Goal: Information Seeking & Learning: Find specific page/section

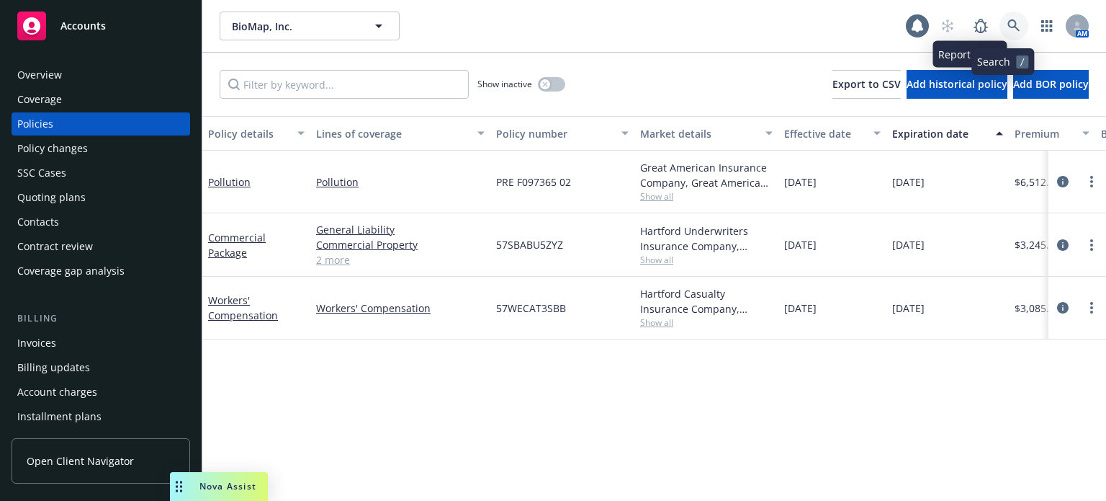
click at [1000, 14] on link at bounding box center [1014, 26] width 29 height 29
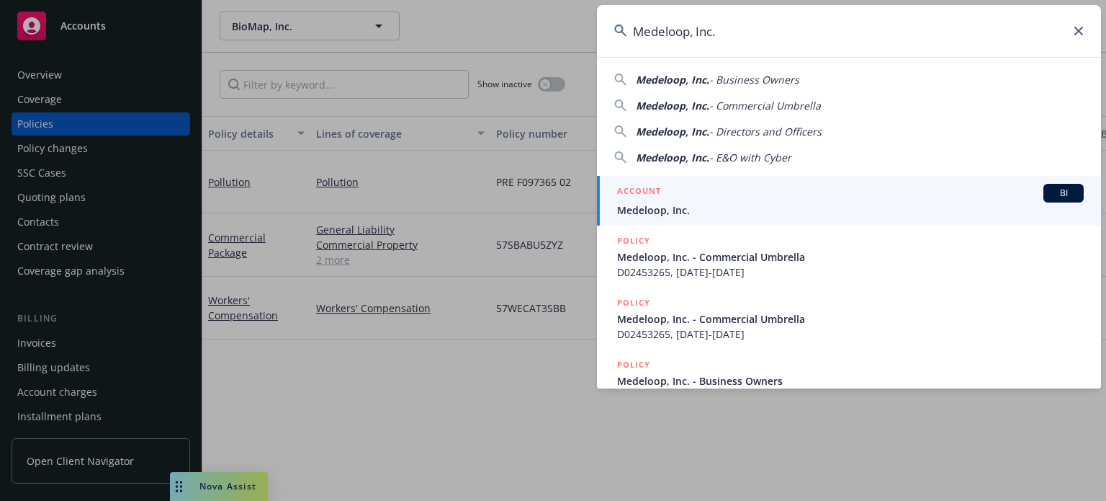
type input "Medeloop, Inc."
click at [738, 200] on div "ACCOUNT BI" at bounding box center [850, 193] width 467 height 19
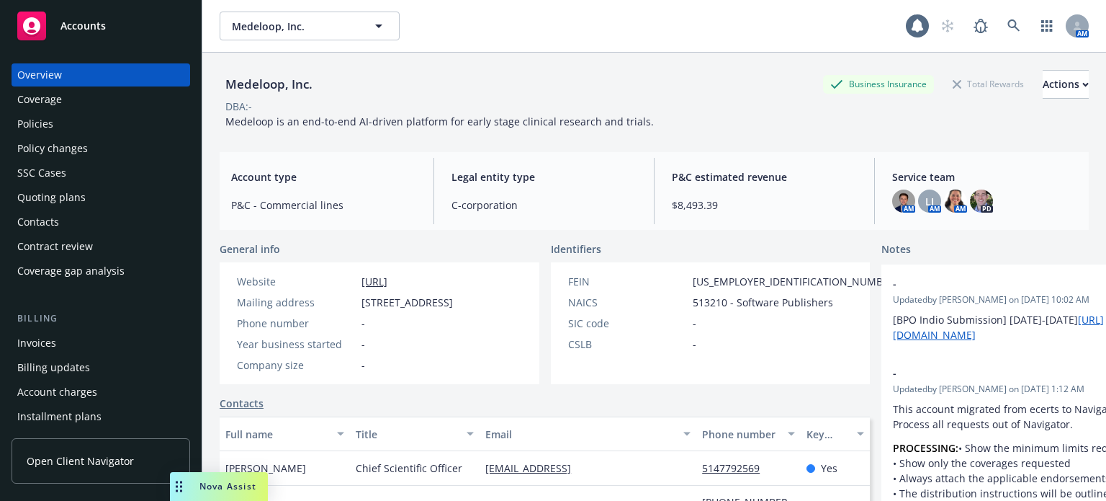
click at [55, 127] on div "Policies" at bounding box center [100, 123] width 167 height 23
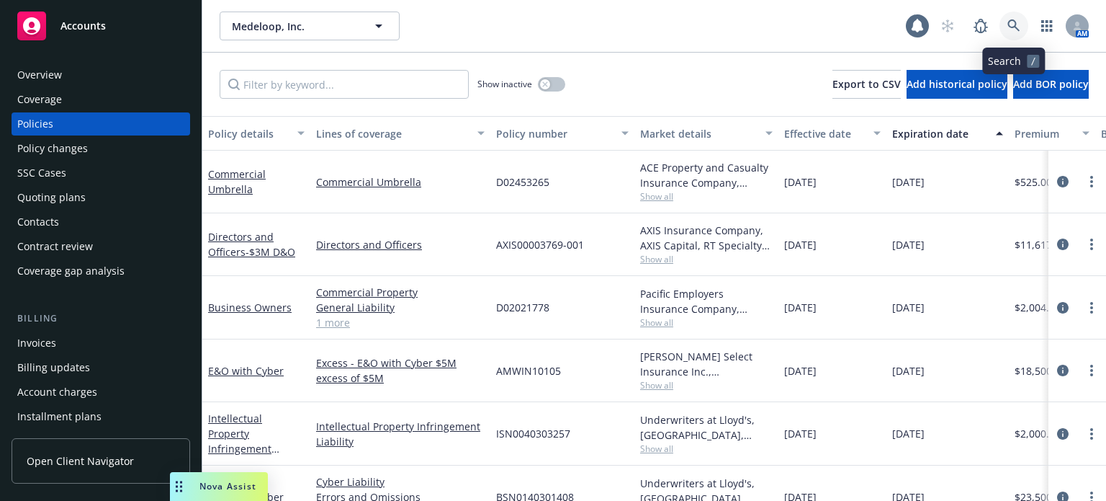
click at [1006, 26] on link at bounding box center [1014, 26] width 29 height 29
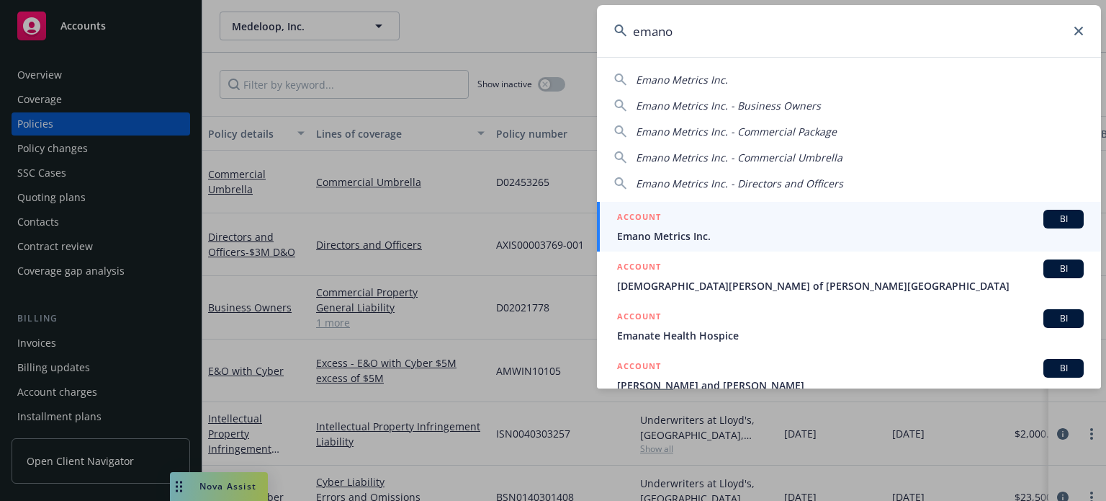
type input "emano"
click at [631, 235] on span "Emano Metrics Inc." at bounding box center [850, 235] width 467 height 15
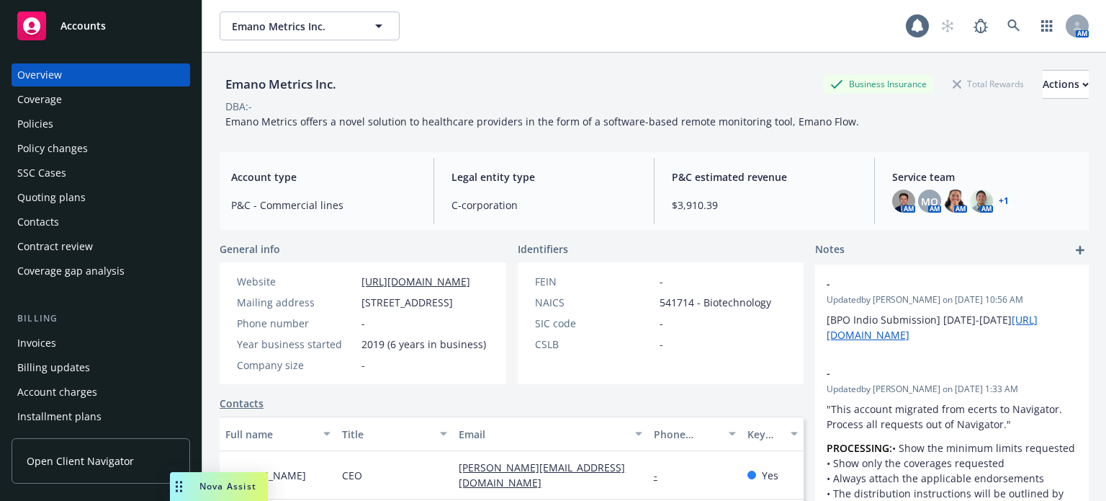
click at [75, 129] on div "Policies" at bounding box center [100, 123] width 167 height 23
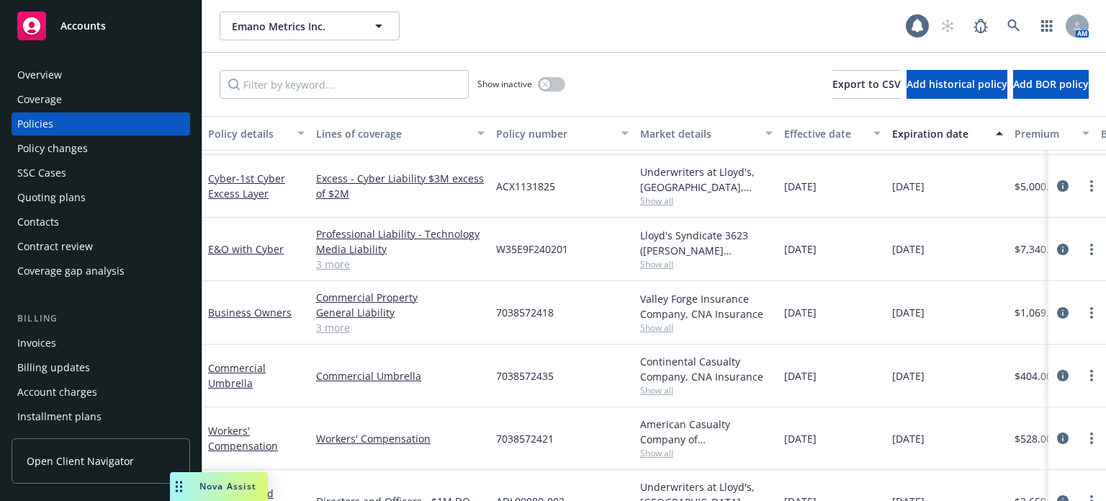
scroll to position [100, 0]
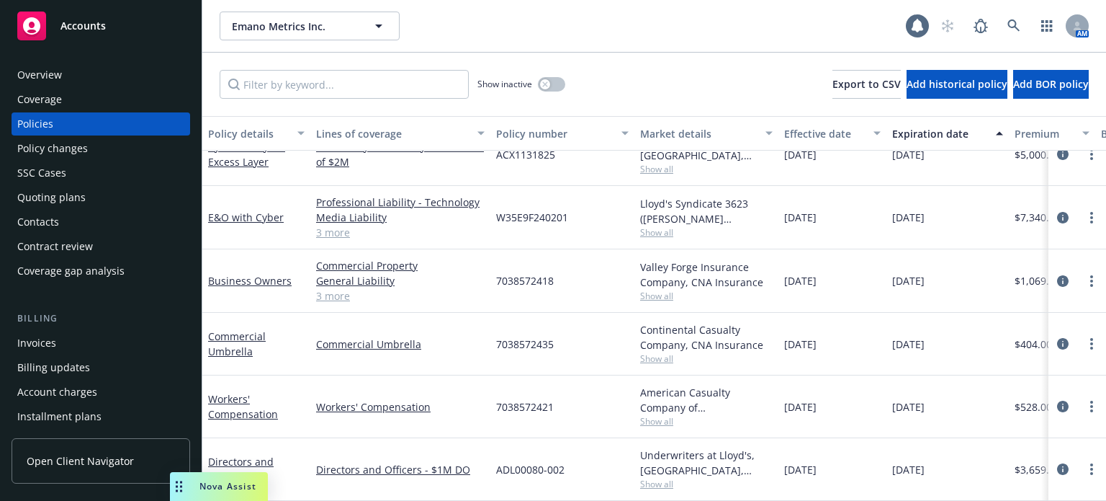
click at [519, 399] on span "7038572421" at bounding box center [525, 406] width 58 height 15
copy span "7038572421"
click at [1091, 409] on circle "more" at bounding box center [1092, 410] width 3 height 3
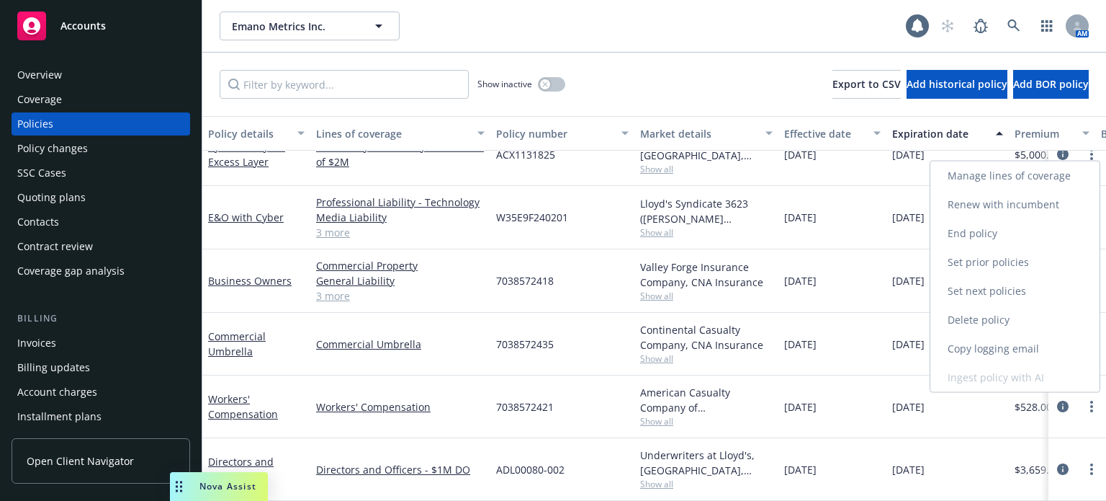
click at [997, 213] on link "Renew with incumbent" at bounding box center [1015, 204] width 169 height 29
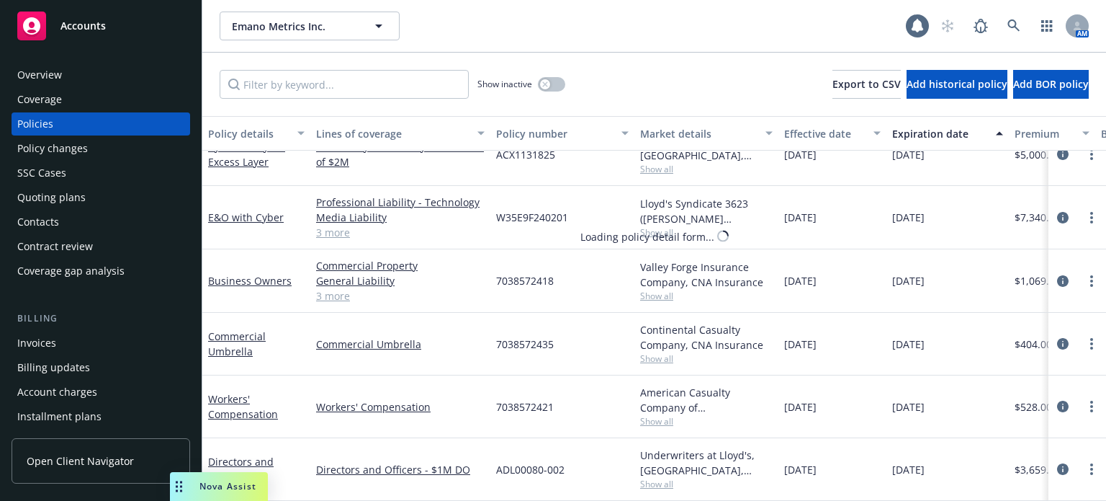
select select "12"
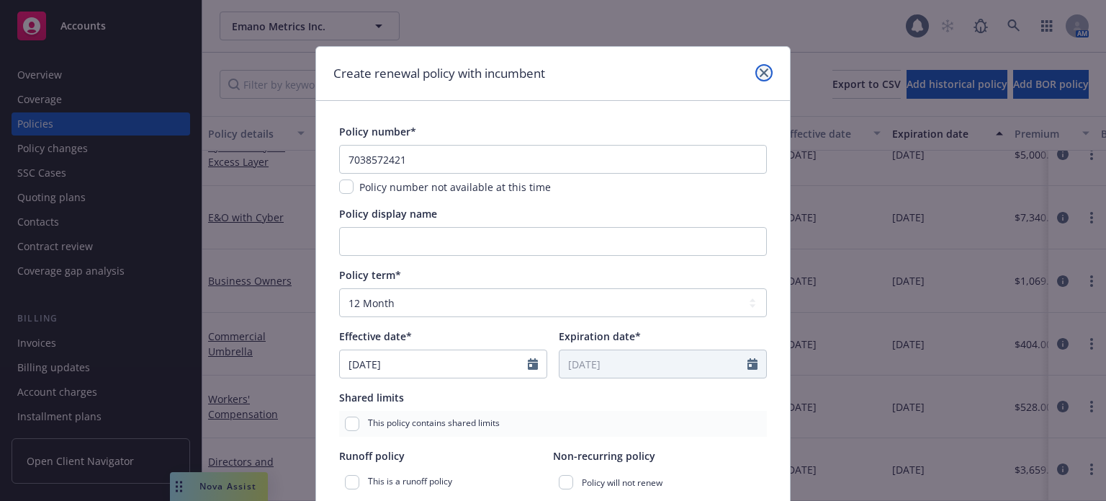
click at [761, 71] on icon "close" at bounding box center [764, 72] width 9 height 9
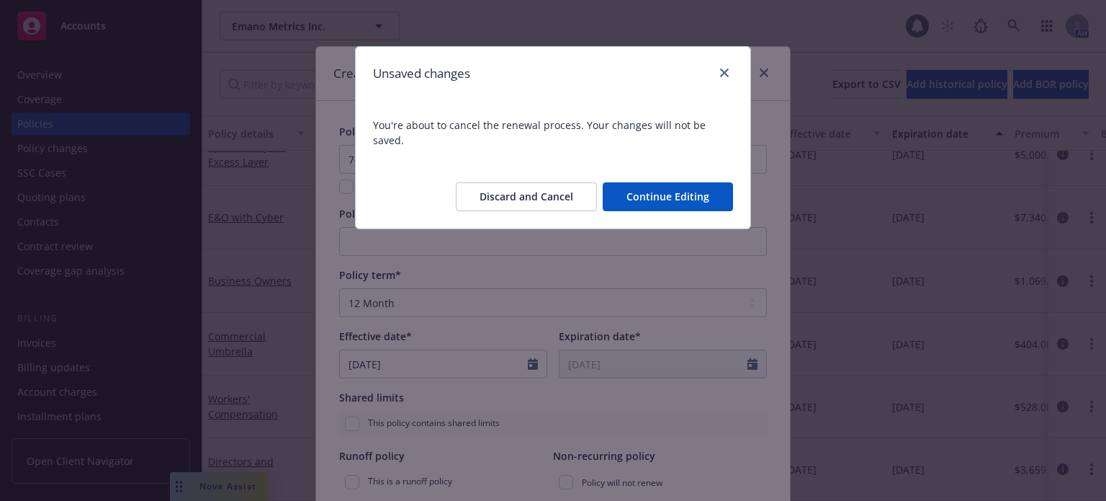
click at [549, 182] on button "Discard and Cancel" at bounding box center [526, 196] width 141 height 29
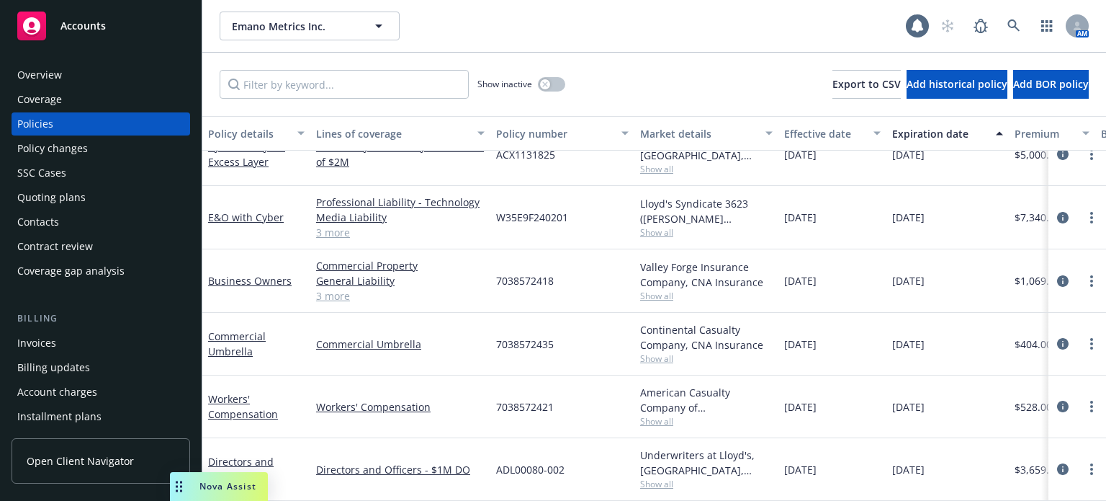
click at [73, 81] on div "Overview" at bounding box center [100, 74] width 167 height 23
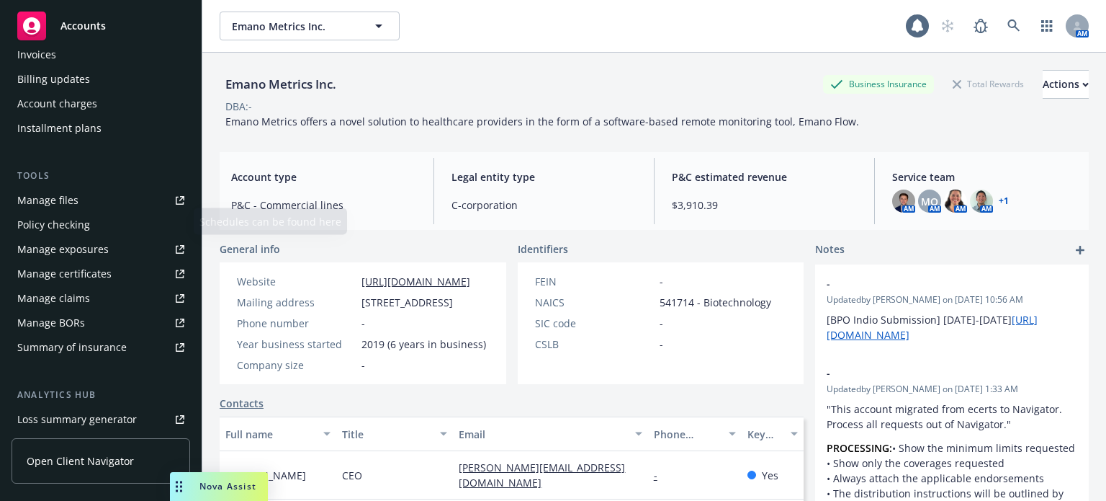
scroll to position [432, 0]
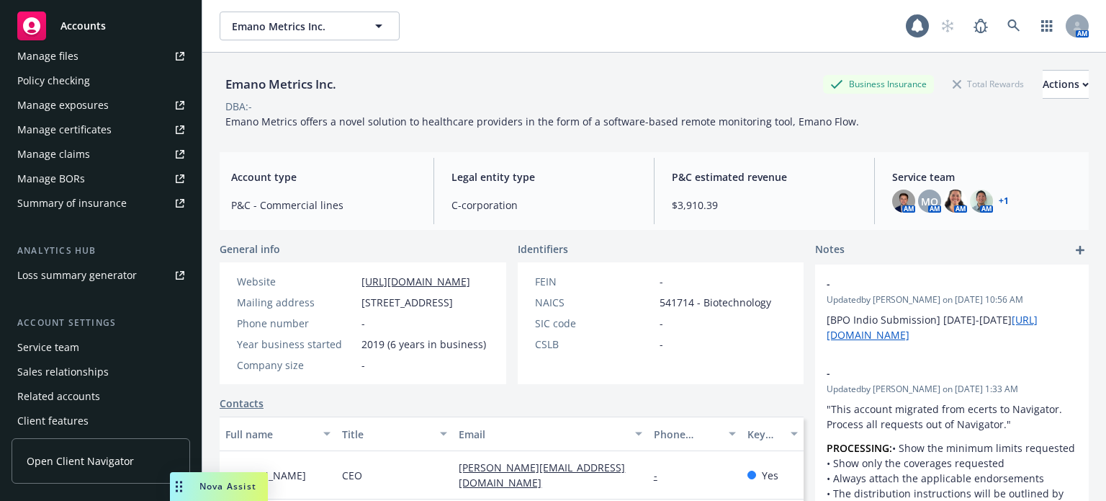
click at [45, 350] on div "Service team" at bounding box center [48, 347] width 62 height 23
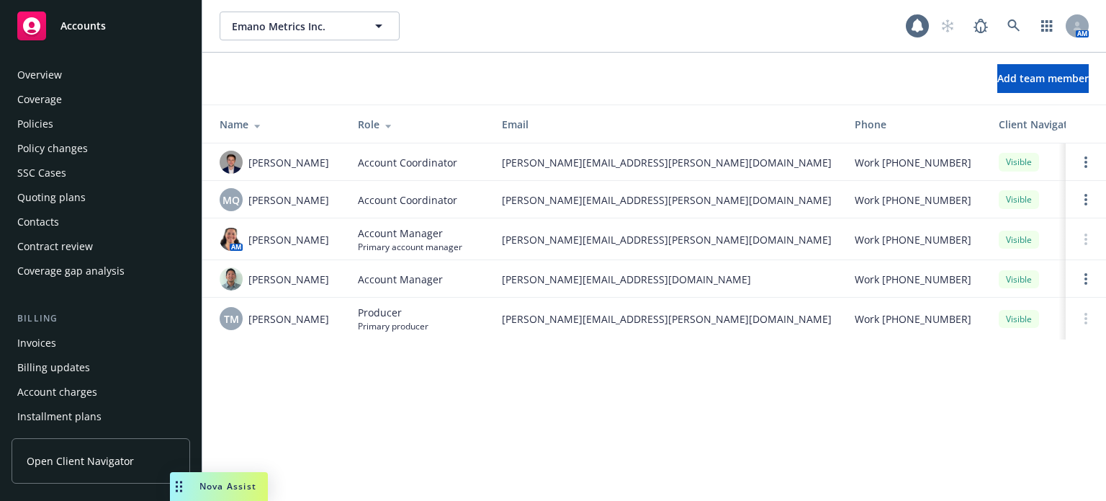
click at [51, 117] on div "Policies" at bounding box center [35, 123] width 36 height 23
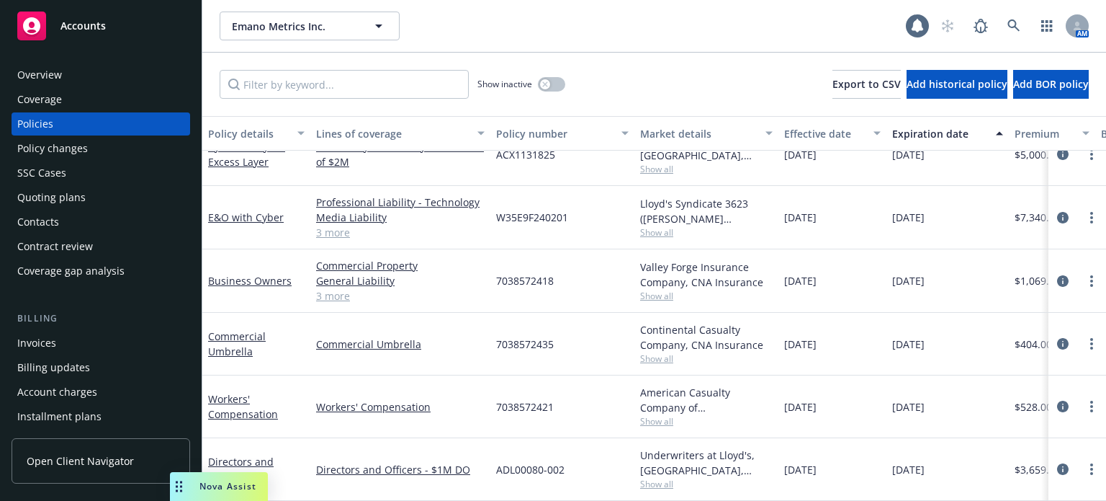
scroll to position [100, 0]
click at [241, 401] on link "Workers' Compensation" at bounding box center [243, 406] width 70 height 29
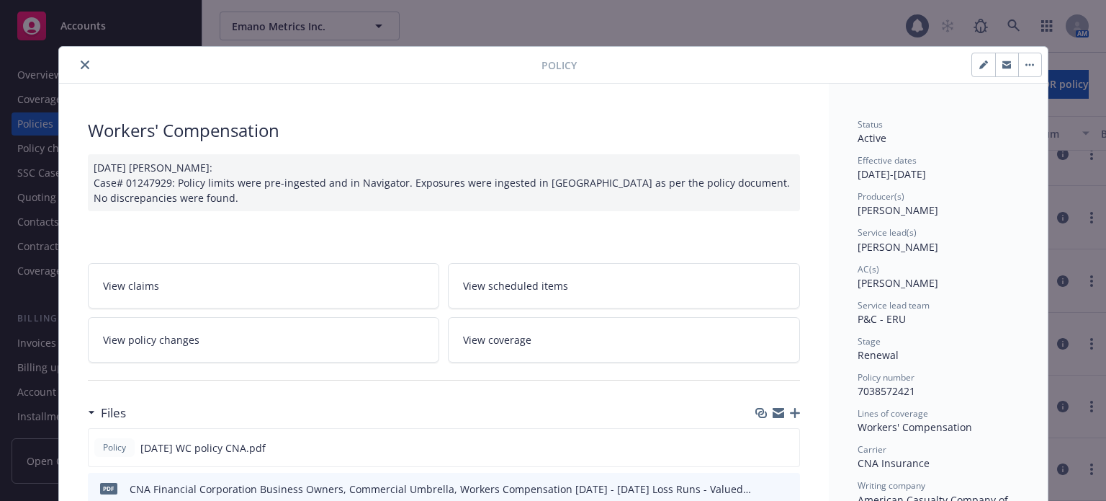
click at [81, 66] on icon "close" at bounding box center [85, 65] width 9 height 9
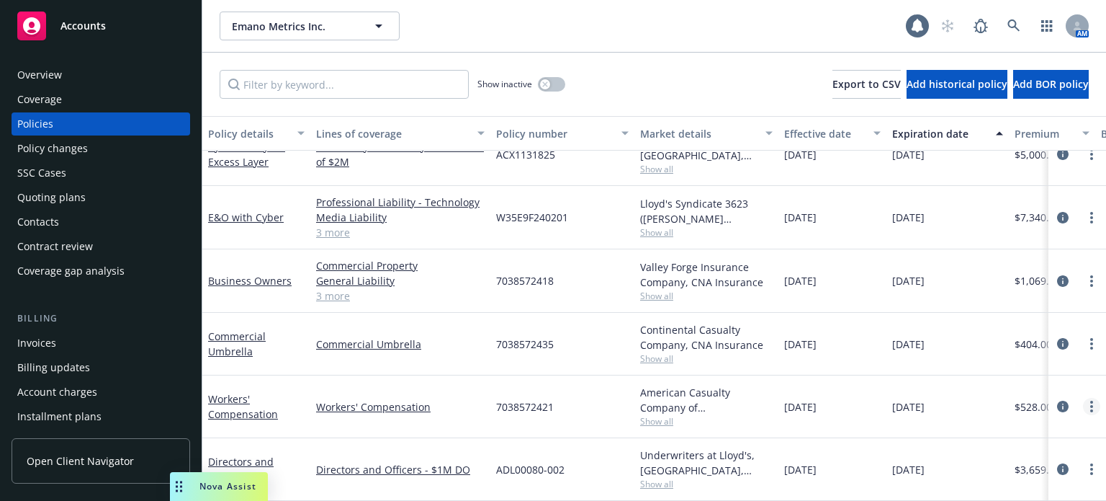
click at [1091, 401] on circle "more" at bounding box center [1092, 402] width 3 height 3
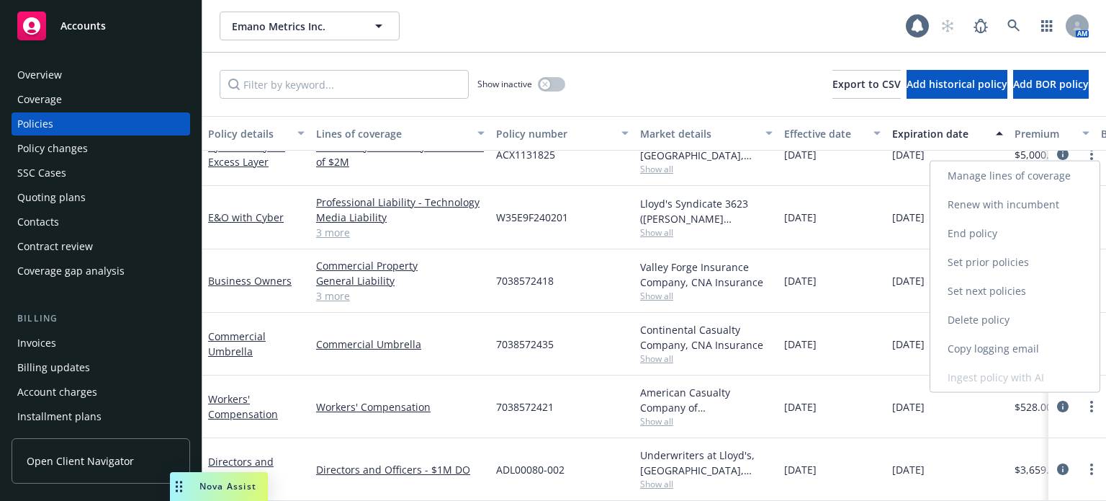
click at [1001, 216] on link "Renew with incumbent" at bounding box center [1015, 204] width 169 height 29
select select "12"
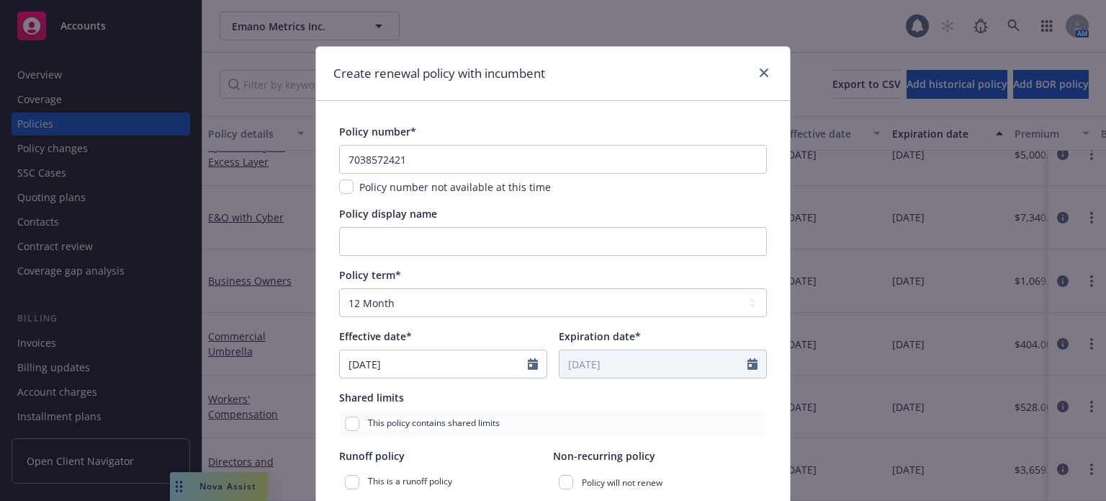
scroll to position [144, 0]
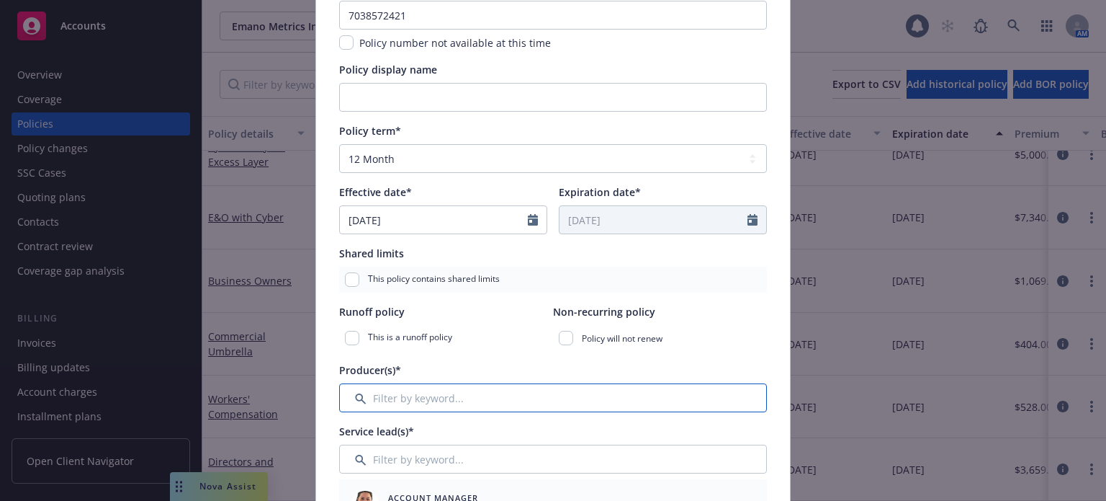
click at [417, 401] on input "Filter by keyword..." at bounding box center [553, 397] width 428 height 29
click at [412, 403] on input "Filter by keyword..." at bounding box center [553, 397] width 428 height 29
click at [395, 397] on input "Filter by keyword..." at bounding box center [553, 397] width 428 height 29
click at [391, 397] on input "Filter by keyword..." at bounding box center [553, 397] width 428 height 29
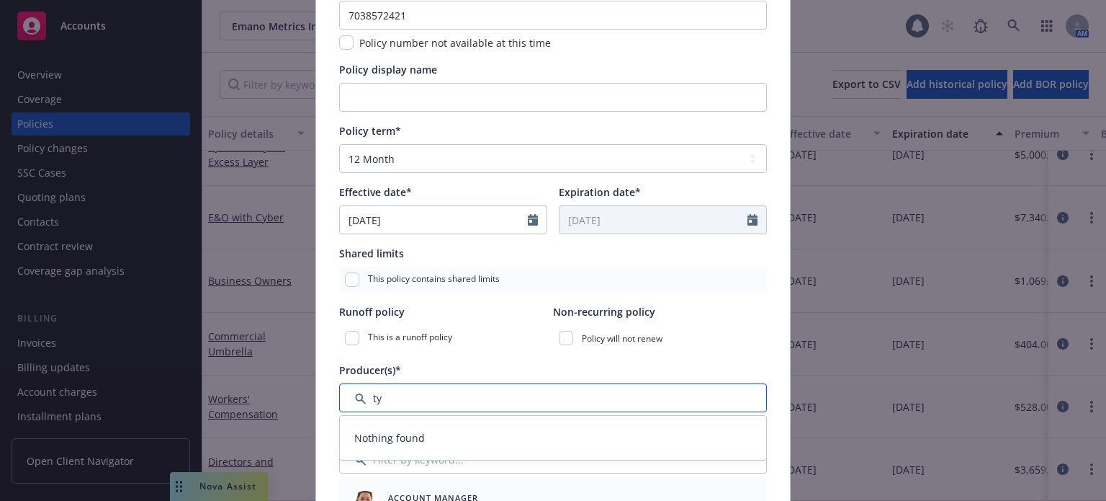
type input "t"
type input "x"
type input "a"
click at [439, 363] on div "Producer(s)*" at bounding box center [553, 369] width 428 height 15
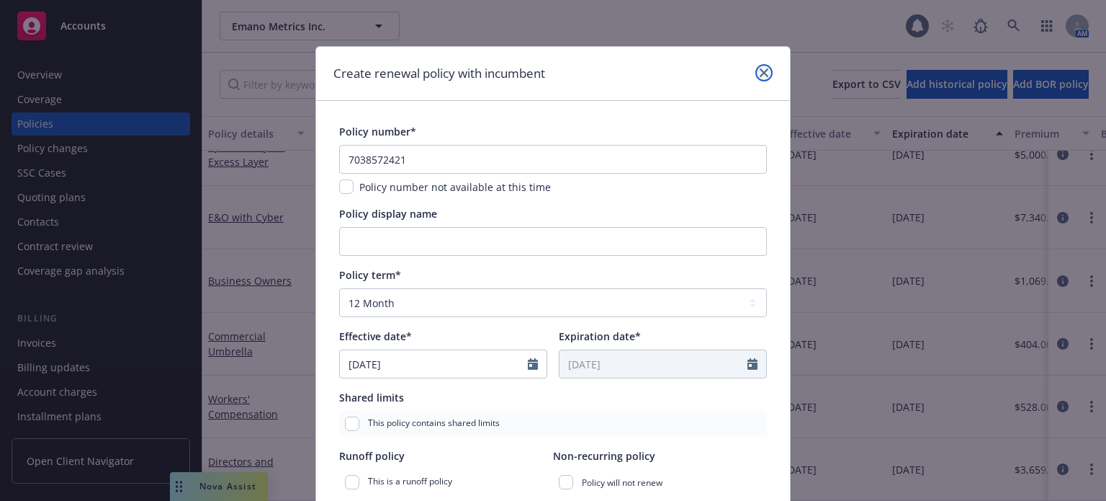
click at [761, 73] on icon "close" at bounding box center [764, 72] width 9 height 9
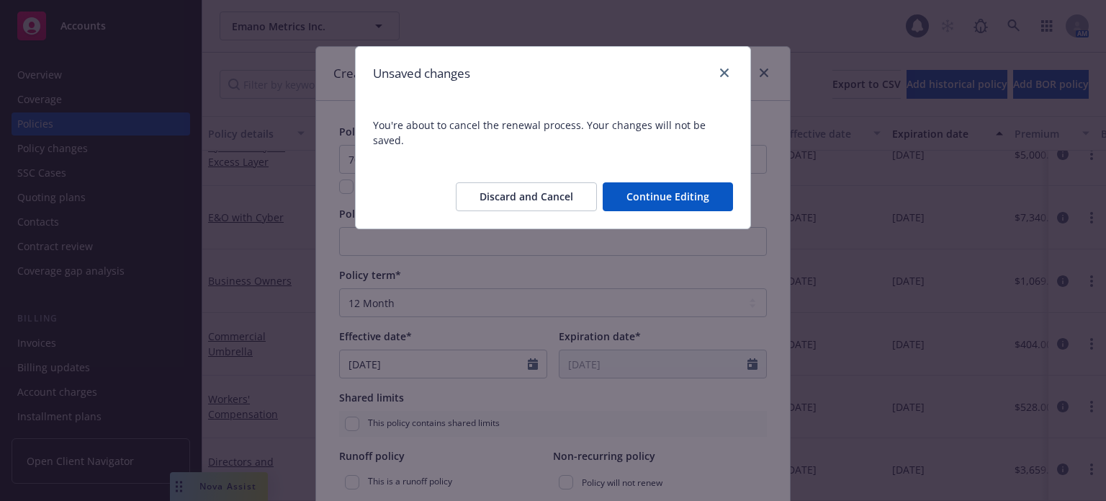
click at [539, 196] on div "Discard and Cancel Continue Editing" at bounding box center [553, 196] width 395 height 63
click at [539, 188] on button "Discard and Cancel" at bounding box center [526, 196] width 141 height 29
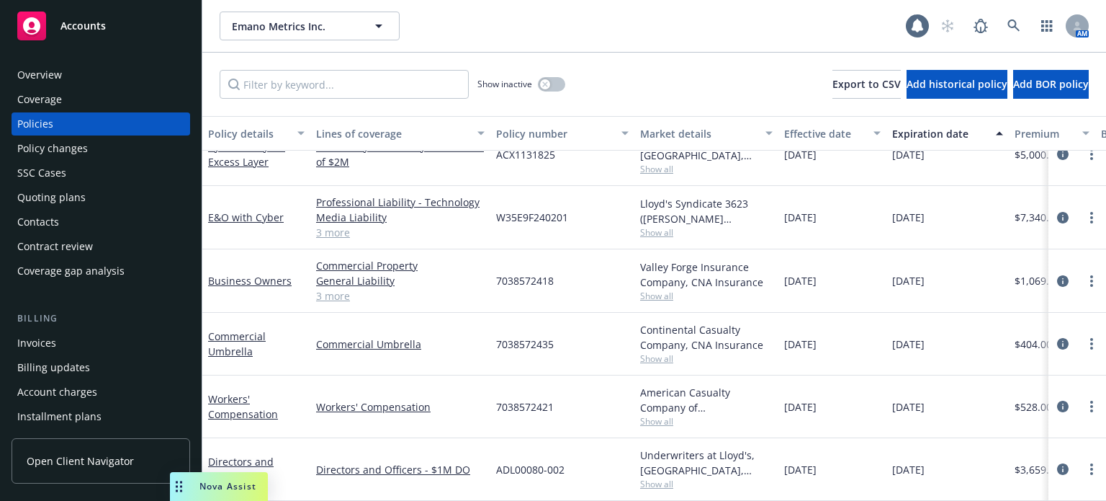
scroll to position [462, 0]
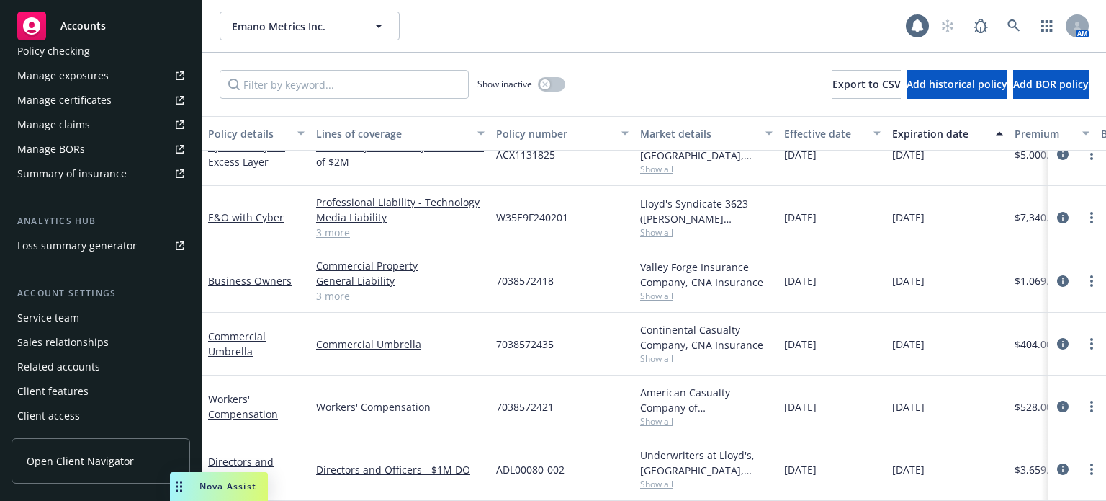
click at [86, 324] on div "Service team" at bounding box center [100, 317] width 167 height 23
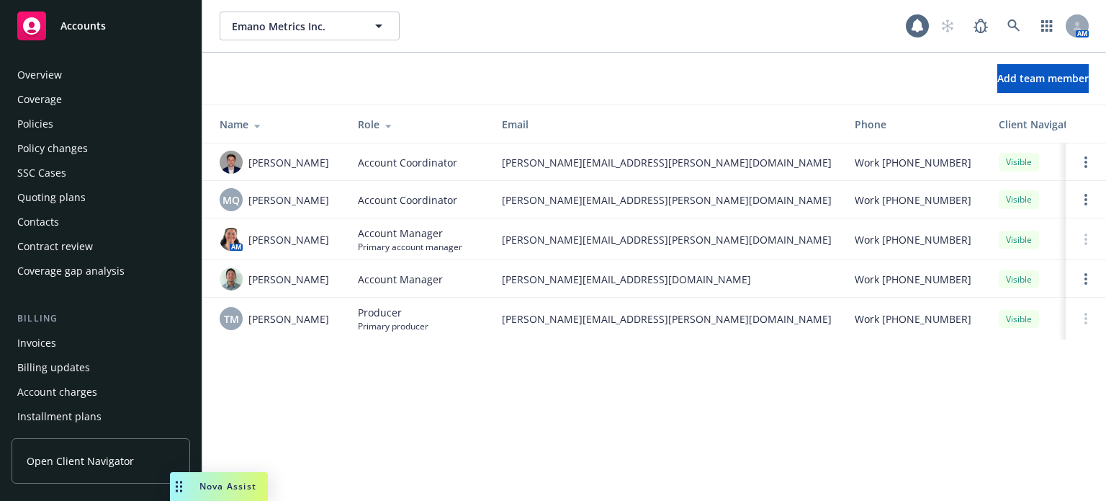
scroll to position [462, 0]
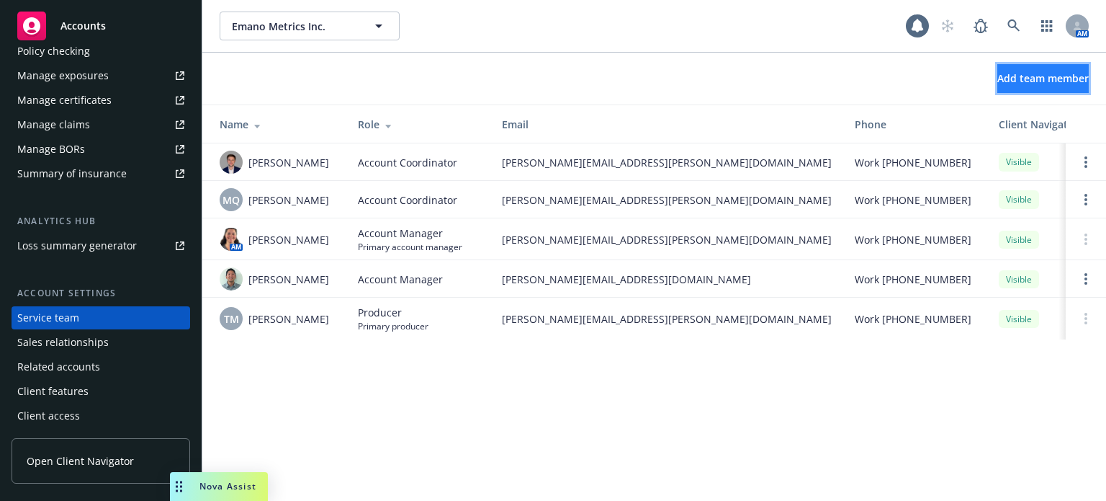
click at [1003, 74] on span "Add team member" at bounding box center [1043, 78] width 91 height 14
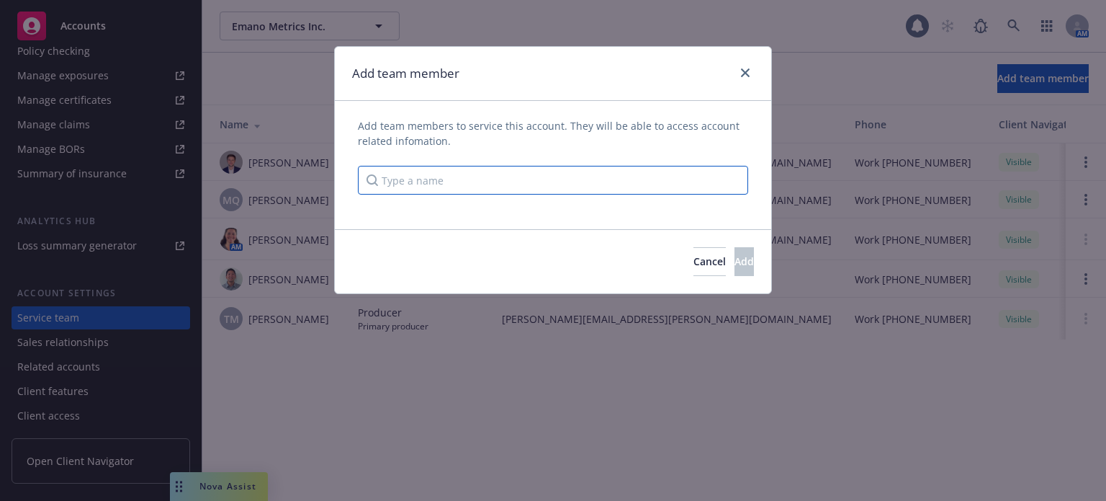
click at [404, 174] on input "Type a name" at bounding box center [553, 180] width 390 height 29
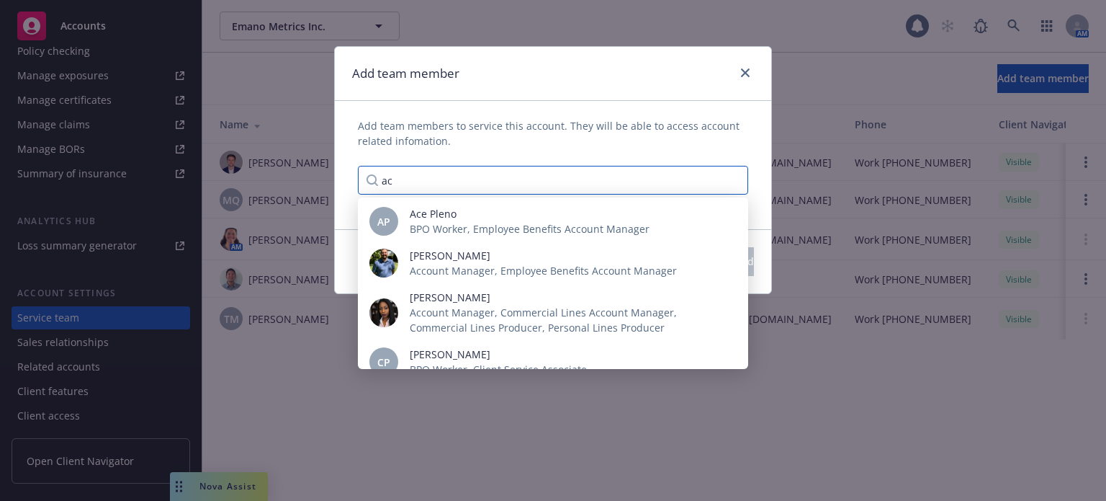
click at [401, 176] on input "ac" at bounding box center [553, 180] width 390 height 29
type input "ac"
drag, startPoint x: 758, startPoint y: 74, endPoint x: 745, endPoint y: 72, distance: 13.1
click at [753, 73] on div "Add team member" at bounding box center [553, 74] width 437 height 54
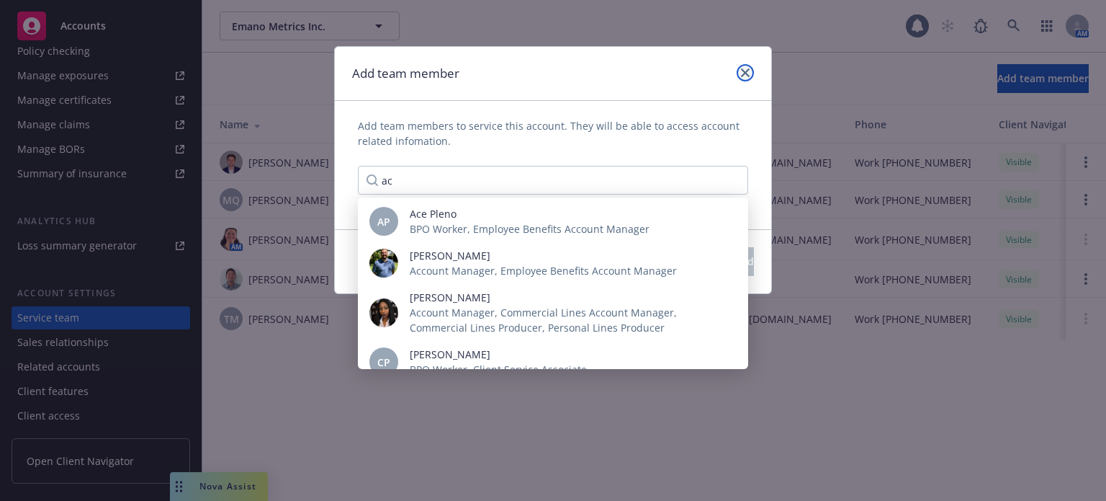
click at [744, 71] on icon "close" at bounding box center [745, 72] width 9 height 9
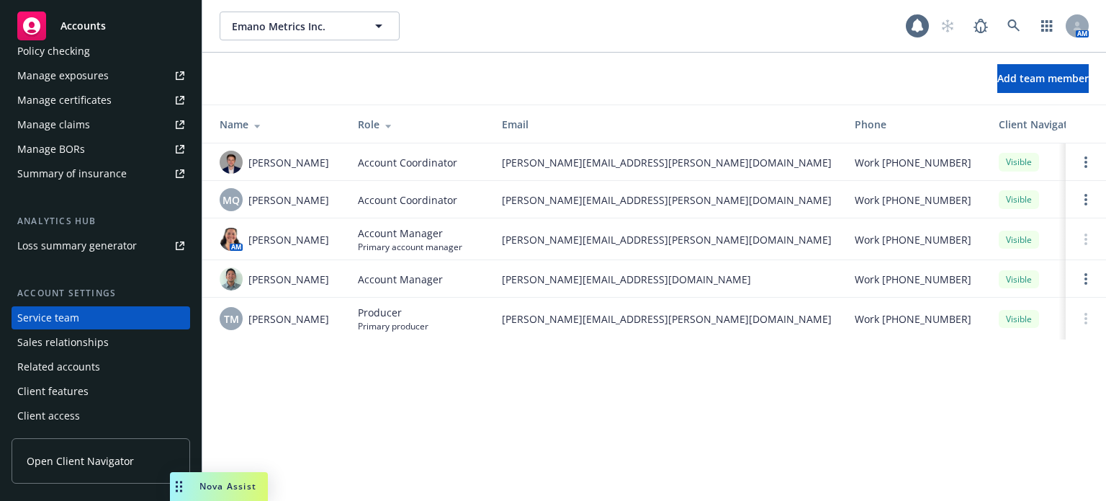
drag, startPoint x: 326, startPoint y: 325, endPoint x: 249, endPoint y: 336, distance: 77.9
click at [249, 336] on td "TM Tyler McAllister" at bounding box center [274, 319] width 144 height 42
copy span "Tyler McAllister"
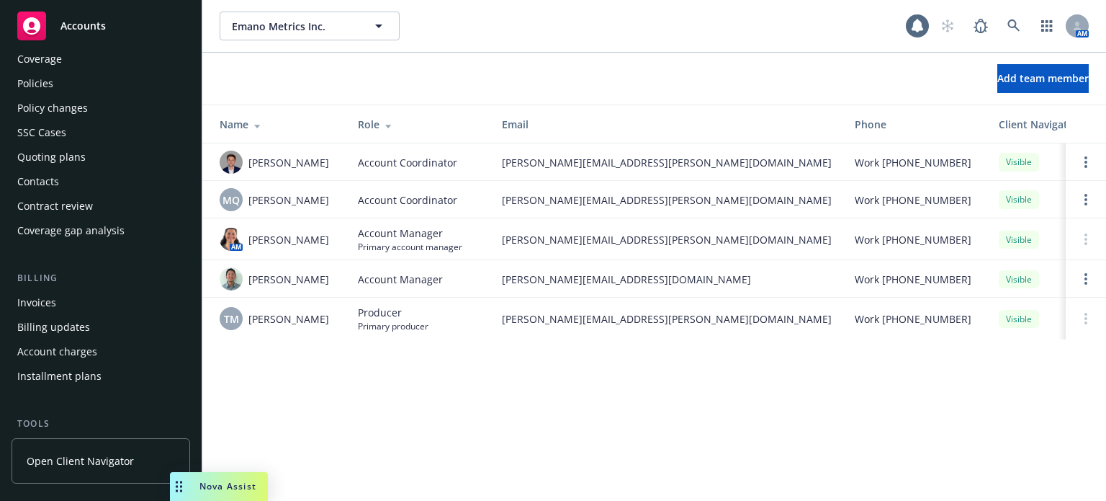
scroll to position [0, 0]
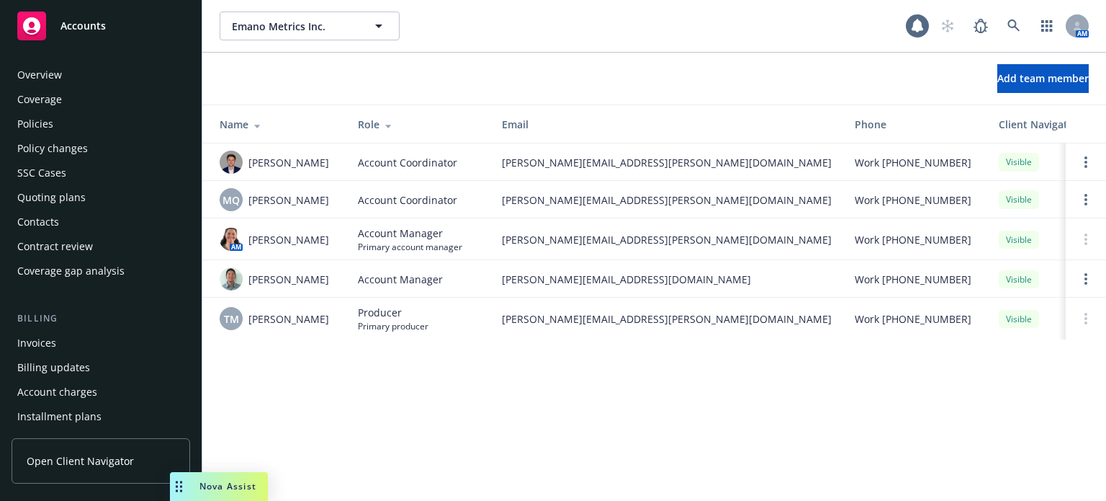
click at [45, 126] on div "Policies" at bounding box center [35, 123] width 36 height 23
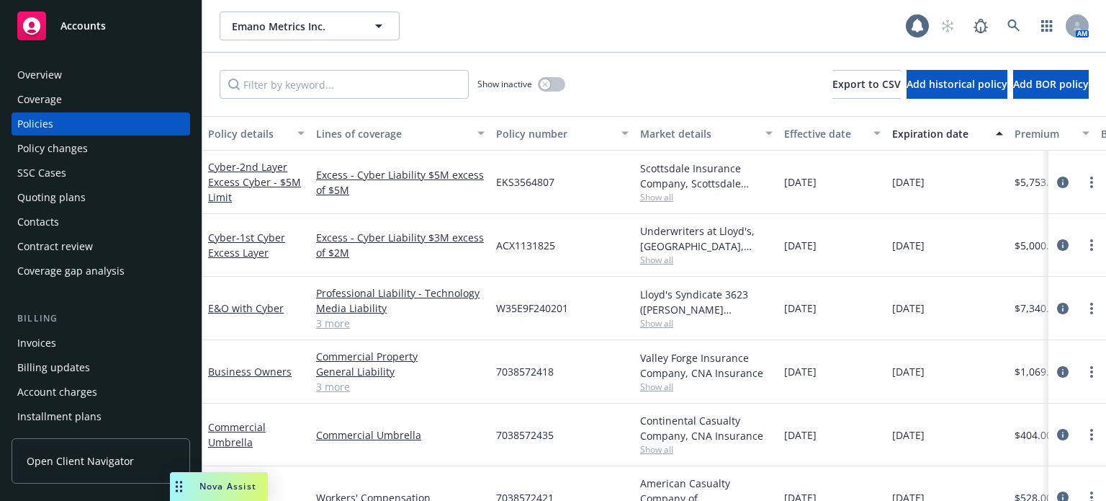
scroll to position [100, 0]
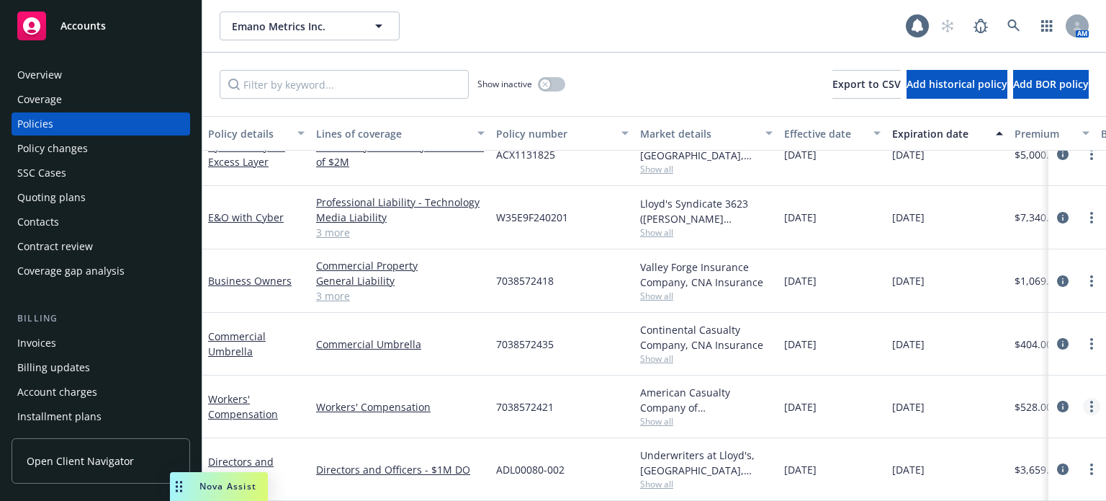
click at [1083, 399] on link "more" at bounding box center [1091, 406] width 17 height 17
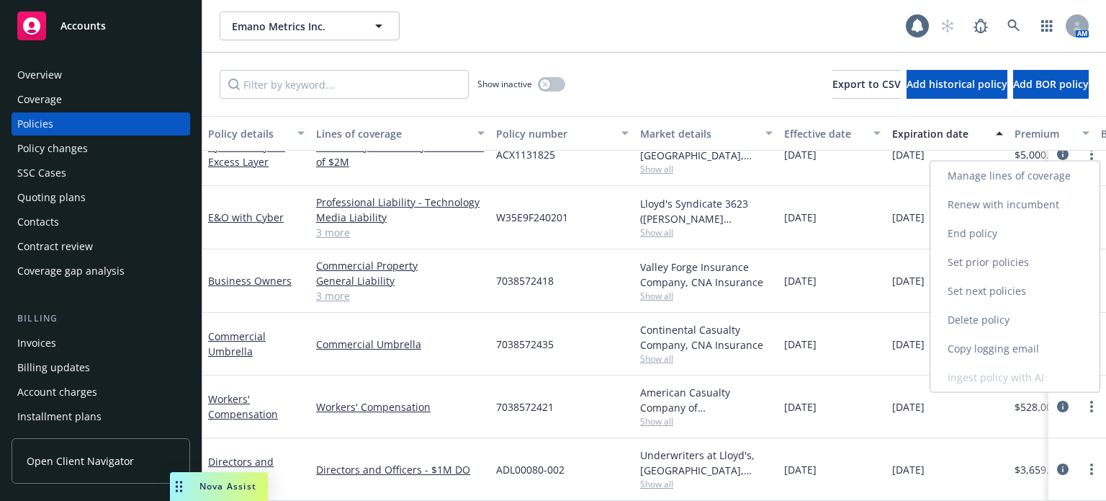
click at [1009, 207] on link "Renew with incumbent" at bounding box center [1015, 204] width 169 height 29
select select "12"
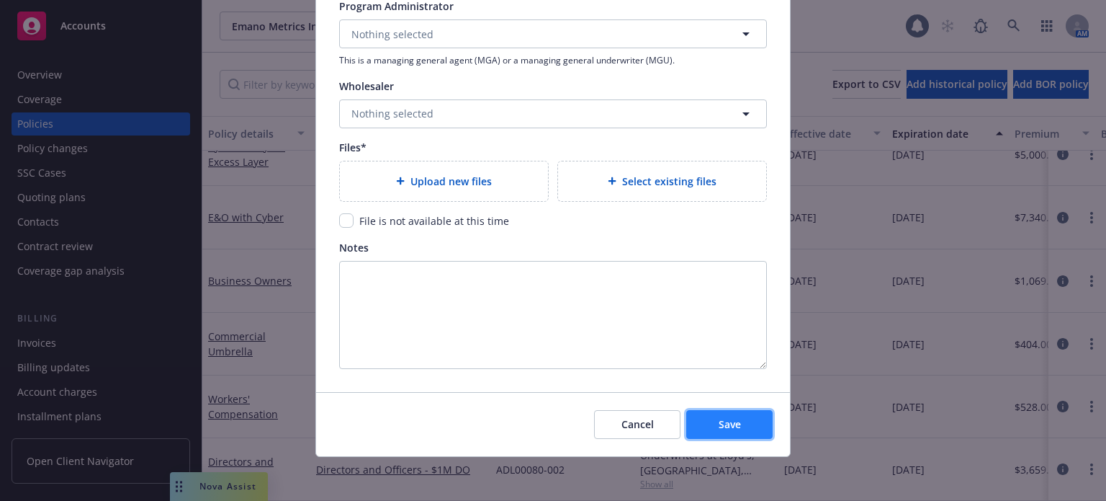
click at [721, 419] on span "Save" at bounding box center [730, 424] width 22 height 14
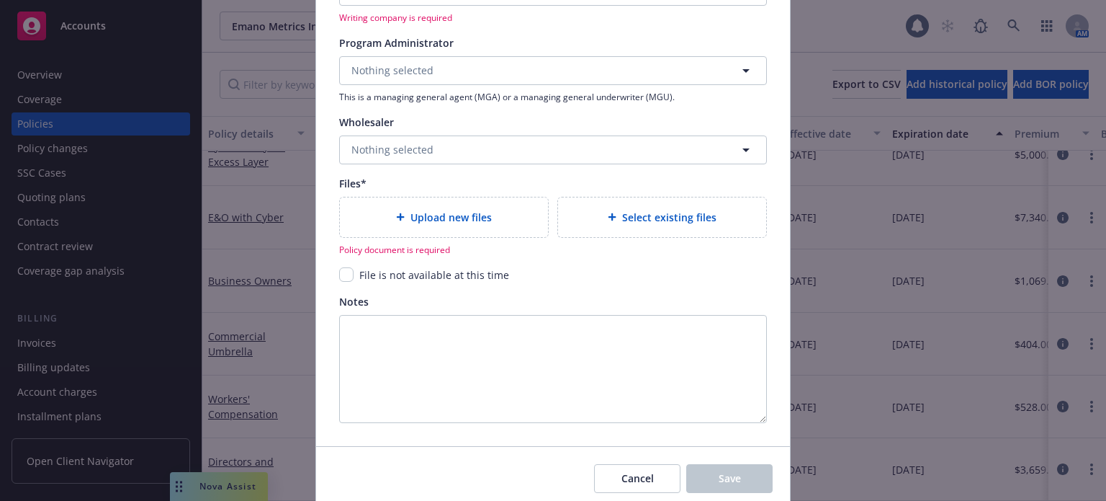
scroll to position [1514, 0]
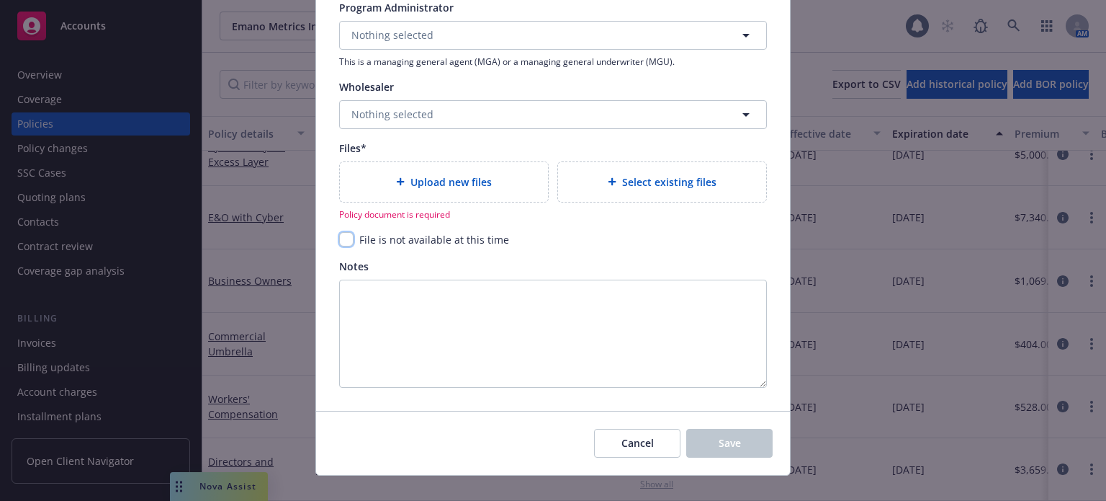
click at [340, 236] on input "checkbox" at bounding box center [346, 239] width 14 height 14
checkbox input "true"
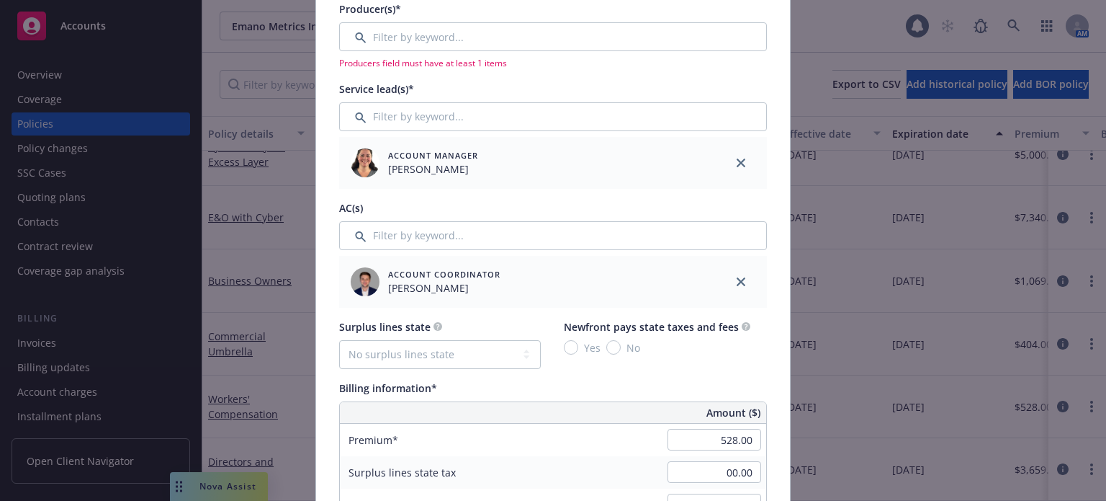
scroll to position [0, 0]
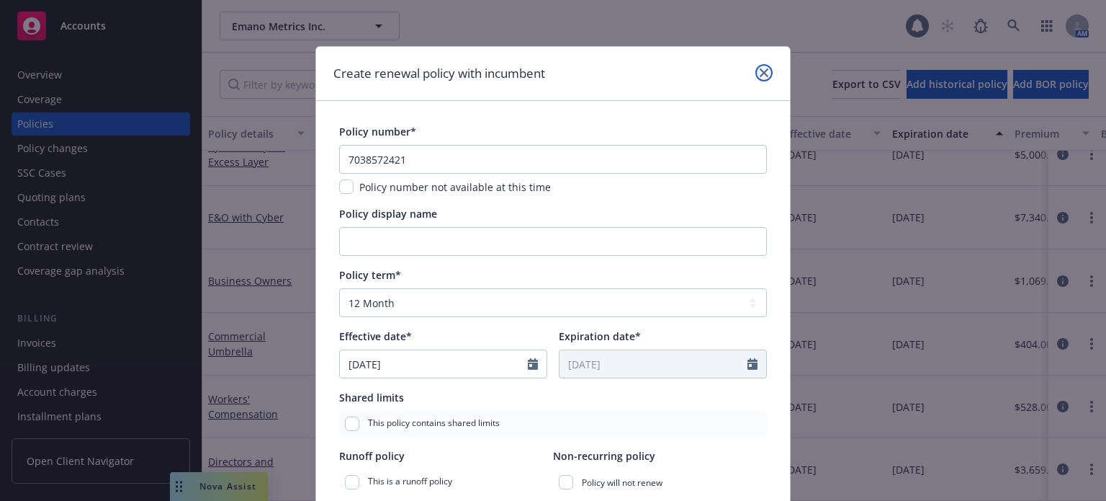
click at [760, 69] on icon "close" at bounding box center [764, 72] width 9 height 9
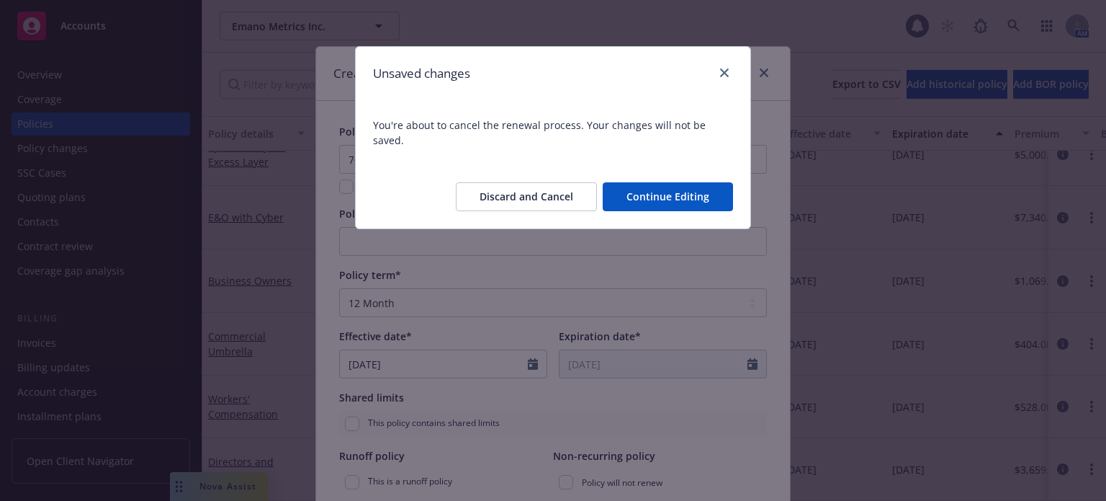
click at [554, 192] on button "Discard and Cancel" at bounding box center [526, 196] width 141 height 29
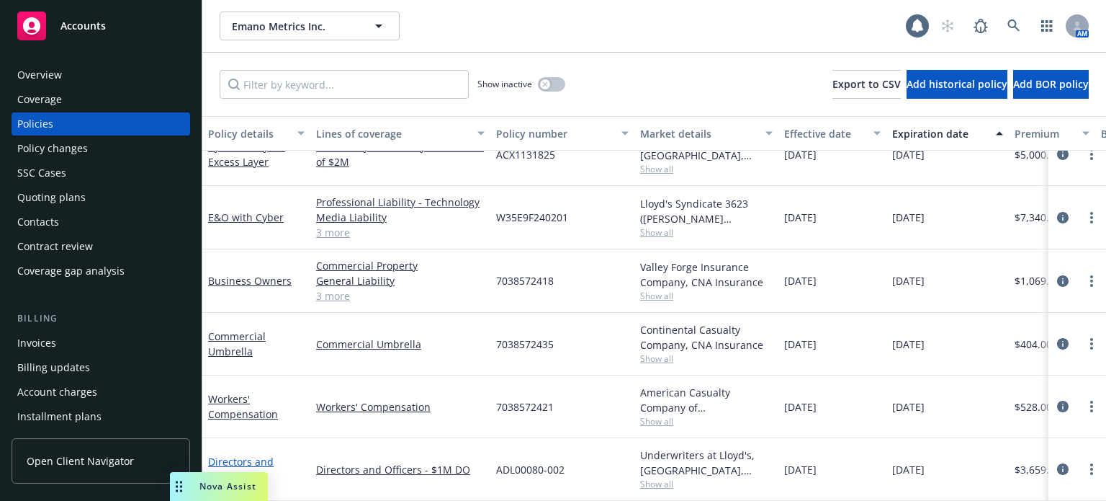
click at [220, 455] on link "Directors and Officers" at bounding box center [241, 469] width 66 height 29
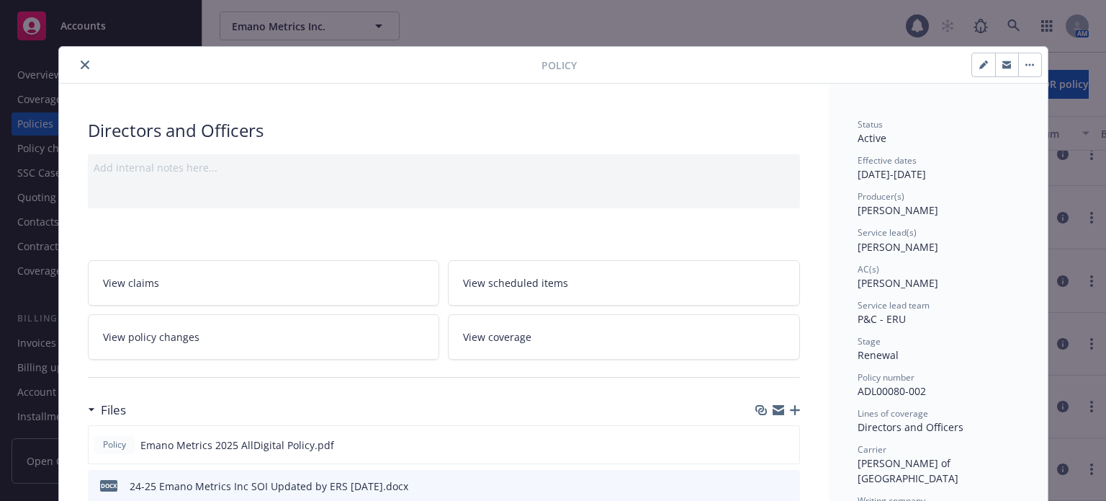
click at [81, 63] on icon "close" at bounding box center [85, 65] width 9 height 9
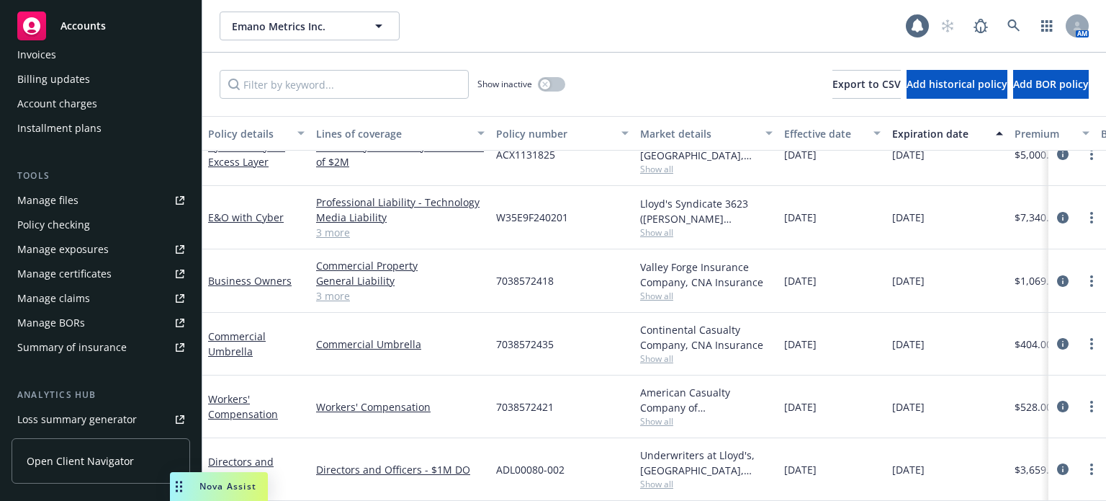
scroll to position [432, 0]
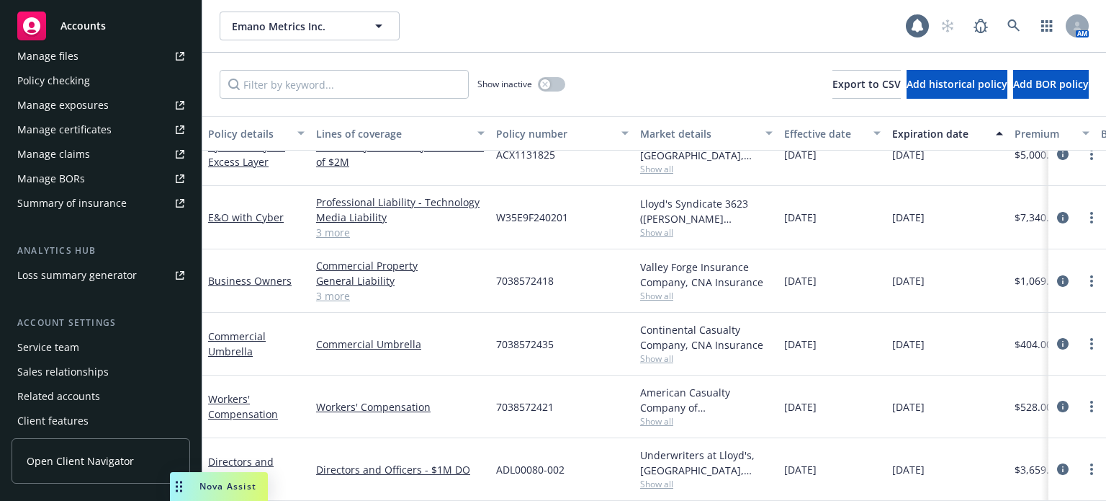
click at [71, 350] on div "Service team" at bounding box center [48, 347] width 62 height 23
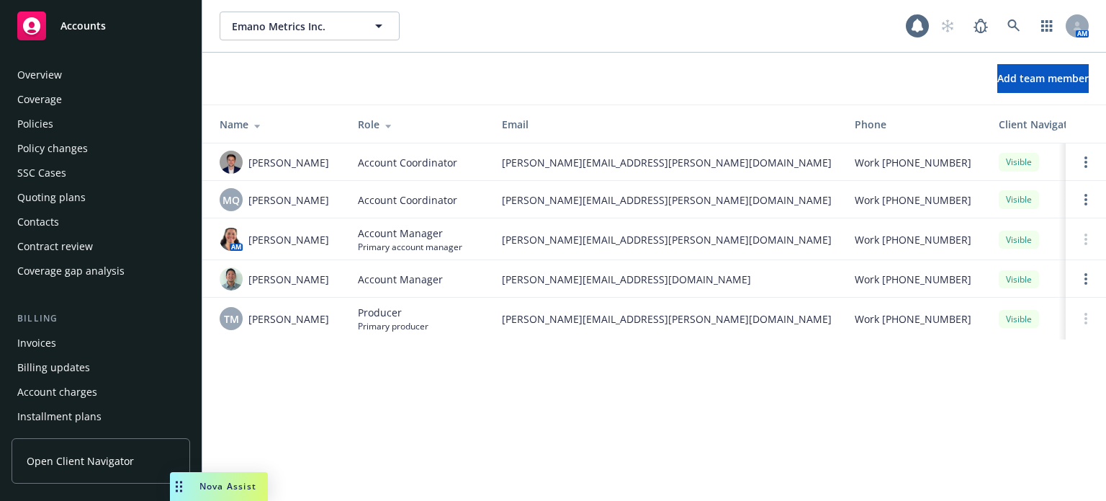
scroll to position [462, 0]
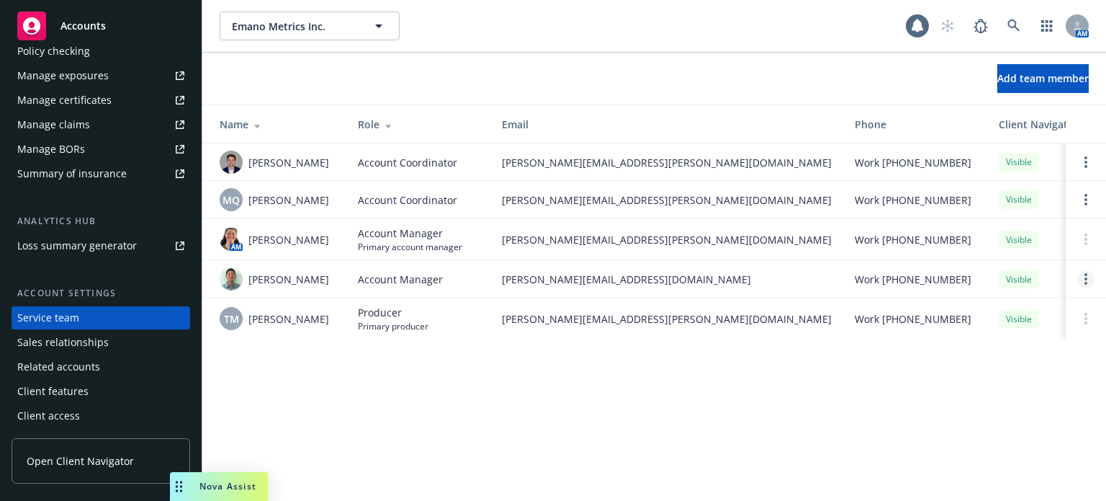
click at [1086, 280] on circle "Open options" at bounding box center [1086, 278] width 3 height 3
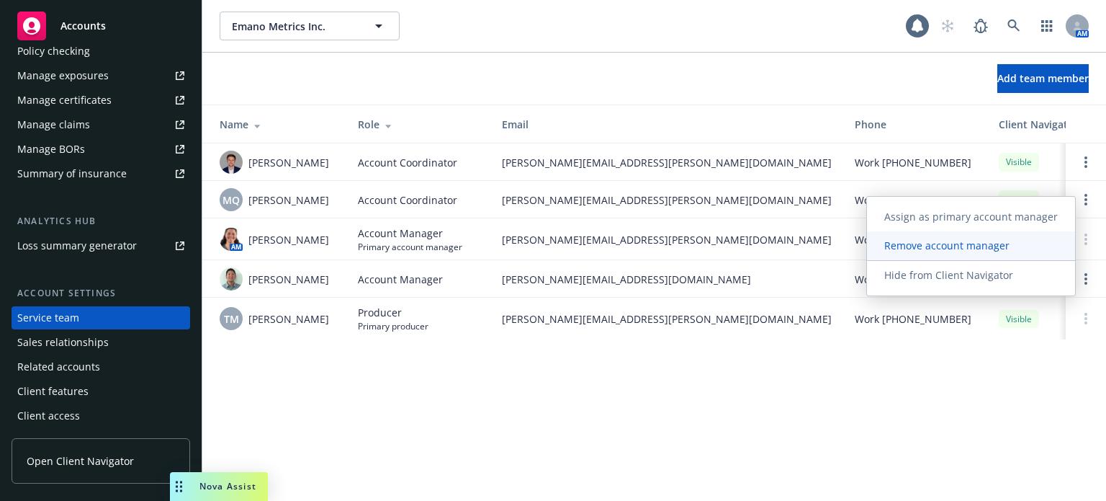
click at [1035, 250] on link "Remove account manager" at bounding box center [971, 245] width 208 height 29
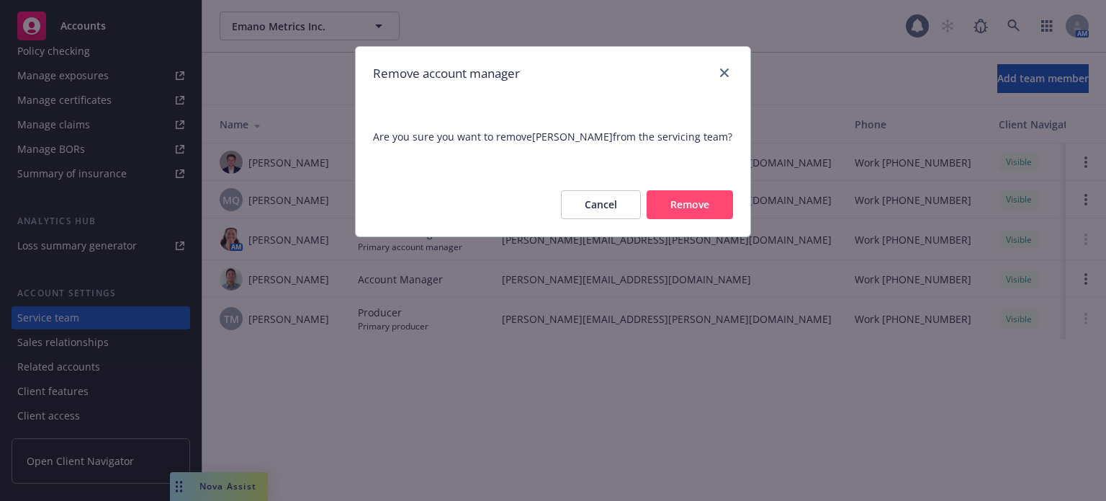
click at [717, 205] on button "Remove" at bounding box center [690, 204] width 86 height 29
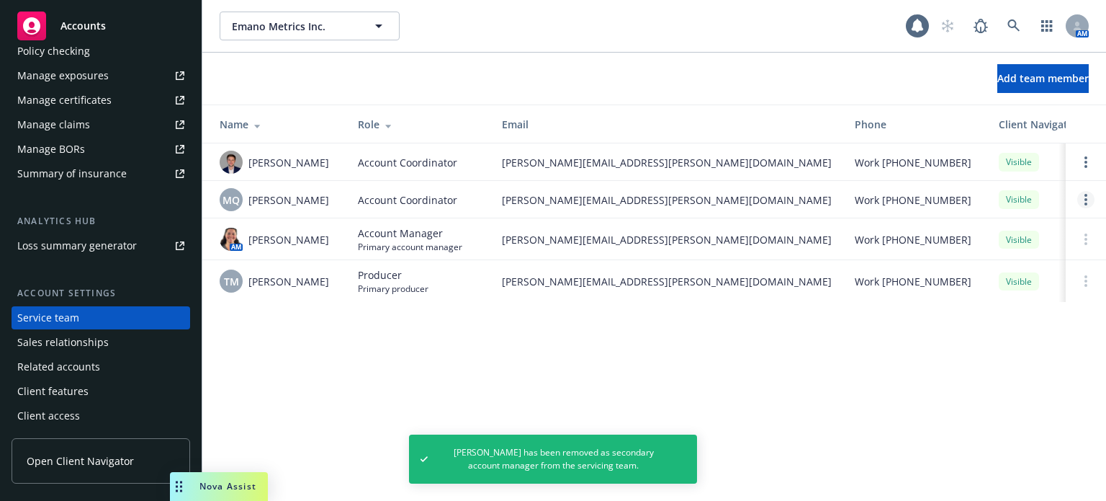
click at [1086, 205] on icon "Open options" at bounding box center [1086, 200] width 3 height 12
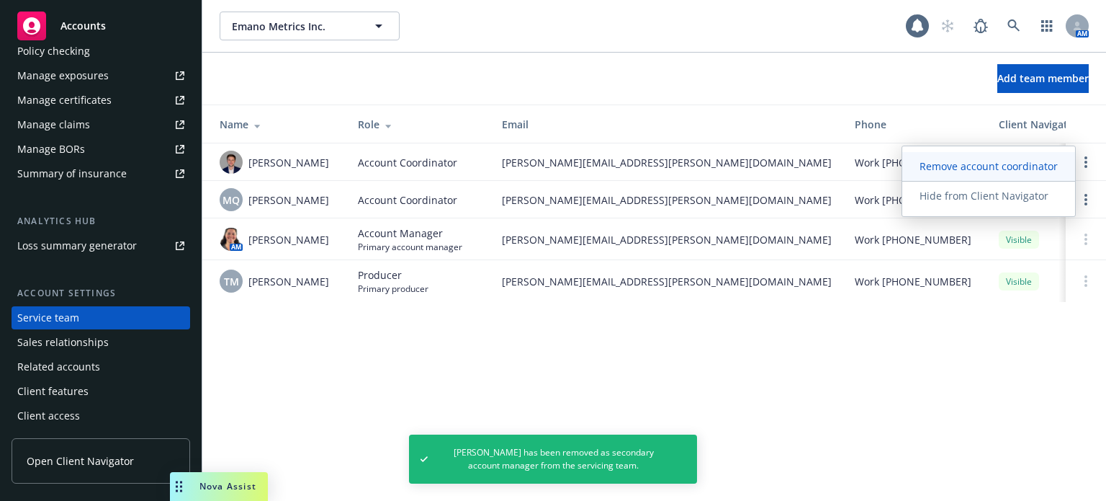
click at [967, 174] on link "Remove account coordinator" at bounding box center [989, 166] width 173 height 29
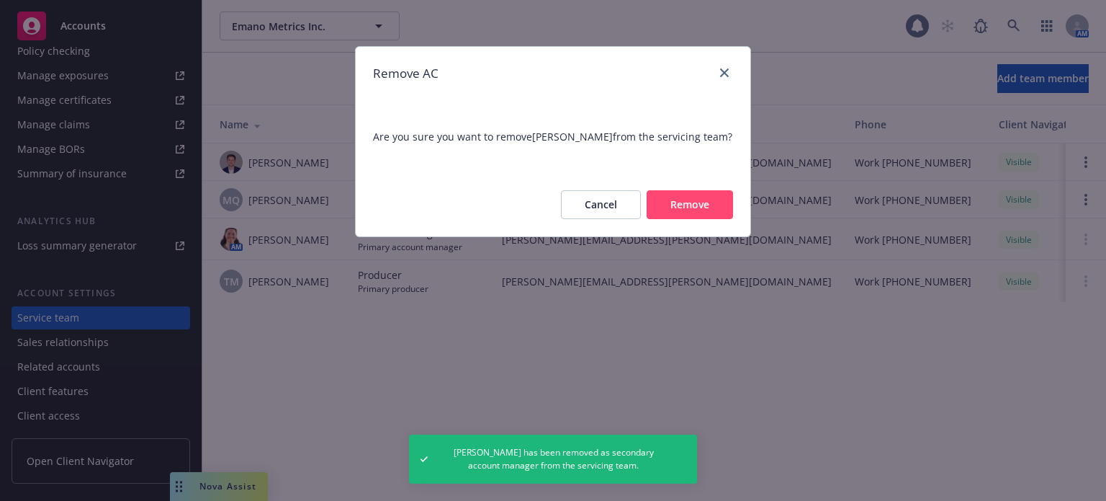
click at [725, 207] on button "Remove" at bounding box center [690, 204] width 86 height 29
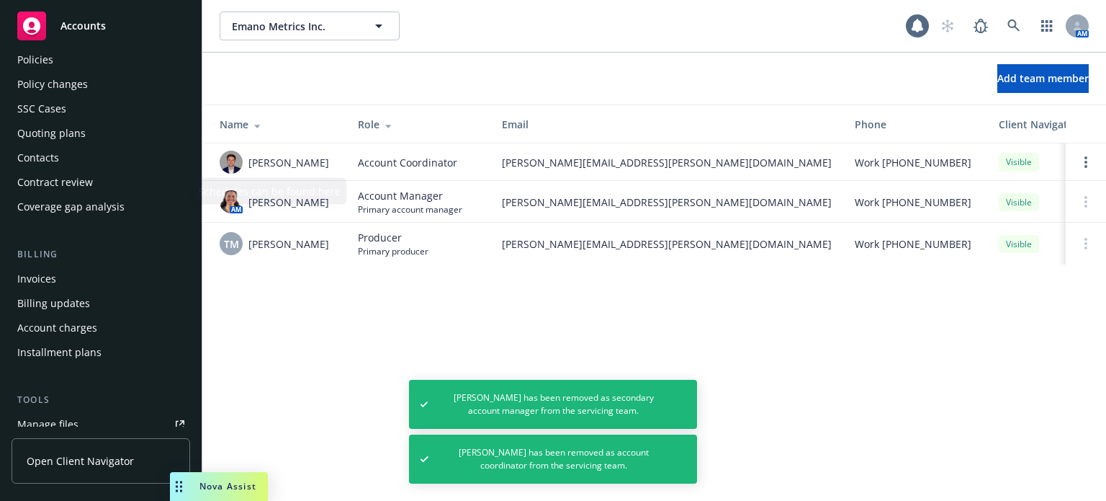
scroll to position [0, 0]
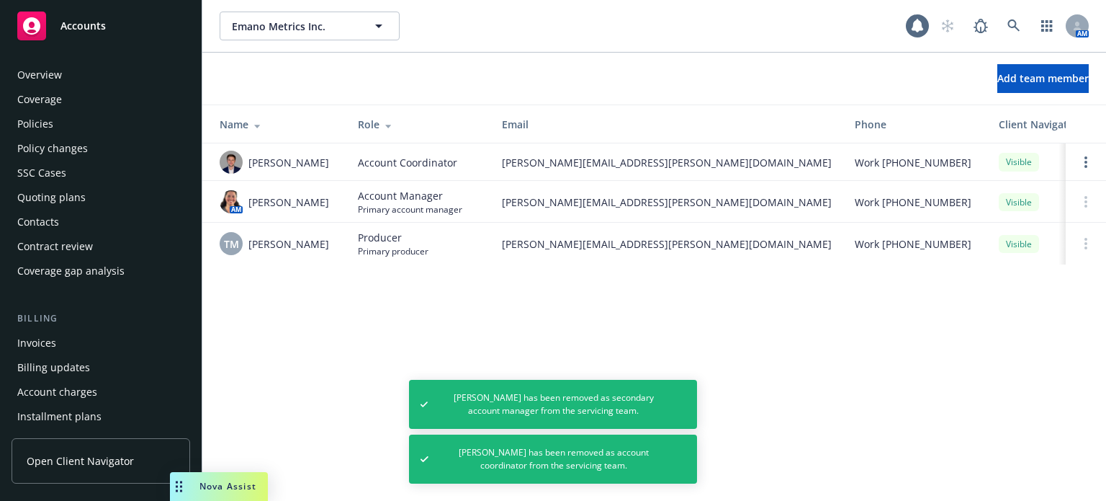
click at [62, 120] on div "Policies" at bounding box center [100, 123] width 167 height 23
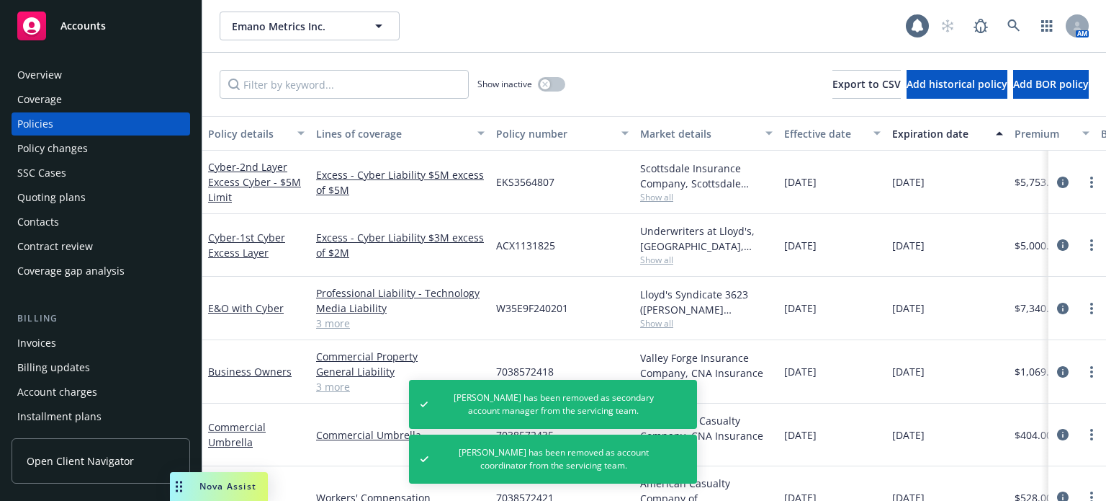
scroll to position [100, 0]
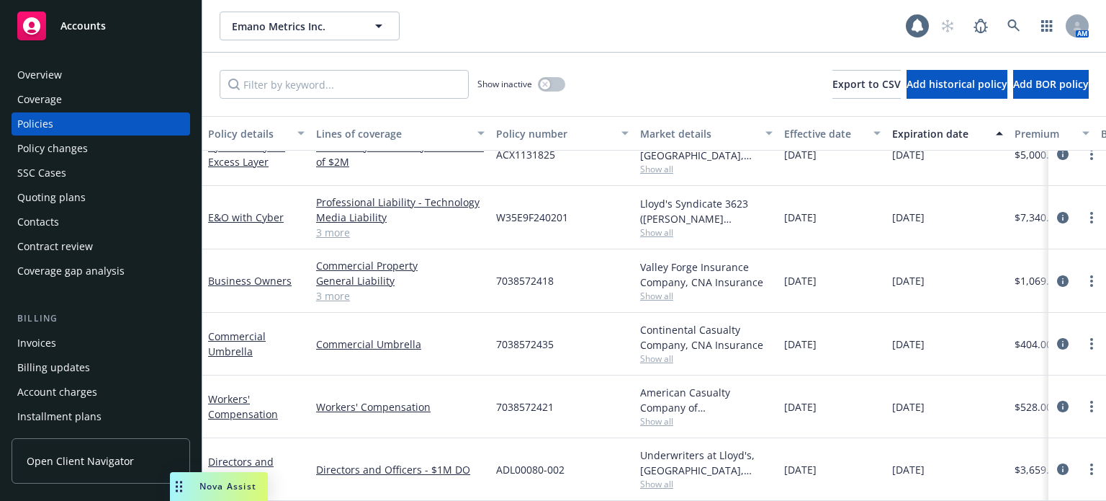
click at [146, 76] on div "Overview" at bounding box center [100, 74] width 167 height 23
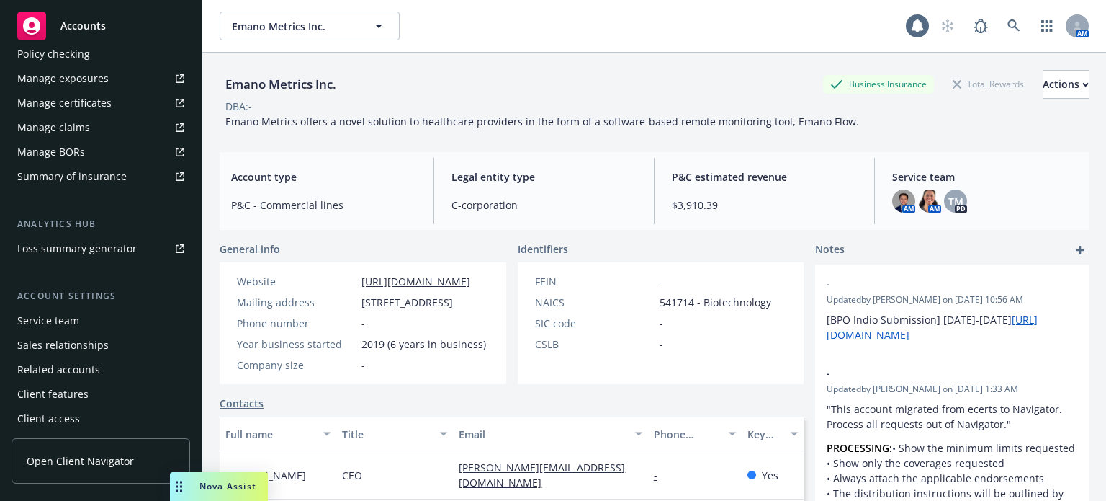
scroll to position [462, 0]
click at [60, 326] on div "Service team" at bounding box center [48, 317] width 62 height 23
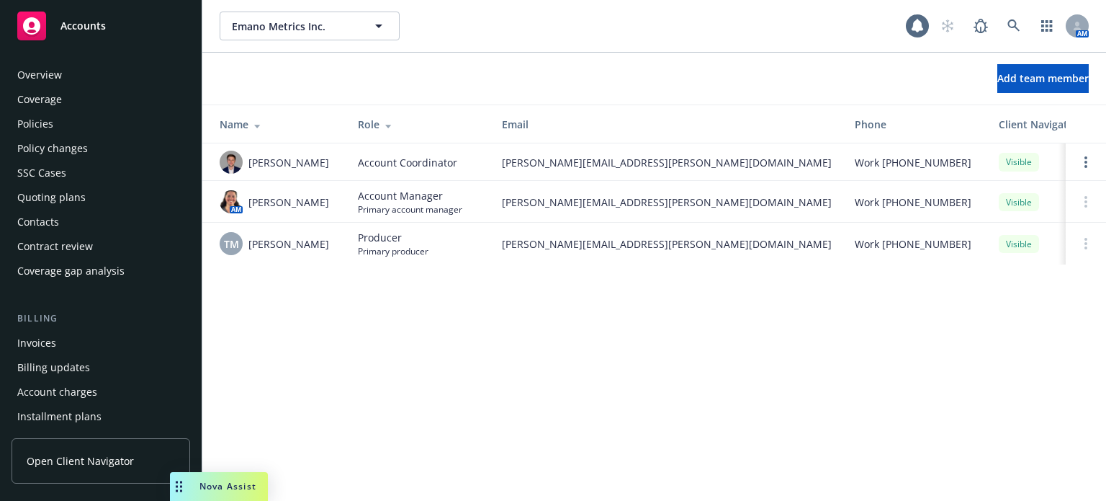
scroll to position [462, 0]
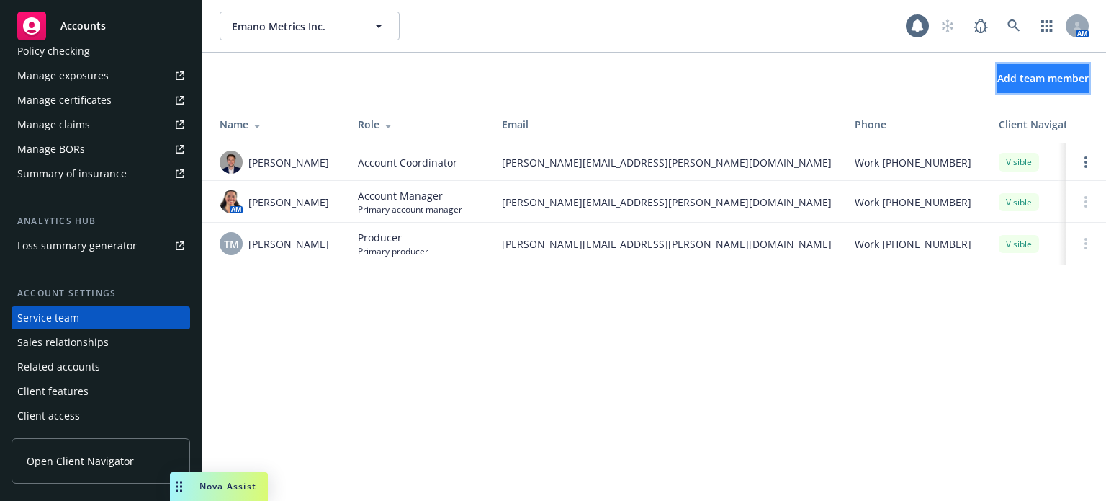
click at [998, 74] on span "Add team member" at bounding box center [1043, 78] width 91 height 14
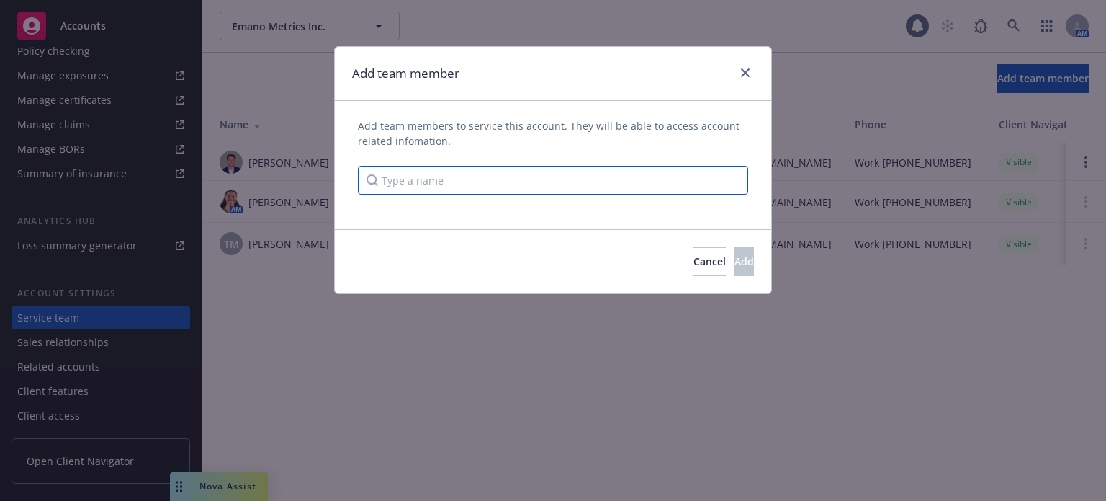
click at [453, 181] on input "Type a name" at bounding box center [553, 180] width 390 height 29
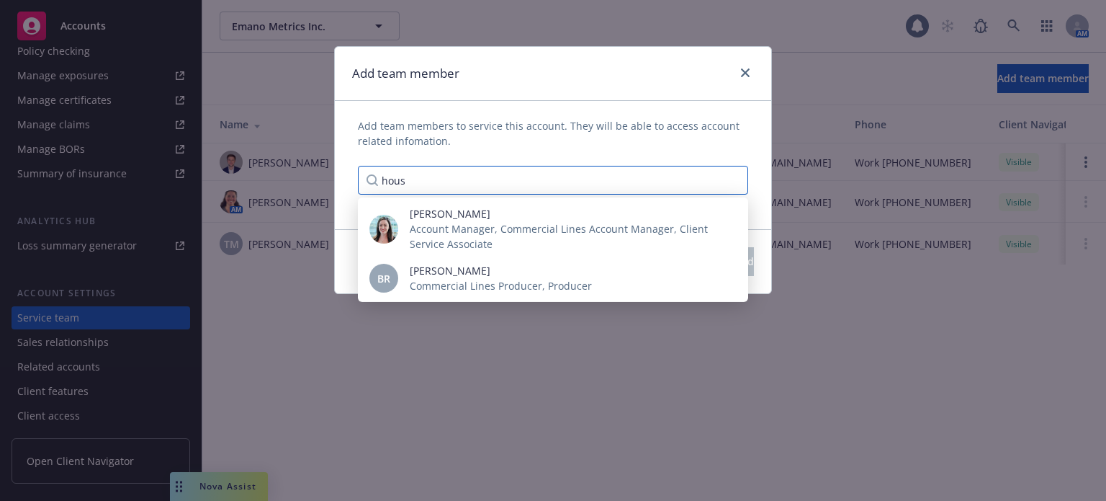
type input "house"
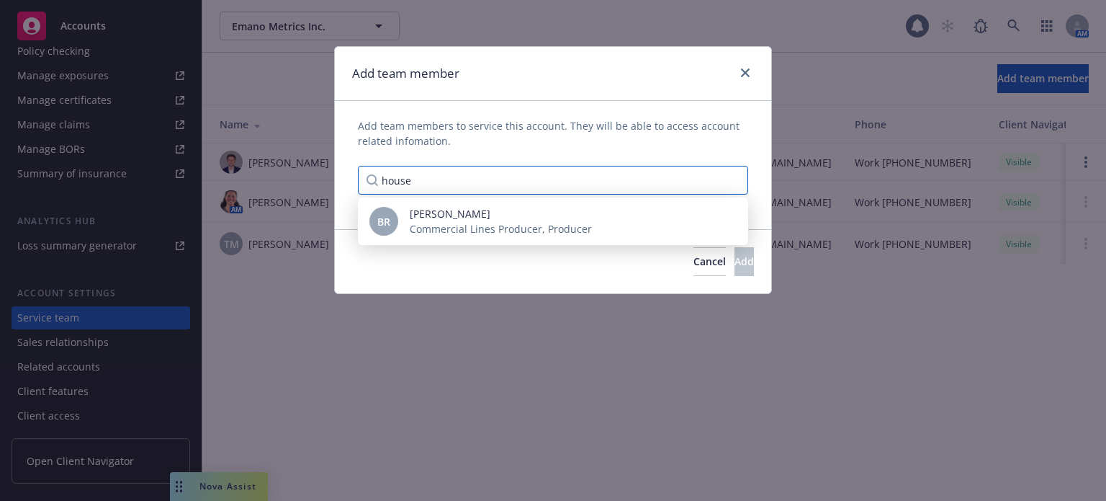
drag, startPoint x: 452, startPoint y: 179, endPoint x: 334, endPoint y: 181, distance: 118.2
click at [335, 181] on div "Add team members to service this account. They will be able to access account r…" at bounding box center [553, 165] width 437 height 94
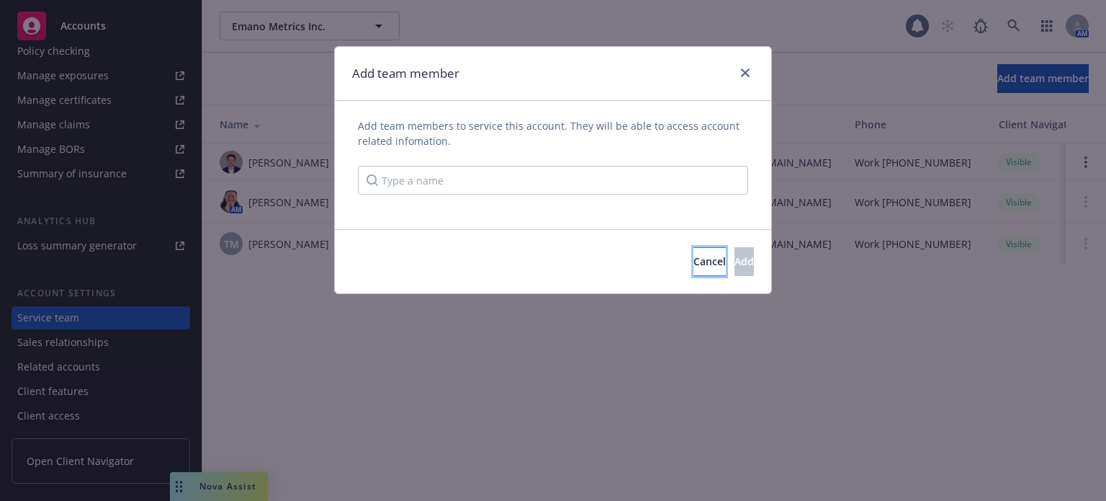
click at [694, 258] on span "Cancel" at bounding box center [710, 261] width 32 height 14
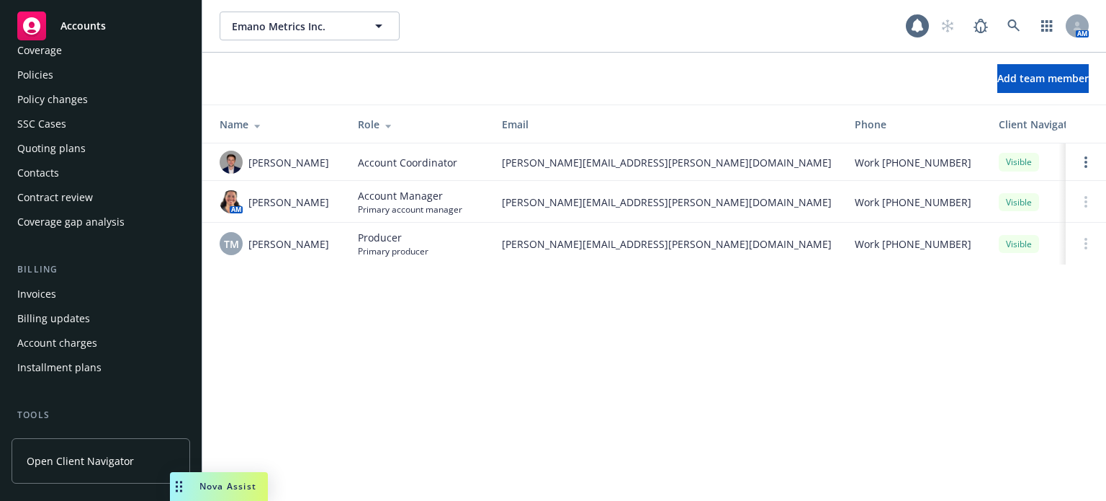
scroll to position [0, 0]
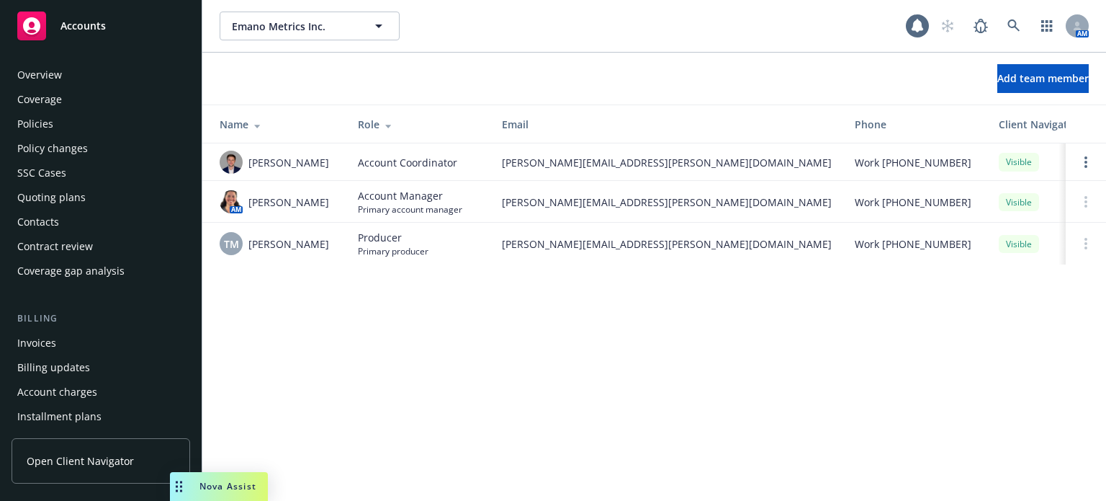
click at [83, 123] on div "Policies" at bounding box center [100, 123] width 167 height 23
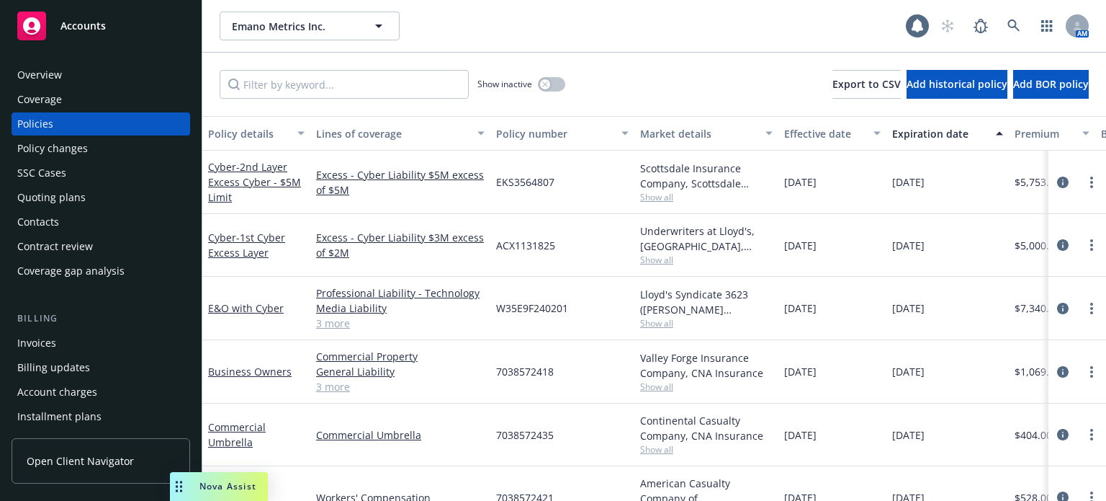
click at [514, 371] on span "7038572418" at bounding box center [525, 371] width 58 height 15
copy span "7038572418"
click at [543, 429] on span "7038572435" at bounding box center [525, 434] width 58 height 15
click at [542, 429] on span "7038572435" at bounding box center [525, 434] width 58 height 15
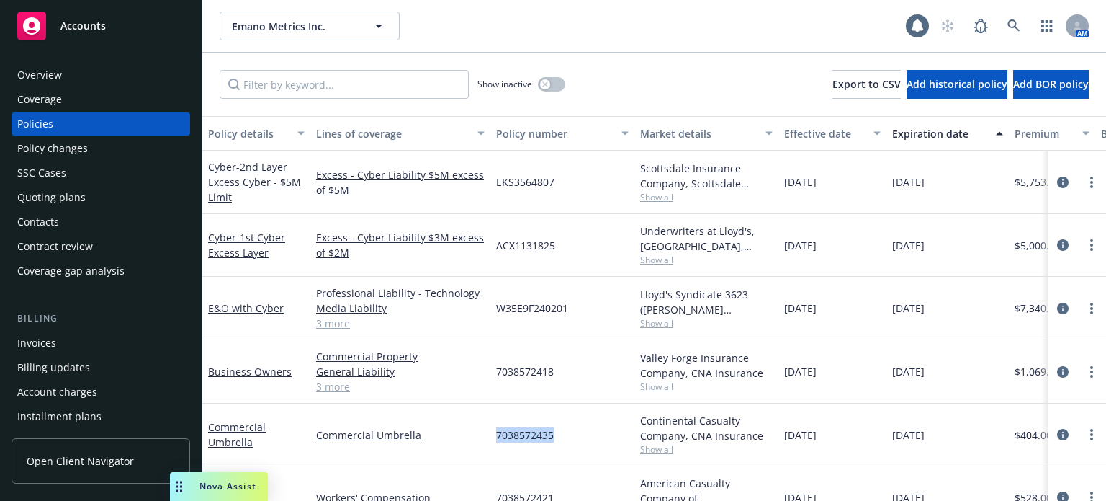
copy span "7038572435"
click at [259, 313] on link "E&O with Cyber" at bounding box center [246, 308] width 76 height 14
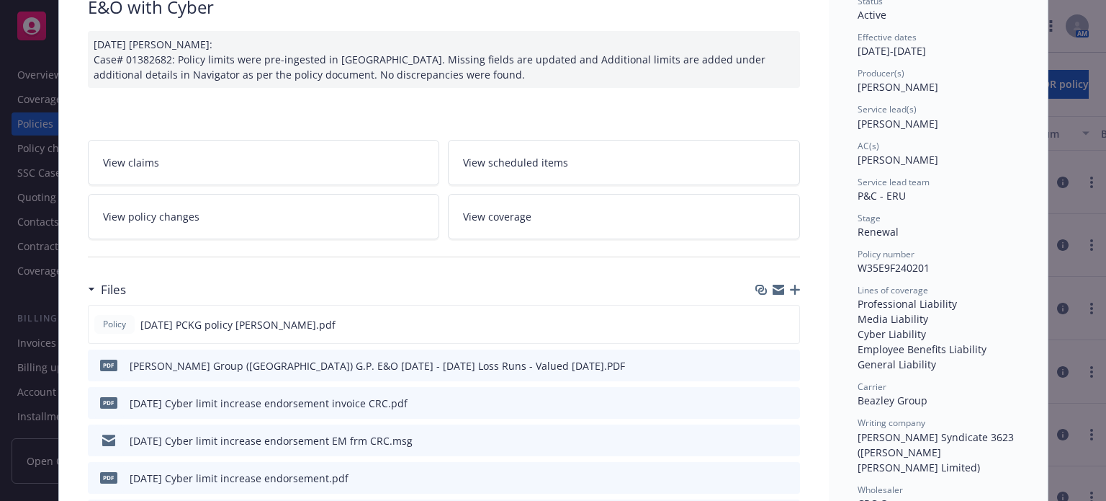
scroll to position [144, 0]
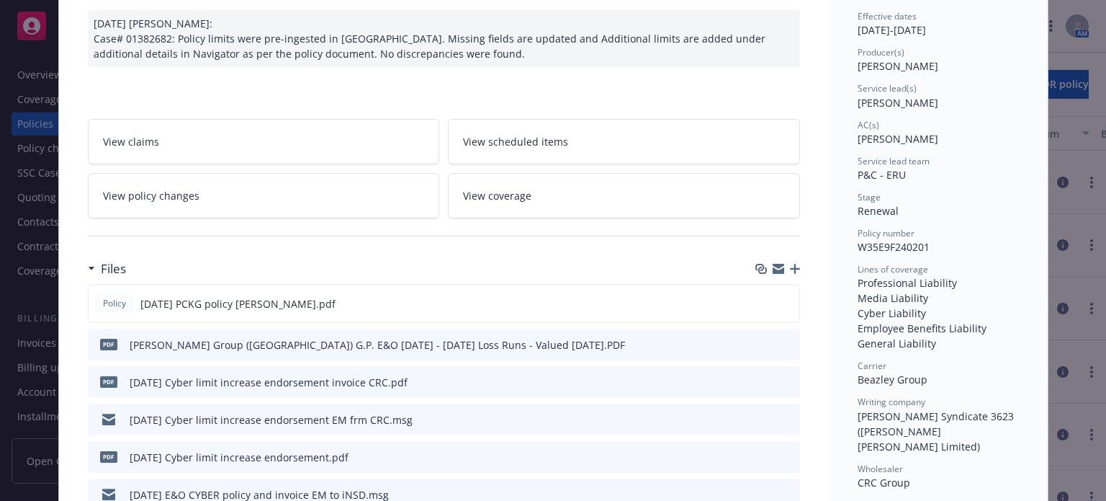
click at [256, 205] on link "View policy changes" at bounding box center [264, 195] width 352 height 45
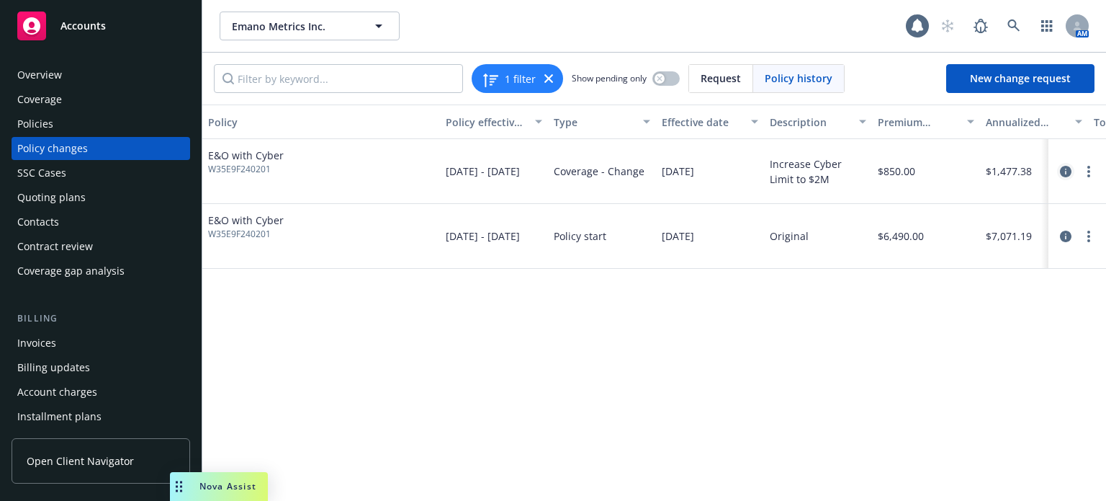
click at [1067, 175] on icon "circleInformation" at bounding box center [1066, 172] width 12 height 12
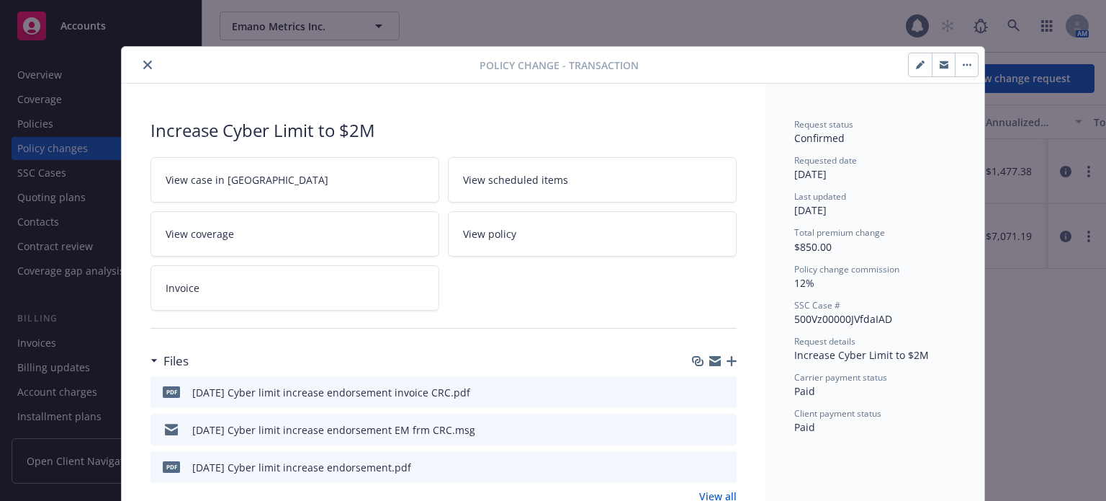
scroll to position [43, 0]
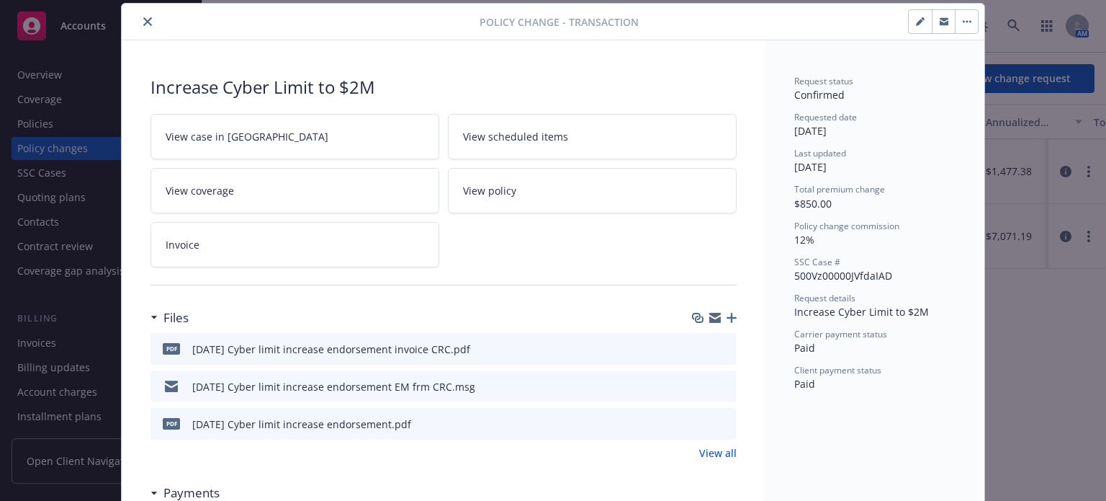
click at [717, 424] on icon "preview file" at bounding box center [723, 423] width 13 height 10
click at [717, 345] on icon "preview file" at bounding box center [723, 348] width 13 height 10
click at [707, 457] on link "View all" at bounding box center [717, 452] width 37 height 15
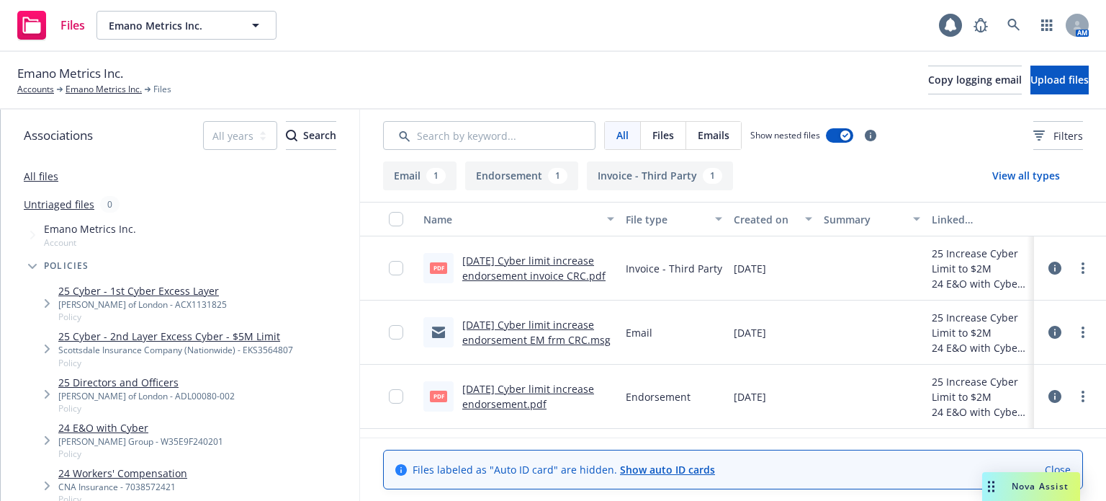
click at [535, 394] on link "[DATE] Cyber limit increase endorsement.pdf" at bounding box center [528, 396] width 132 height 29
click at [565, 322] on link "[DATE] Cyber limit increase endorsement EM frm CRC.msg" at bounding box center [536, 332] width 148 height 29
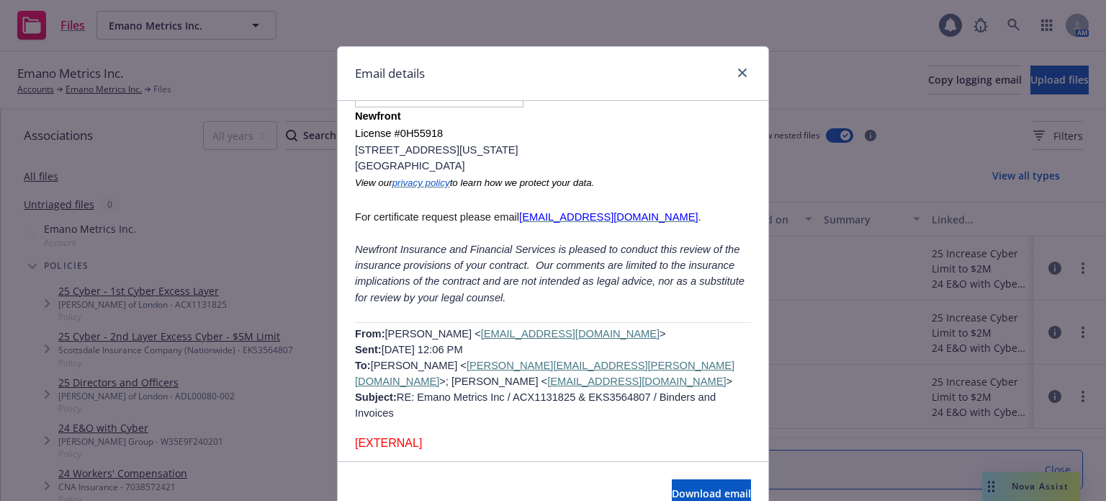
scroll to position [2449, 0]
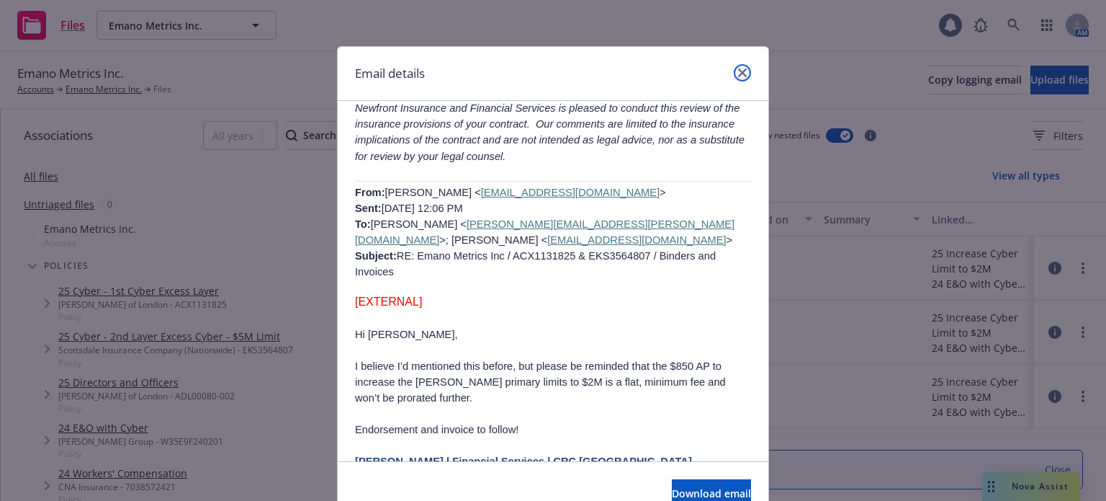
click at [734, 73] on link "close" at bounding box center [742, 72] width 17 height 17
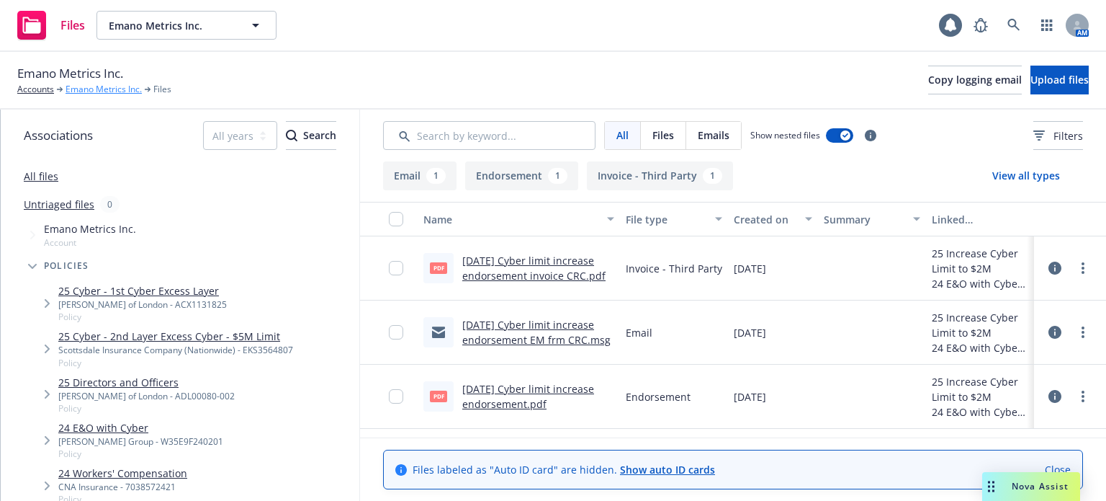
click at [101, 92] on link "Emano Metrics Inc." at bounding box center [104, 89] width 76 height 13
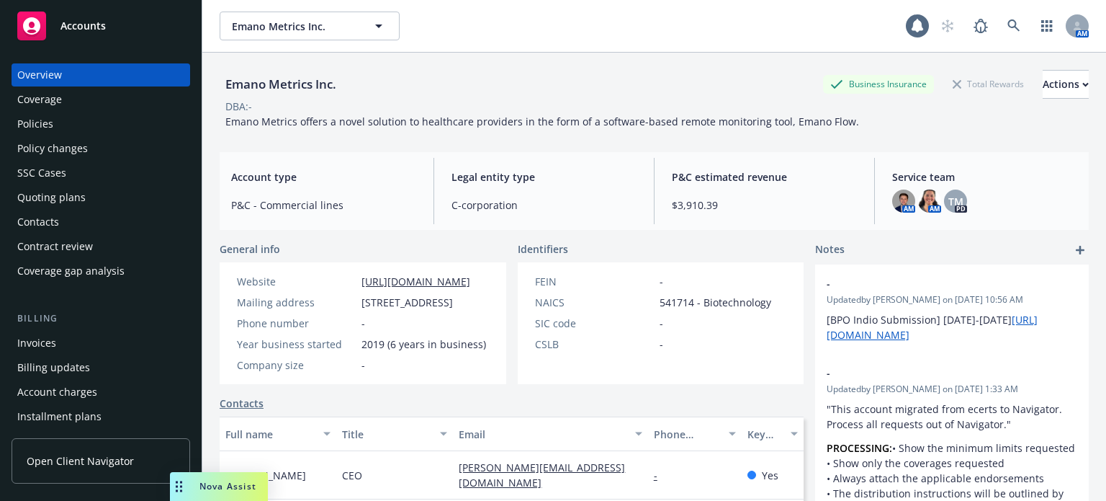
click at [36, 128] on div "Policies" at bounding box center [35, 123] width 36 height 23
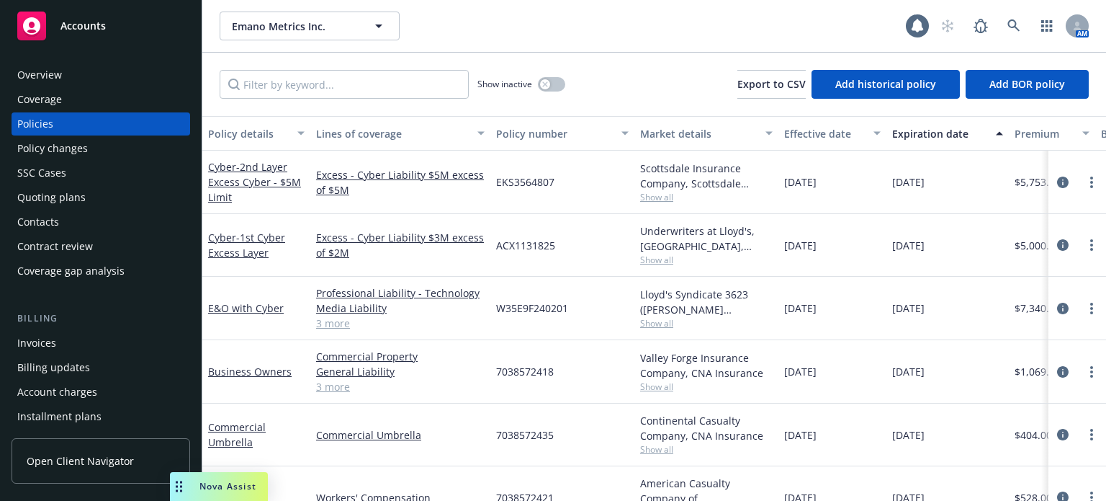
click at [218, 298] on div "E&O with Cyber" at bounding box center [256, 308] width 108 height 63
click at [220, 305] on link "E&O with Cyber" at bounding box center [246, 308] width 76 height 14
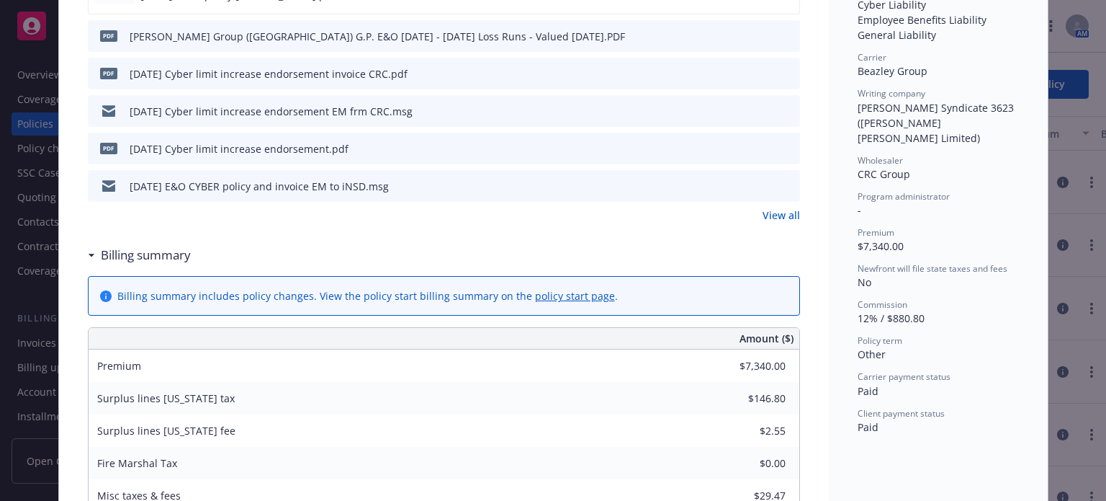
scroll to position [432, 0]
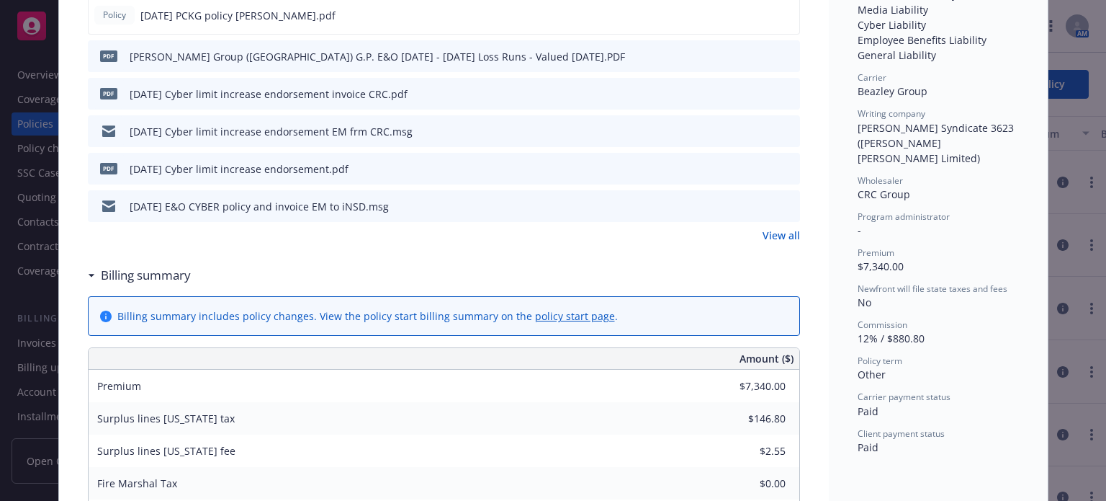
click at [786, 86] on button at bounding box center [788, 93] width 13 height 15
click at [781, 91] on icon "preview file" at bounding box center [786, 93] width 13 height 10
click at [782, 205] on icon "preview file" at bounding box center [786, 205] width 13 height 10
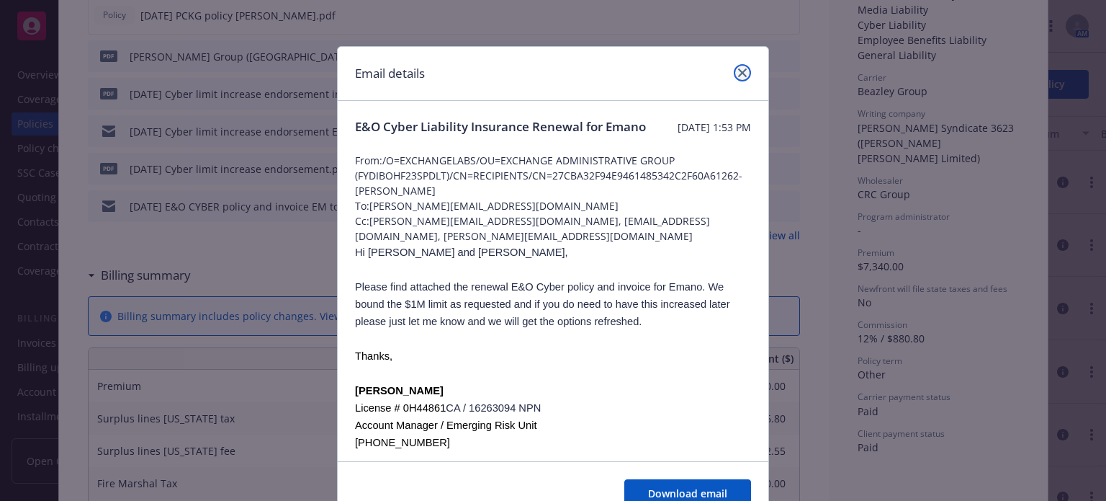
click at [738, 72] on icon "close" at bounding box center [742, 72] width 9 height 9
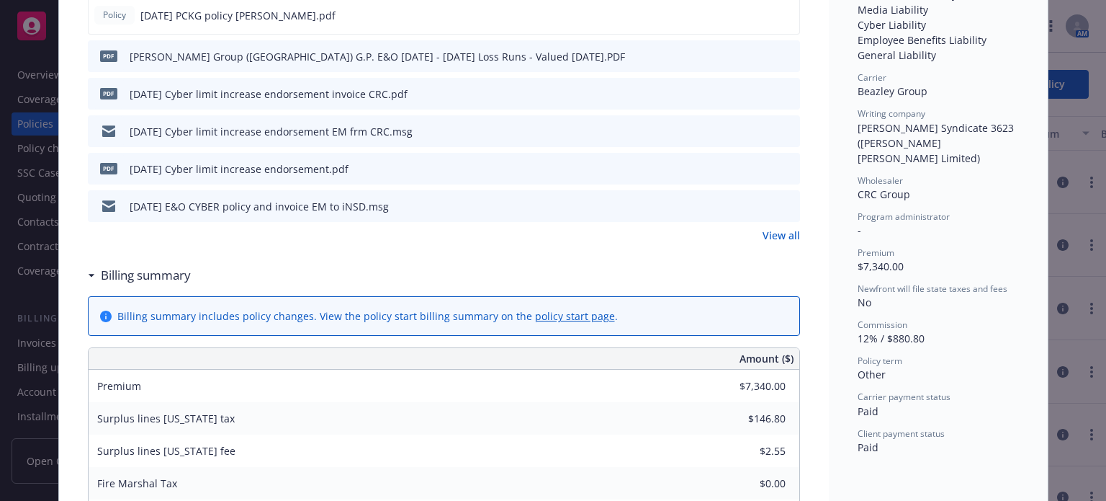
click at [768, 239] on link "View all" at bounding box center [781, 235] width 37 height 15
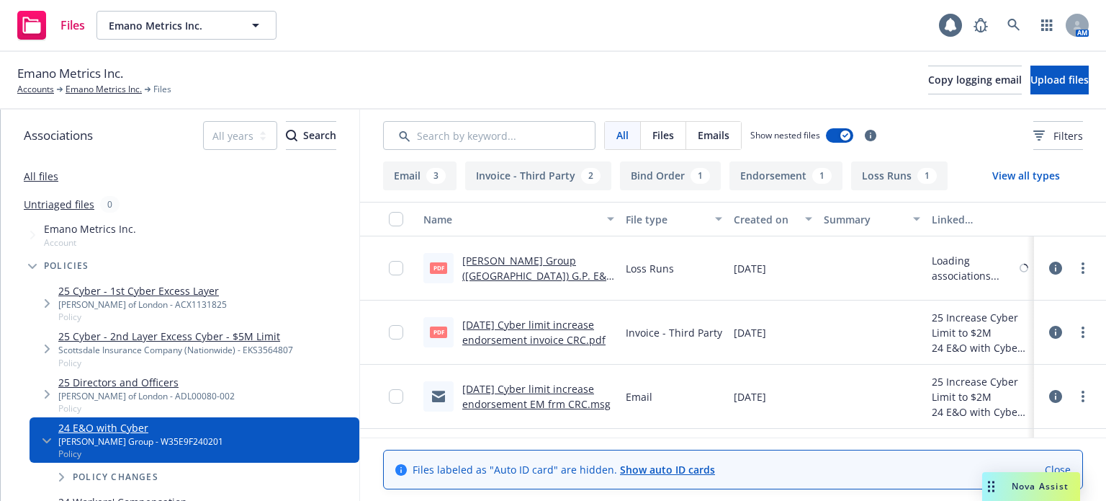
scroll to position [288, 0]
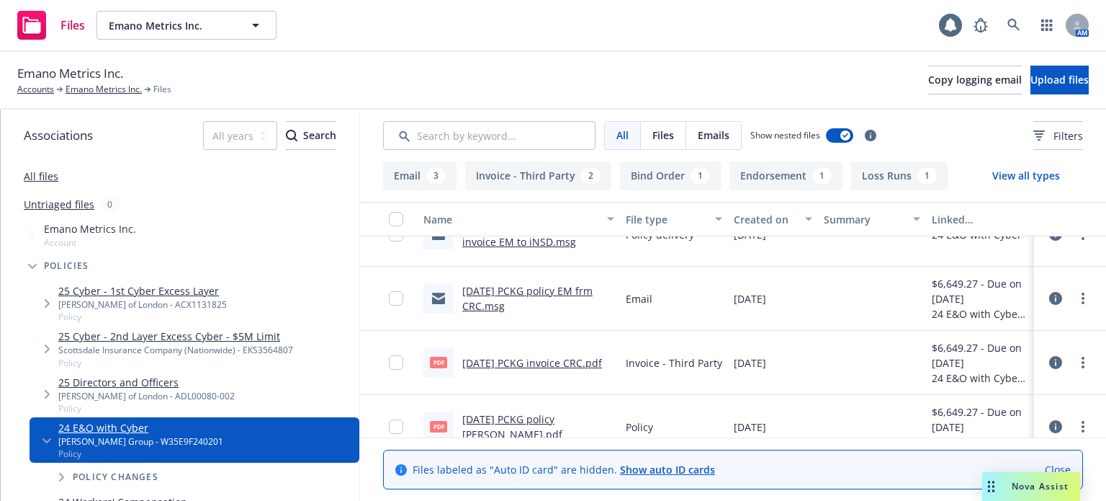
click at [545, 366] on link "11/9/2024 PCKG invoice CRC.pdf" at bounding box center [532, 363] width 140 height 14
click at [103, 91] on link "Emano Metrics Inc." at bounding box center [104, 89] width 76 height 13
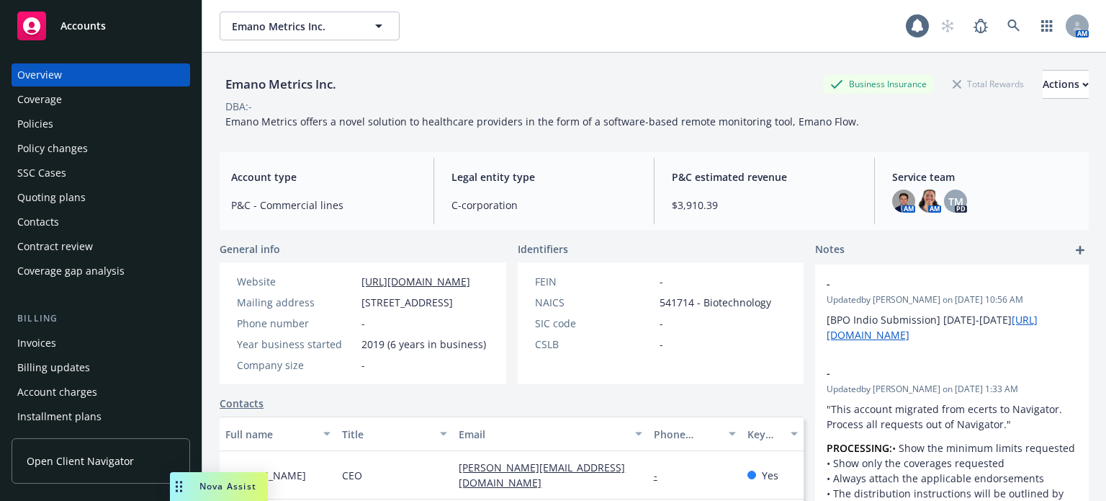
click at [45, 127] on div "Policies" at bounding box center [35, 123] width 36 height 23
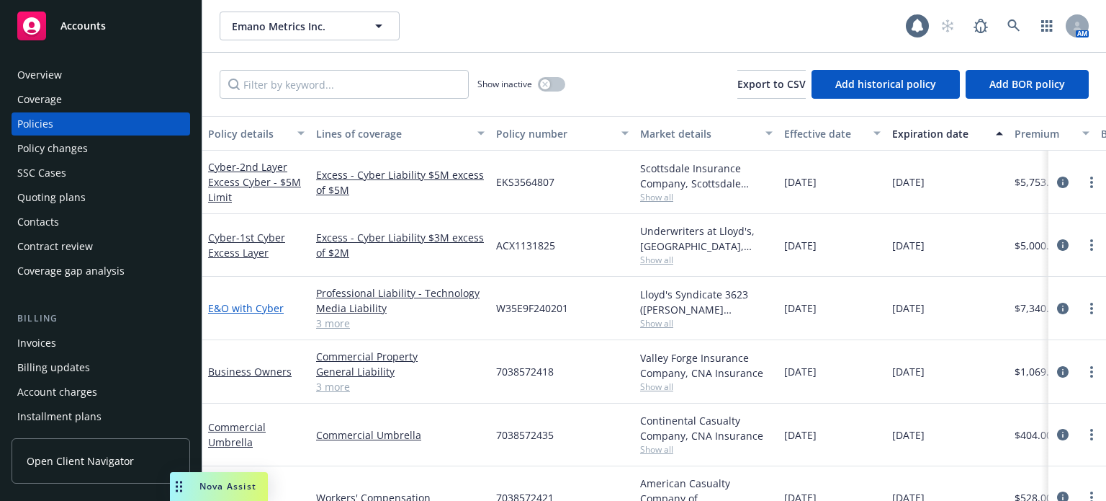
click at [231, 310] on link "E&O with Cyber" at bounding box center [246, 308] width 76 height 14
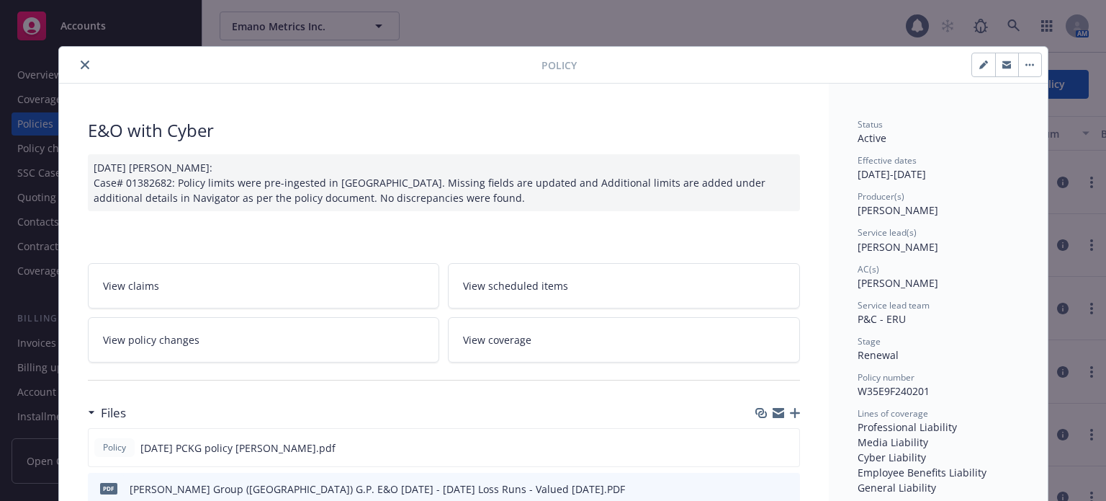
click at [76, 57] on button "close" at bounding box center [84, 64] width 17 height 17
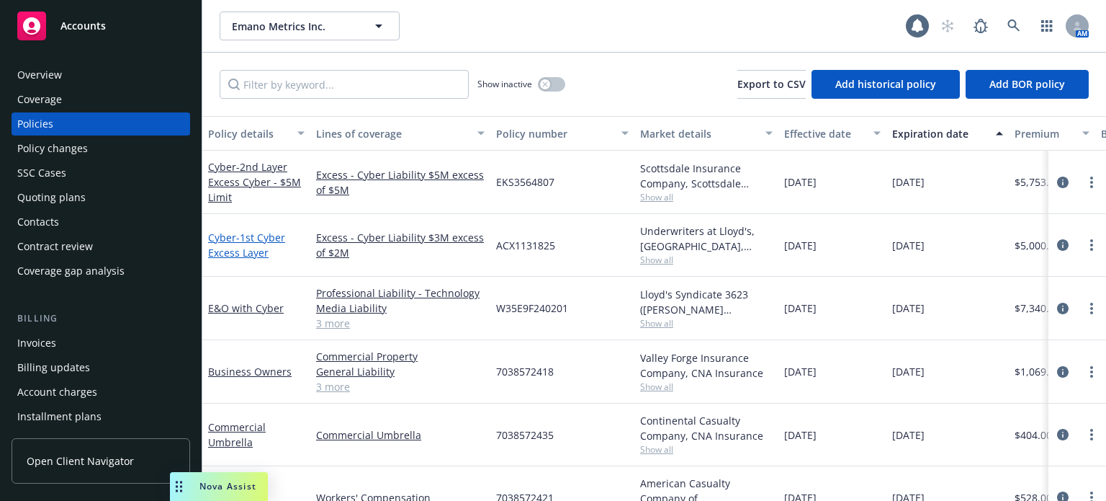
click at [220, 242] on link "Cyber - 1st Cyber Excess Layer" at bounding box center [246, 245] width 77 height 29
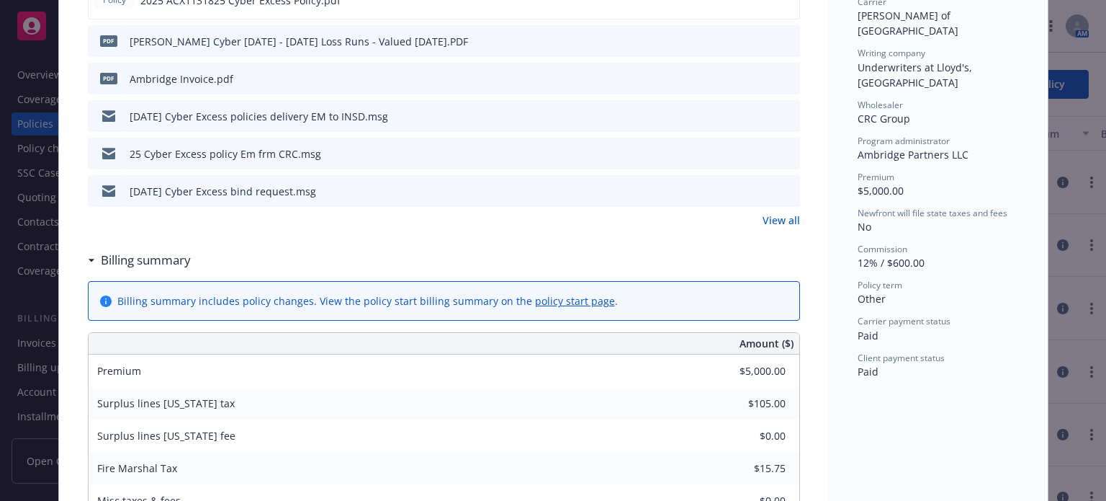
scroll to position [432, 0]
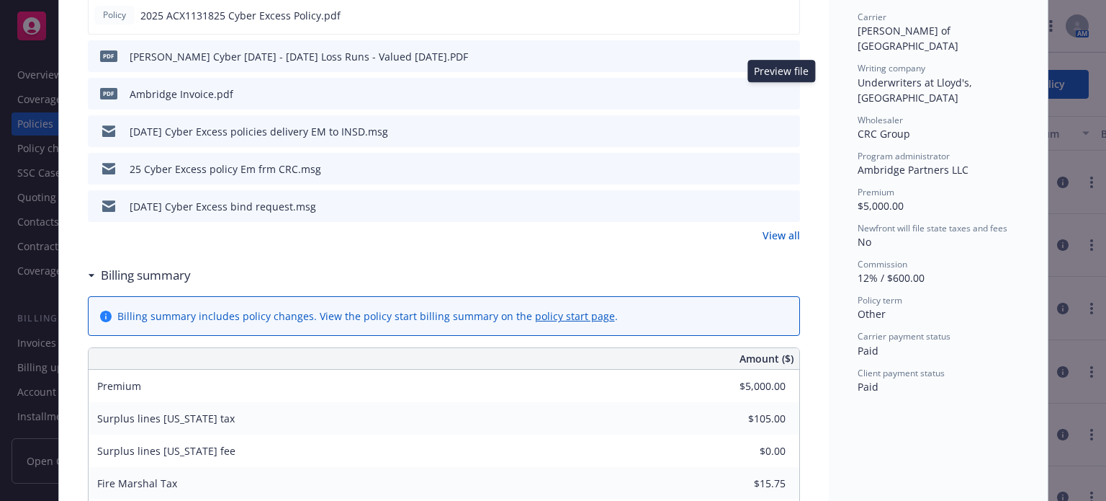
click at [784, 95] on icon "preview file" at bounding box center [786, 93] width 13 height 10
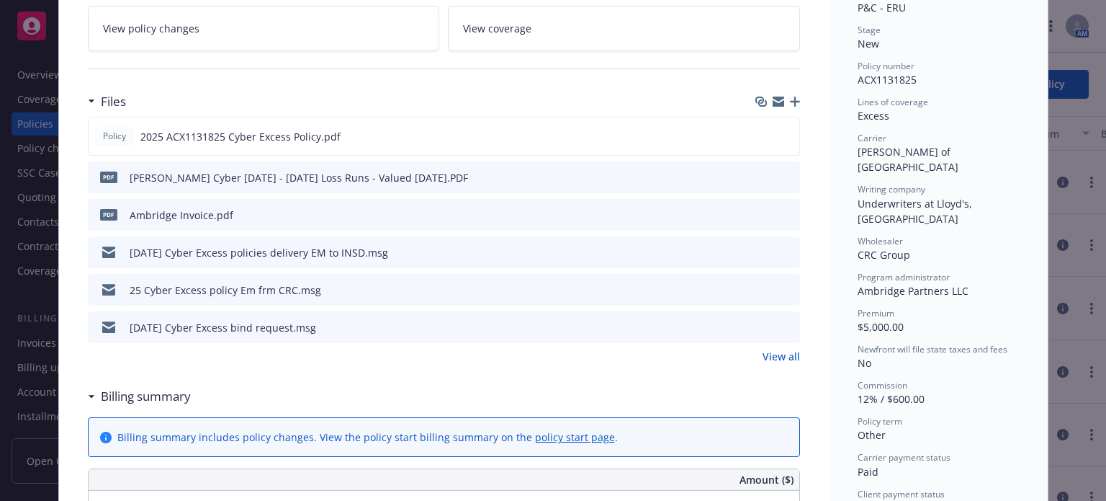
scroll to position [288, 0]
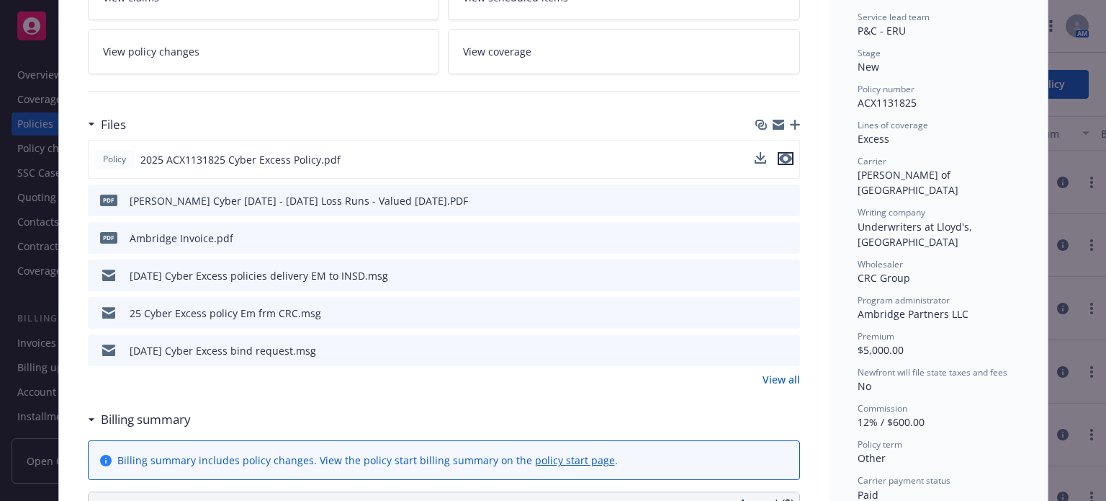
click at [786, 158] on icon "preview file" at bounding box center [785, 158] width 13 height 10
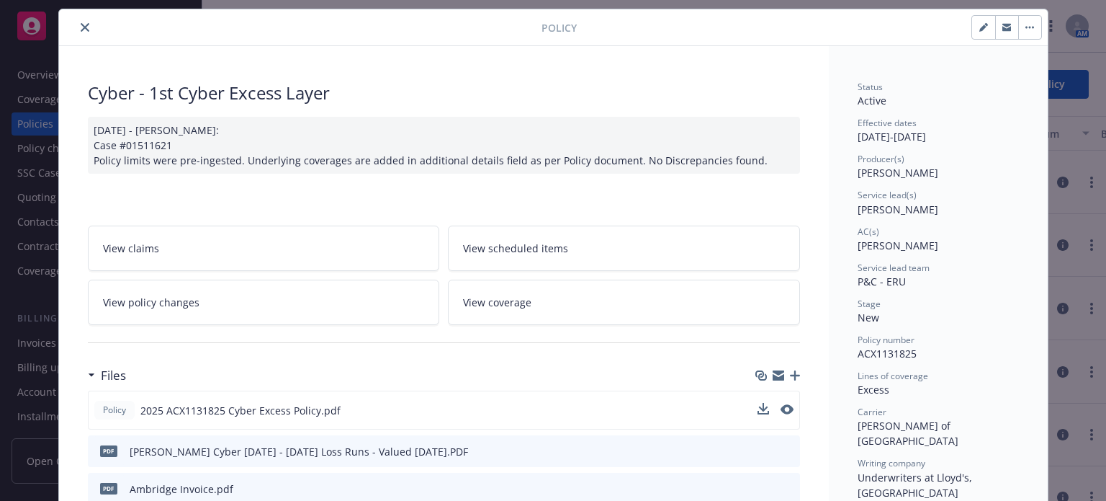
scroll to position [0, 0]
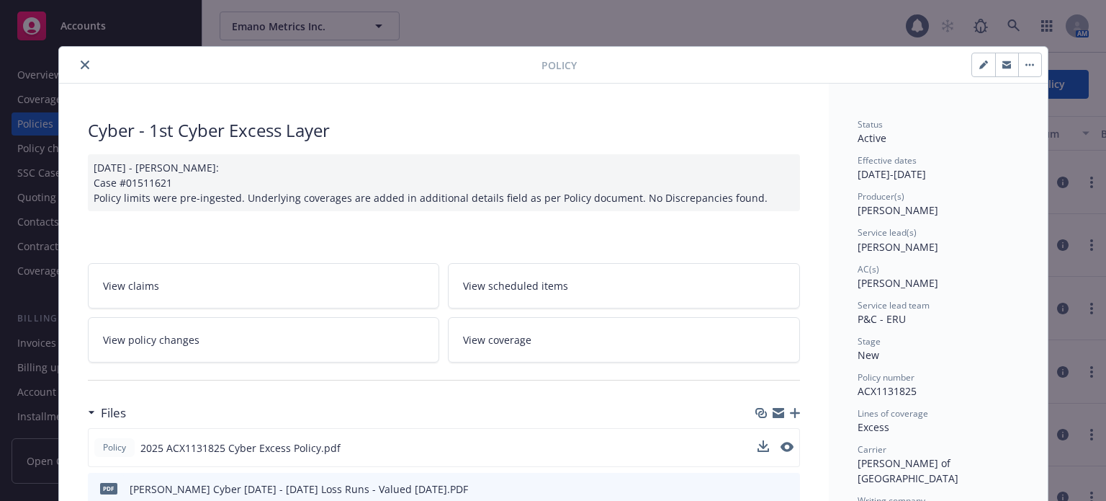
click at [82, 64] on icon "close" at bounding box center [85, 65] width 9 height 9
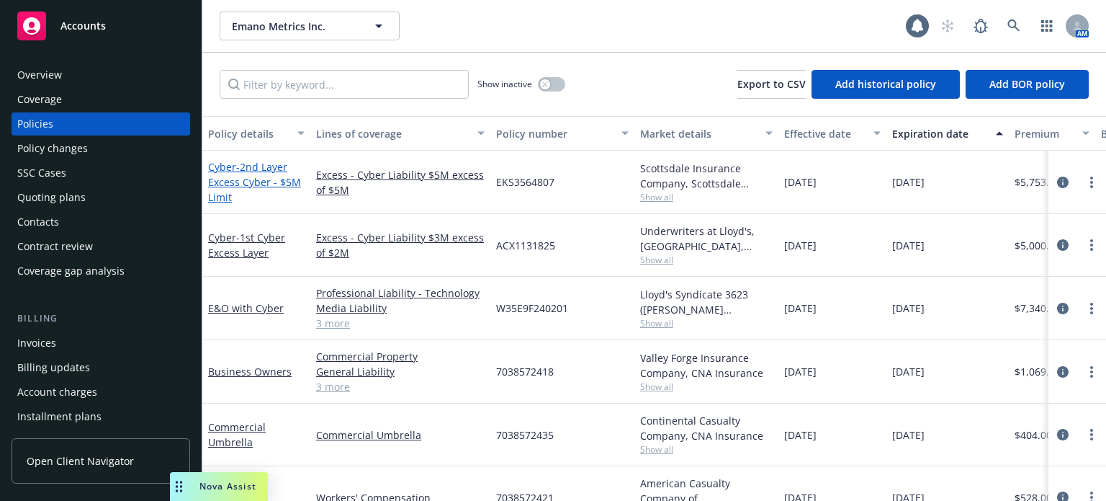
click at [225, 180] on span "- 2nd Layer Excess Cyber - $5M Limit" at bounding box center [254, 182] width 93 height 44
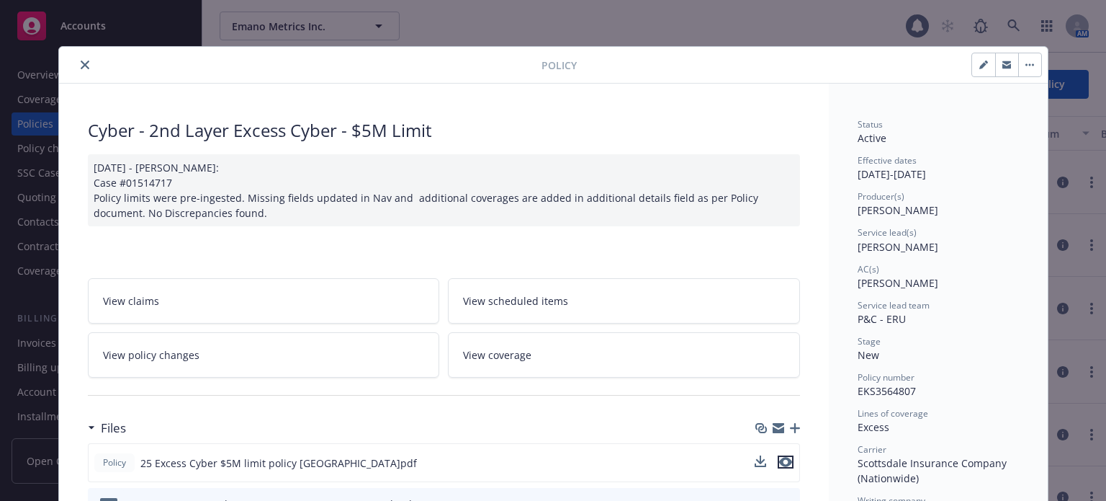
click at [787, 463] on button "preview file" at bounding box center [786, 461] width 16 height 13
click at [76, 68] on button "close" at bounding box center [84, 64] width 17 height 17
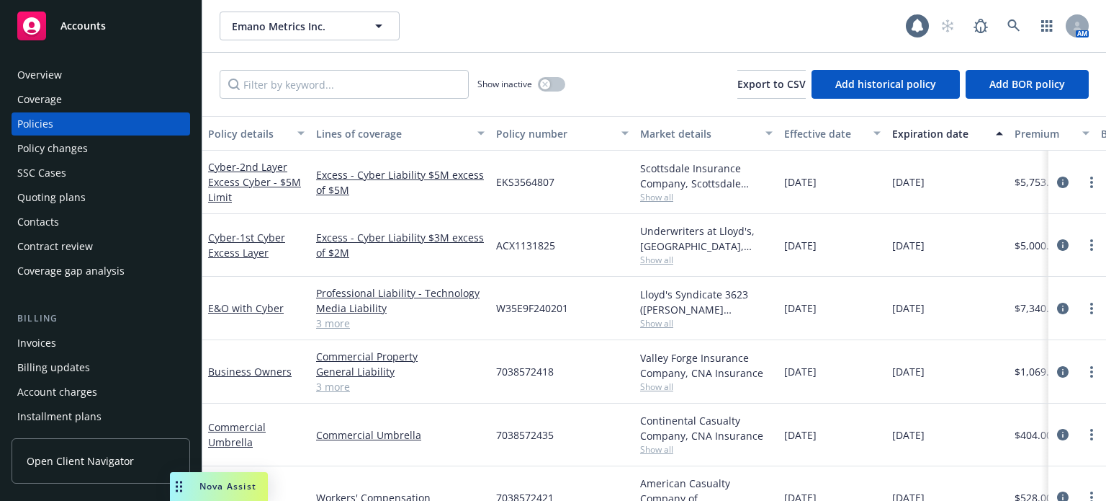
click at [53, 195] on div "Quoting plans" at bounding box center [51, 197] width 68 height 23
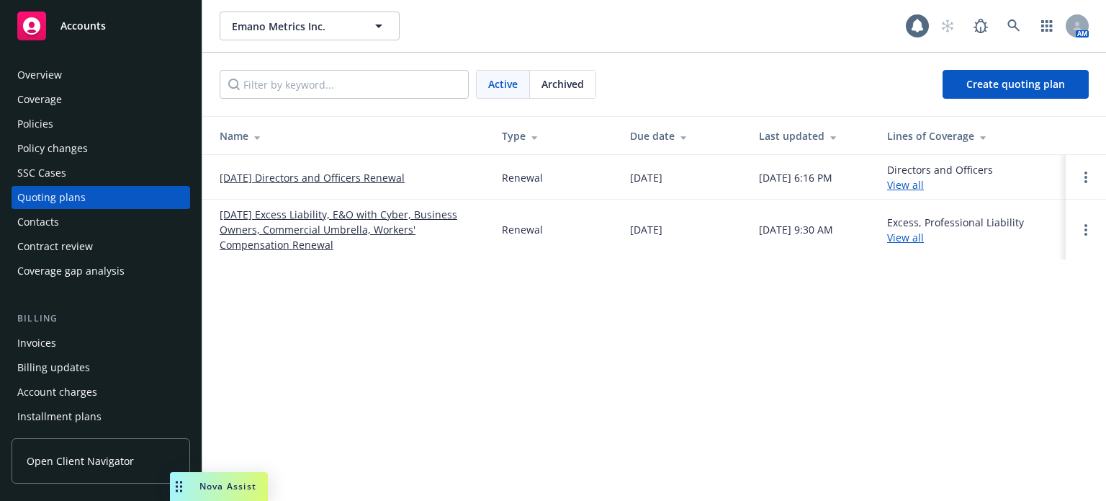
click at [55, 130] on div "Policies" at bounding box center [100, 123] width 167 height 23
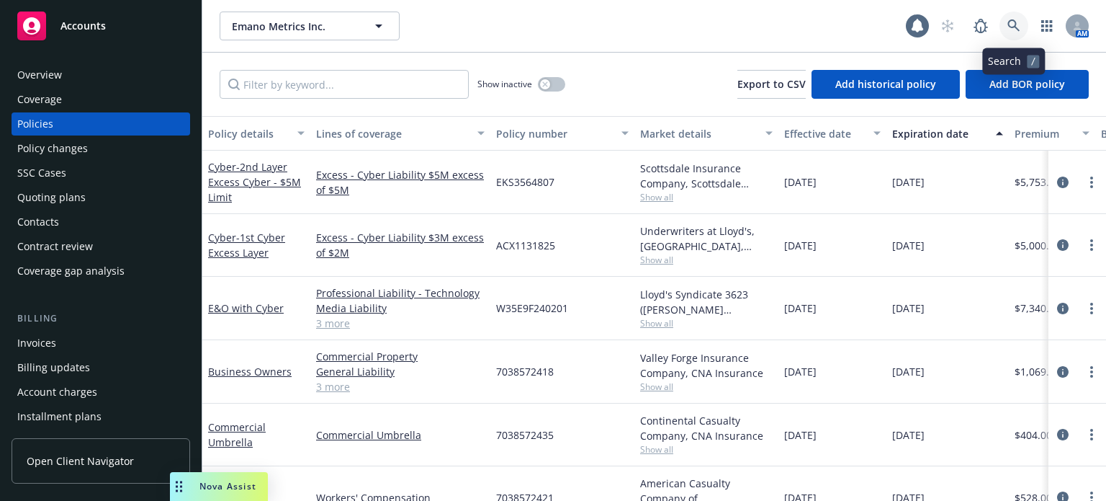
click at [1014, 22] on icon at bounding box center [1014, 25] width 13 height 13
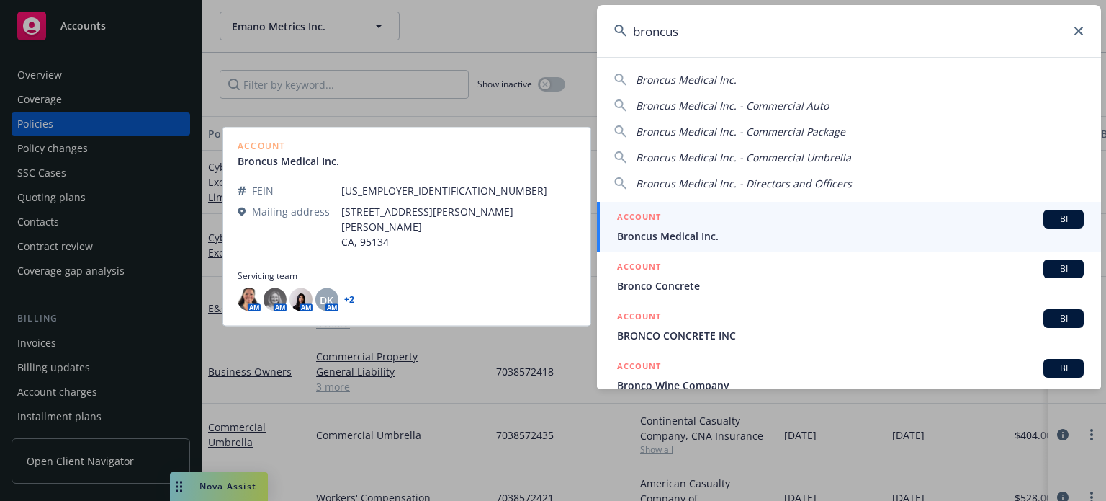
type input "broncus"
click at [710, 238] on span "Broncus Medical Inc." at bounding box center [850, 235] width 467 height 15
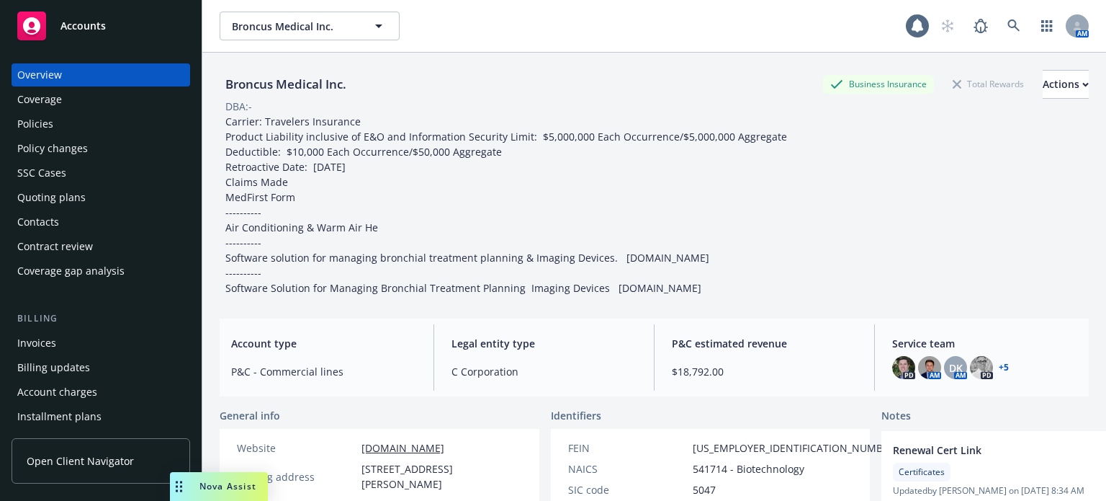
click at [77, 128] on div "Policies" at bounding box center [100, 123] width 167 height 23
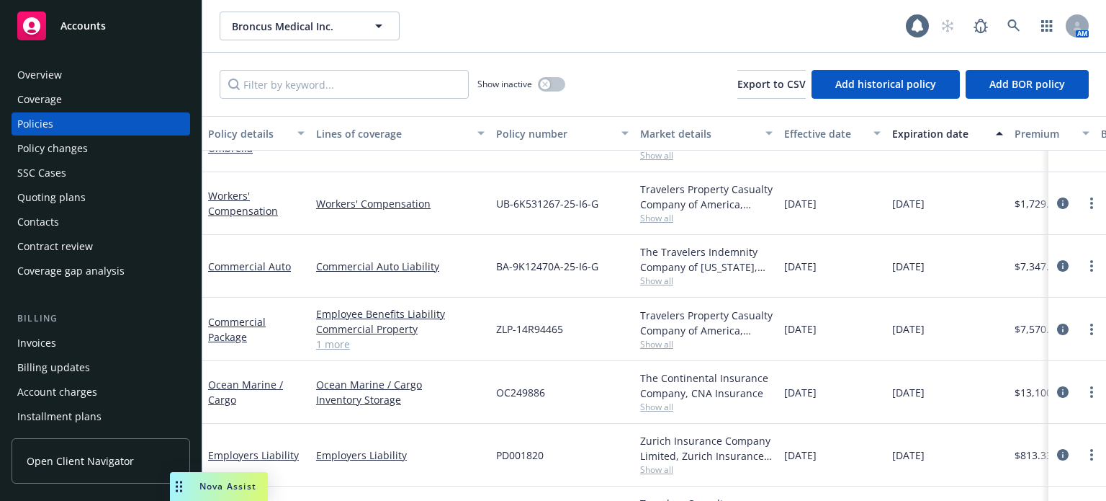
scroll to position [144, 0]
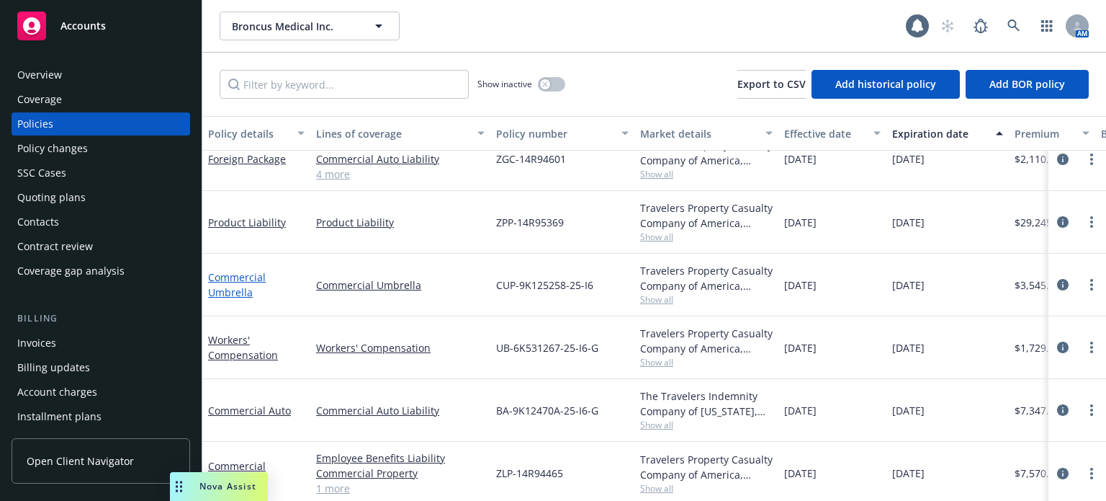
click at [236, 275] on link "Commercial Umbrella" at bounding box center [237, 284] width 58 height 29
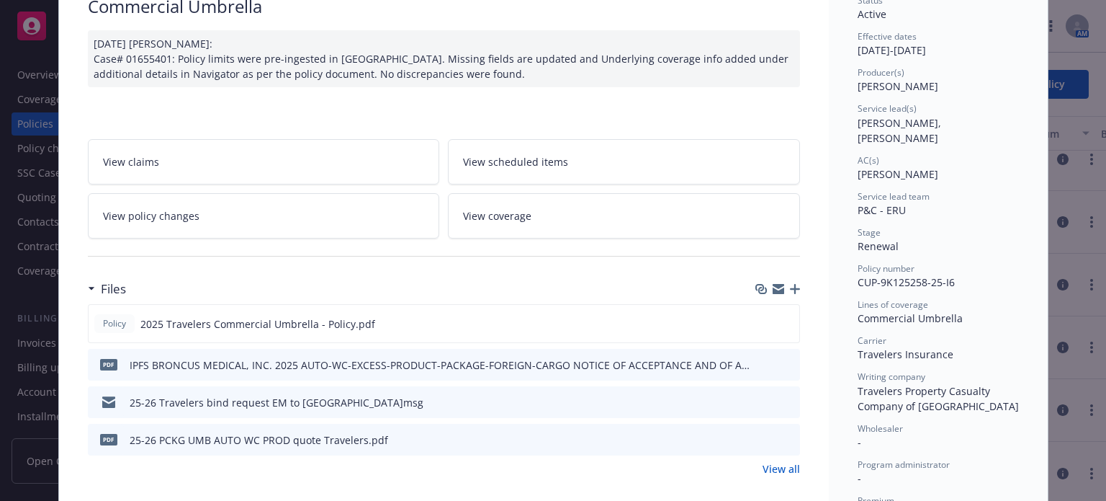
scroll to position [144, 0]
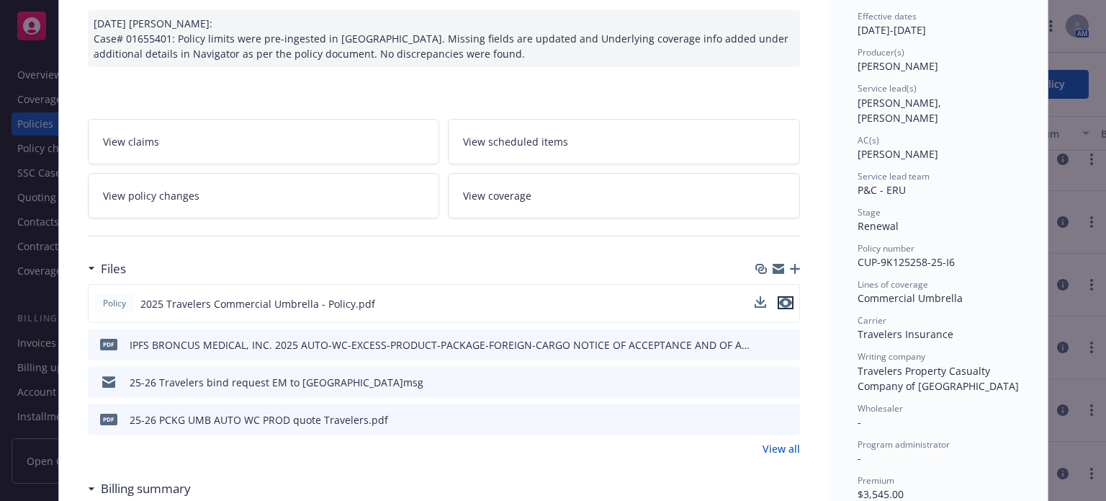
click at [779, 304] on icon "preview file" at bounding box center [785, 303] width 13 height 10
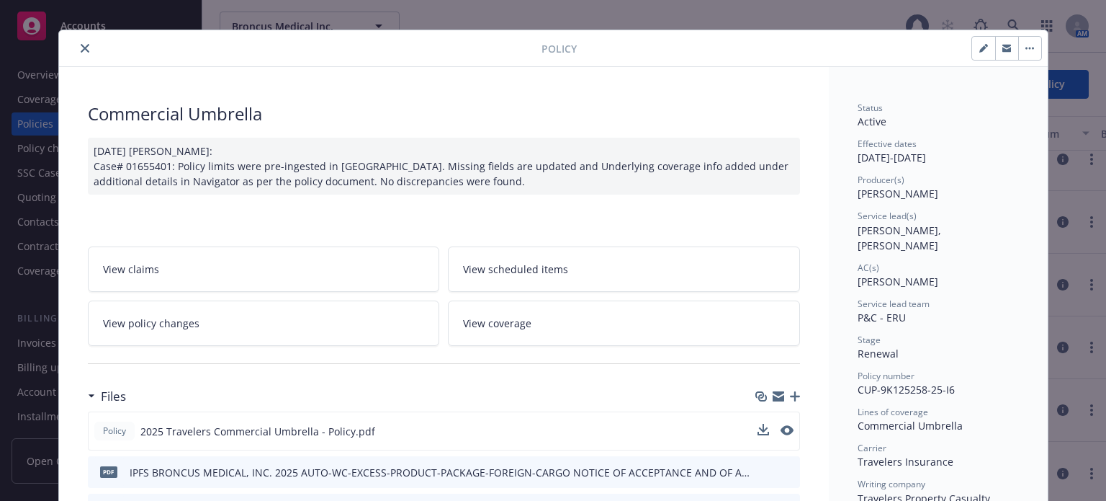
scroll to position [0, 0]
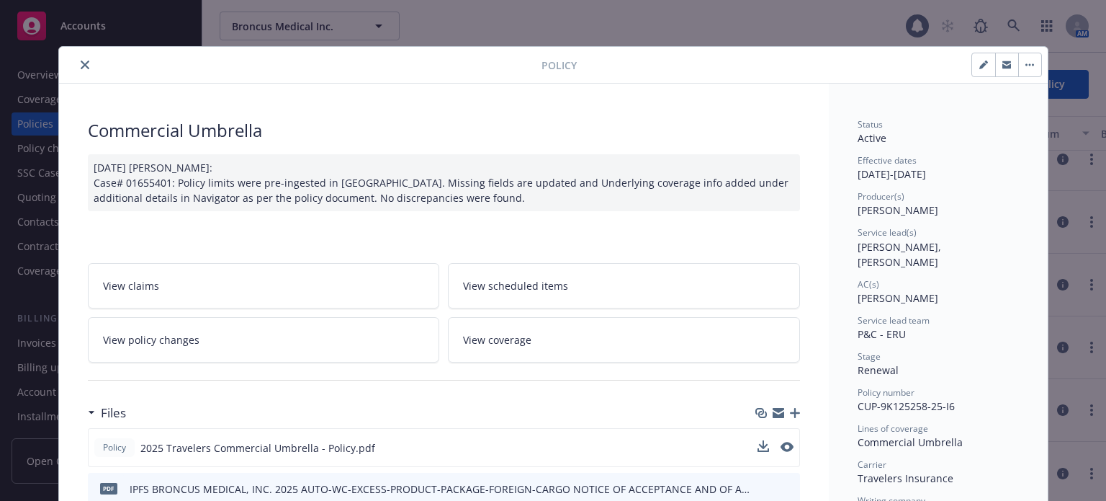
click at [76, 58] on button "close" at bounding box center [84, 64] width 17 height 17
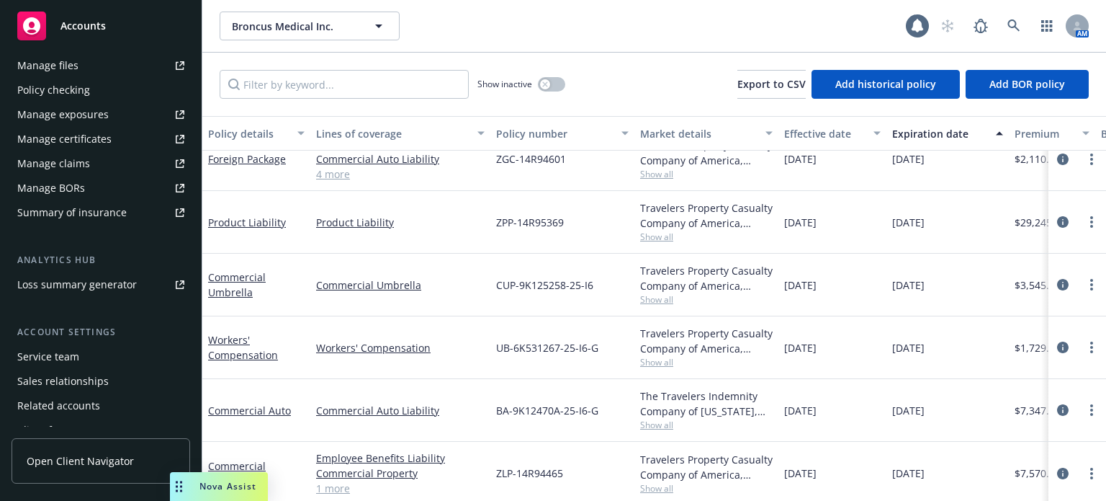
scroll to position [432, 0]
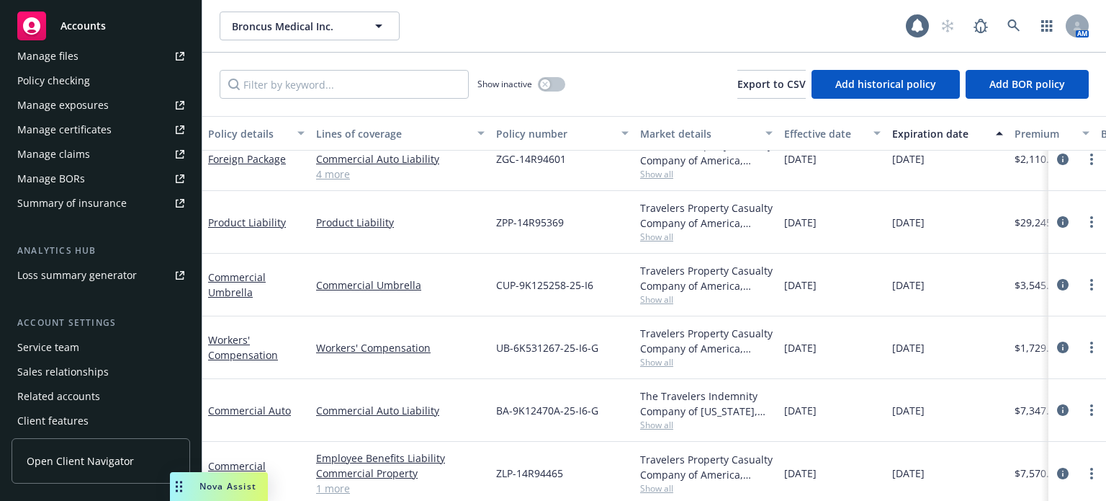
click at [75, 126] on div "Manage certificates" at bounding box center [64, 129] width 94 height 23
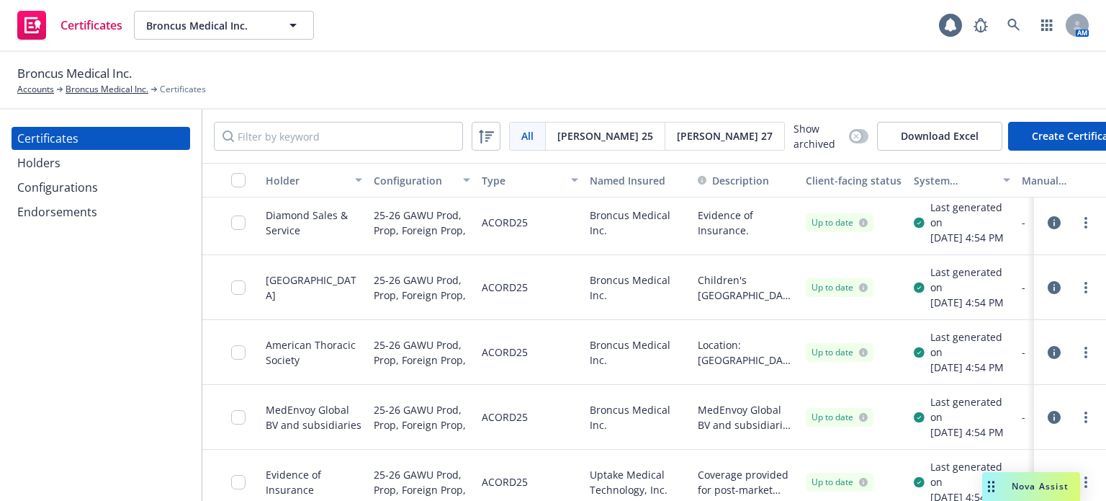
scroll to position [864, 0]
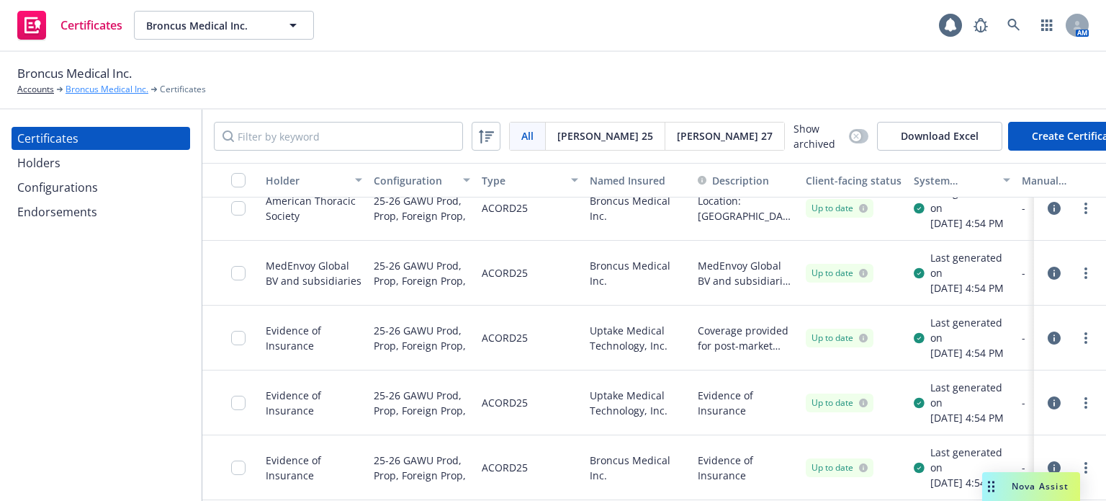
click at [95, 89] on link "Broncus Medical Inc." at bounding box center [107, 89] width 83 height 13
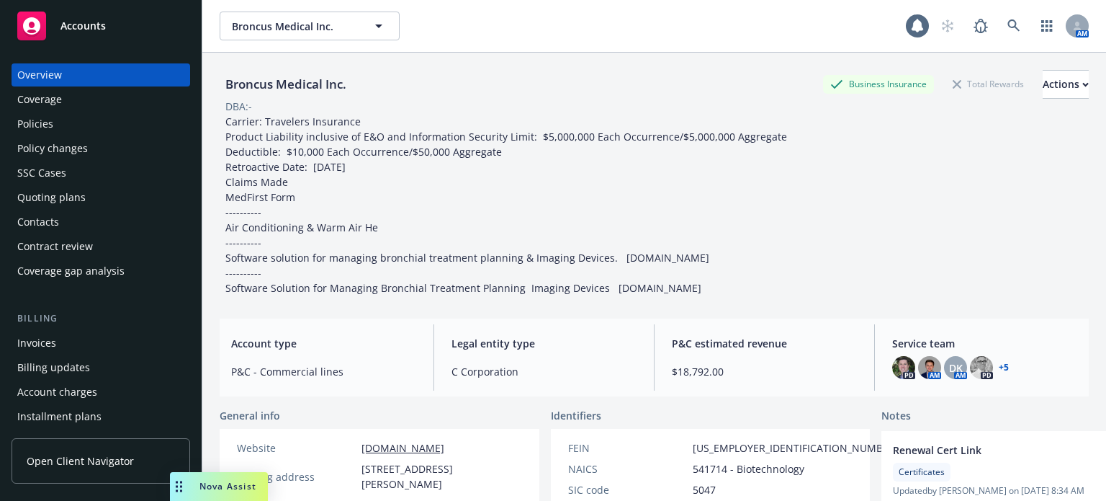
click at [66, 197] on div "Quoting plans" at bounding box center [51, 197] width 68 height 23
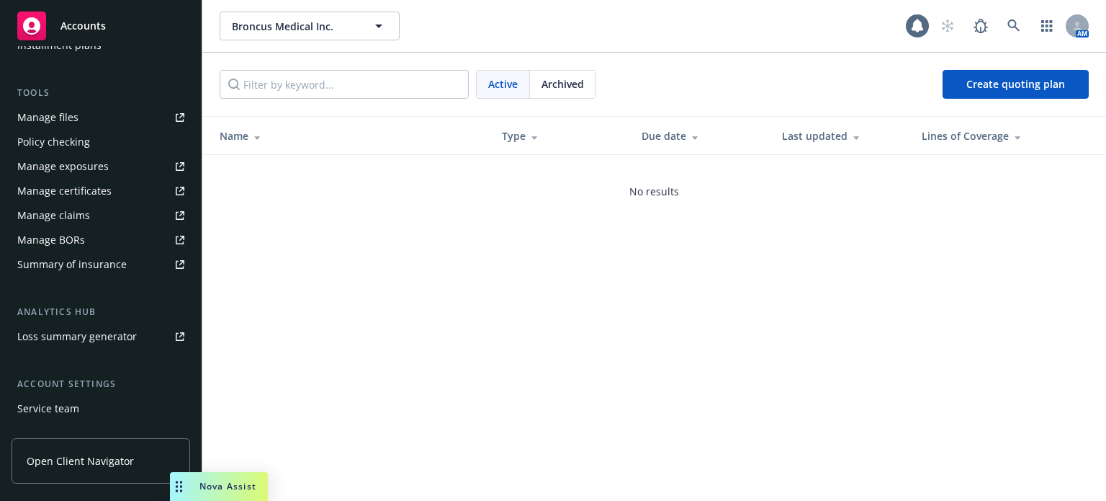
scroll to position [432, 0]
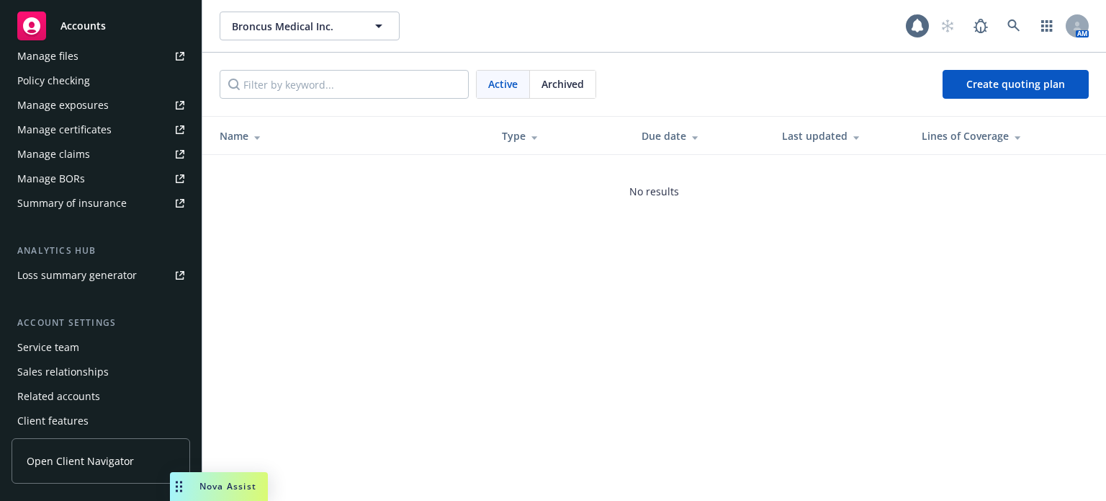
click at [69, 123] on div "Manage certificates" at bounding box center [64, 129] width 94 height 23
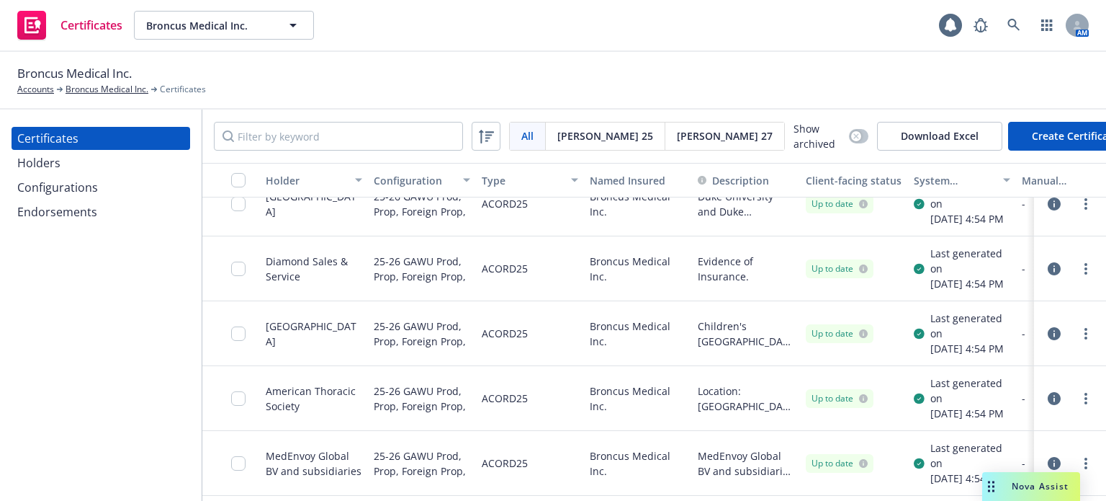
scroll to position [530, 0]
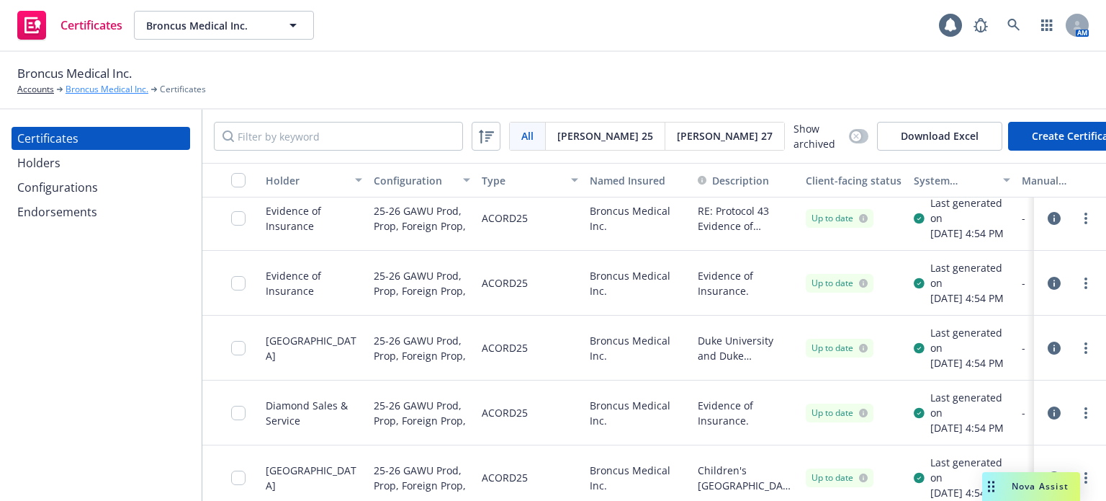
click at [76, 90] on link "Broncus Medical Inc." at bounding box center [107, 89] width 83 height 13
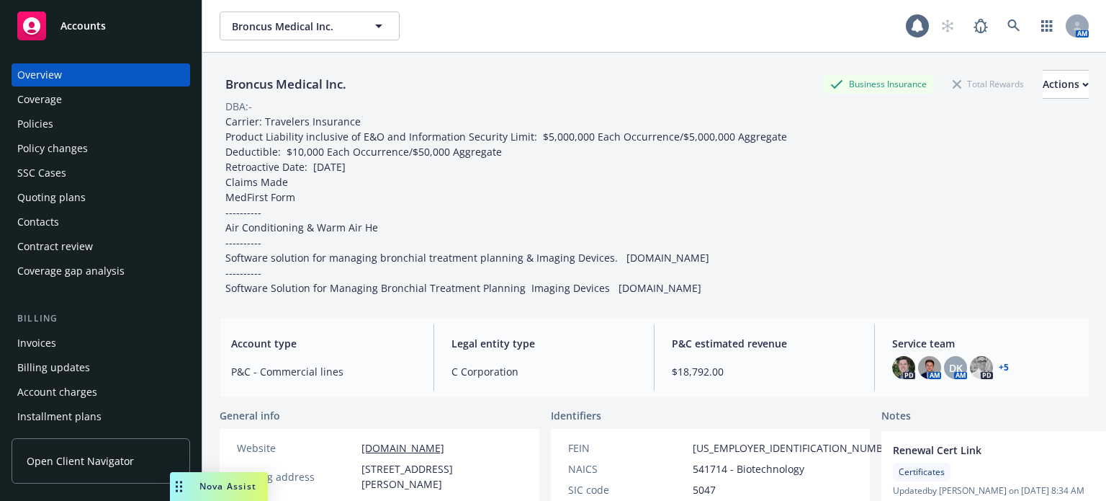
click at [69, 466] on span "Open Client Navigator" at bounding box center [80, 460] width 107 height 15
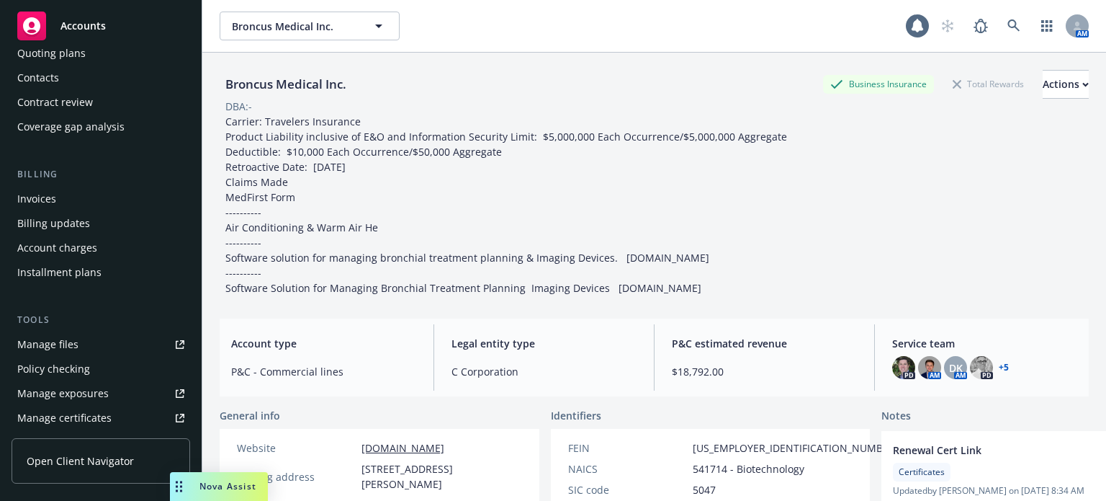
scroll to position [288, 0]
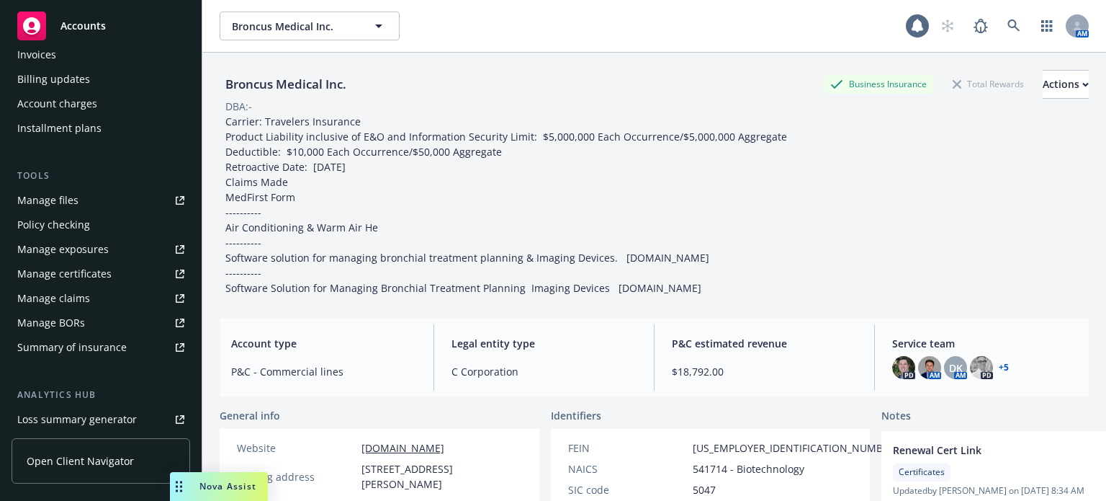
click at [92, 277] on div "Manage certificates" at bounding box center [64, 273] width 94 height 23
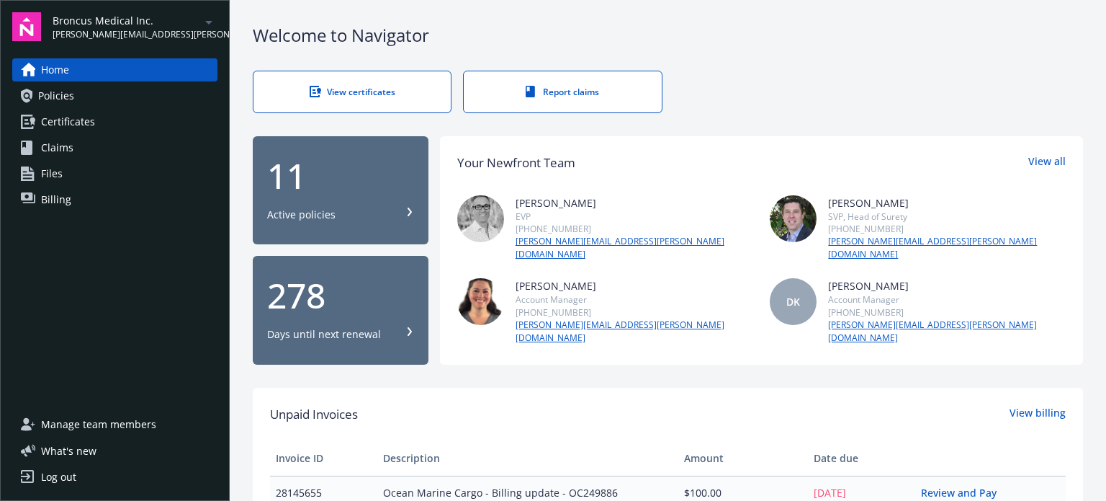
click at [99, 126] on link "Certificates" at bounding box center [114, 121] width 205 height 23
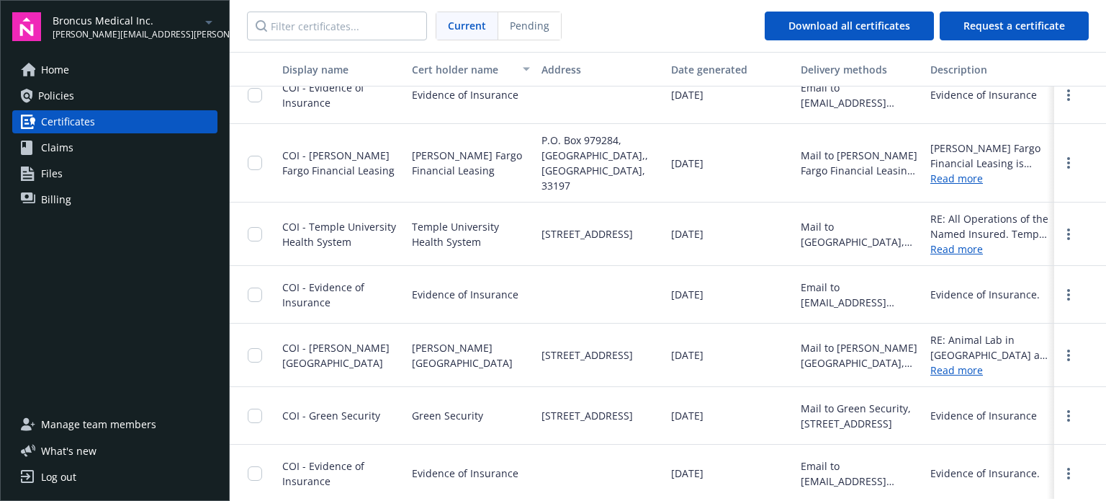
scroll to position [1009, 0]
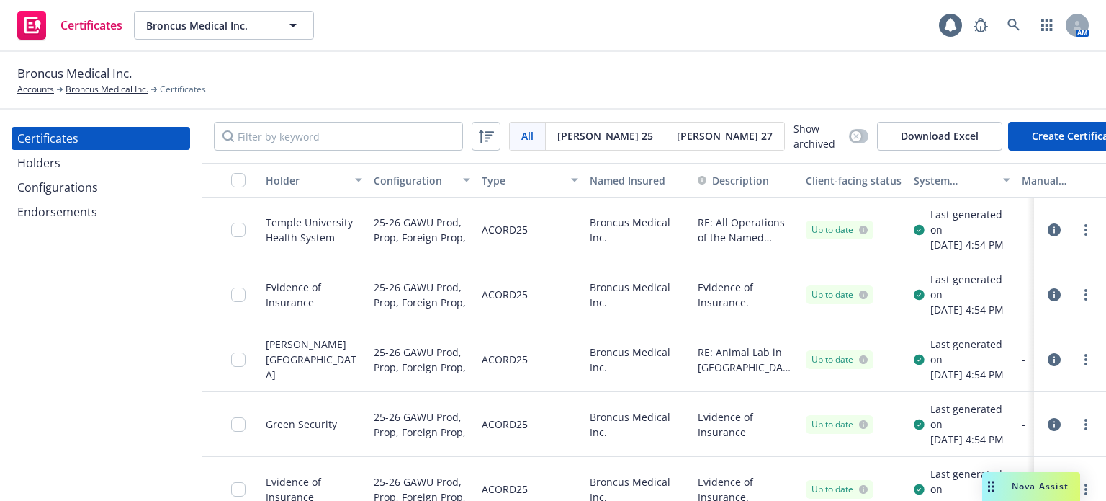
scroll to position [1153, 0]
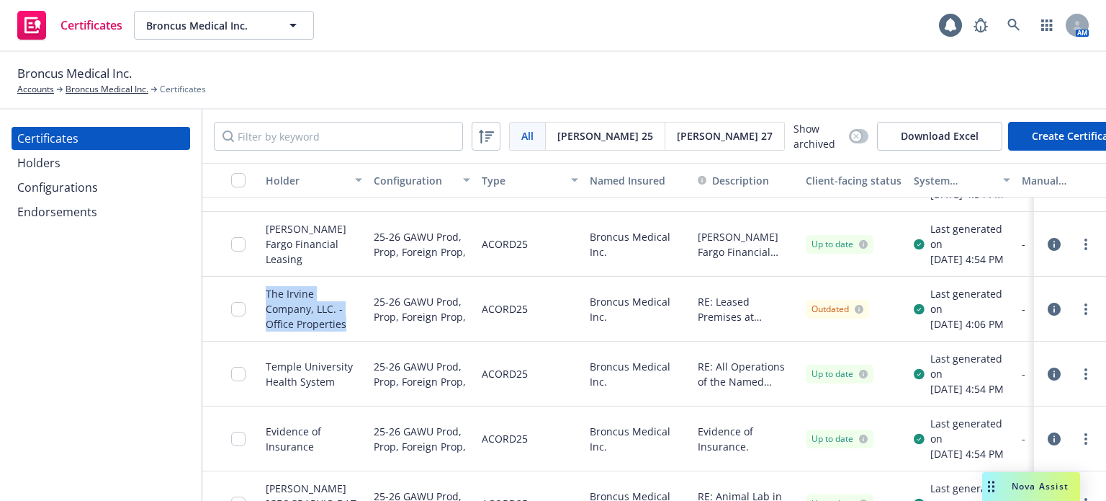
drag, startPoint x: 313, startPoint y: 372, endPoint x: 264, endPoint y: 344, distance: 56.1
click at [264, 341] on div "The Irvine Company, LLC. - Office Properties" at bounding box center [314, 309] width 108 height 65
copy div "The Irvine Company, LLC. - Office Properties"
click at [1048, 316] on icon "button" at bounding box center [1054, 309] width 13 height 13
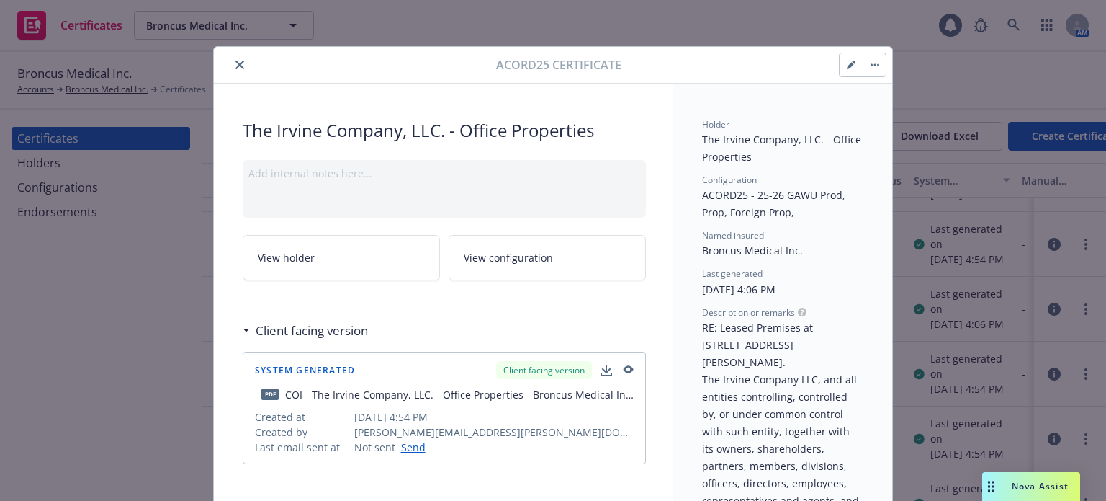
click at [602, 367] on icon "button" at bounding box center [607, 371] width 12 height 12
click at [231, 71] on button "close" at bounding box center [239, 64] width 17 height 17
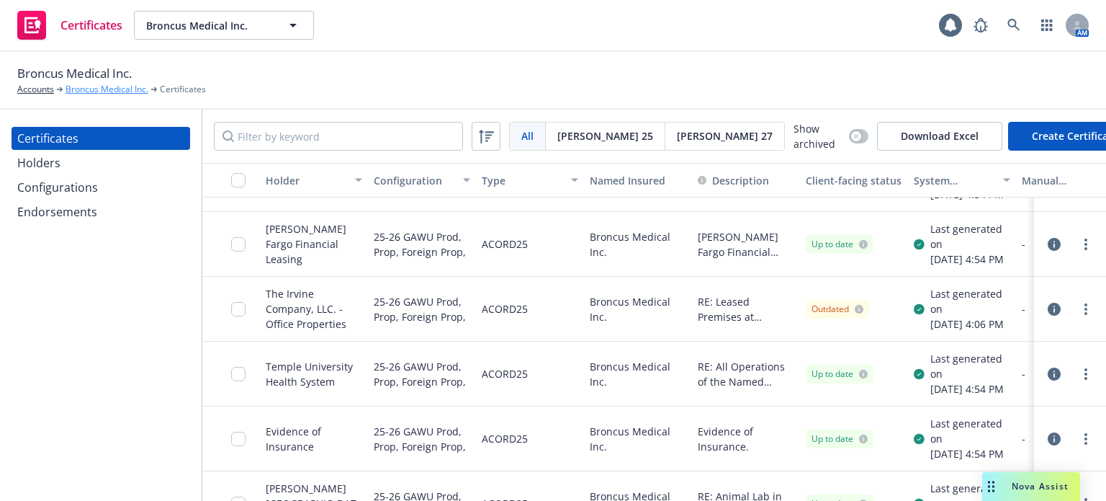
click at [88, 89] on link "Broncus Medical Inc." at bounding box center [107, 89] width 83 height 13
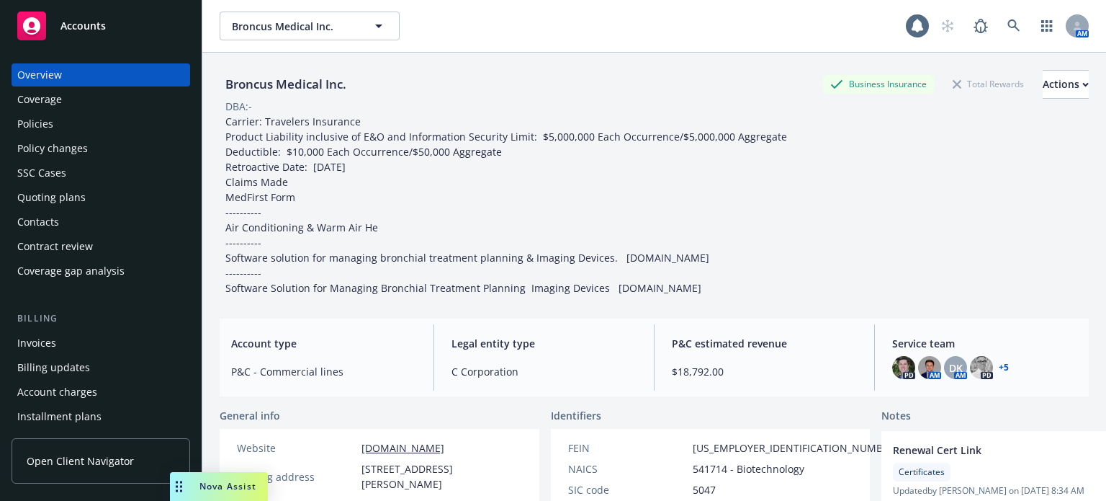
click at [75, 129] on div "Policies" at bounding box center [100, 123] width 167 height 23
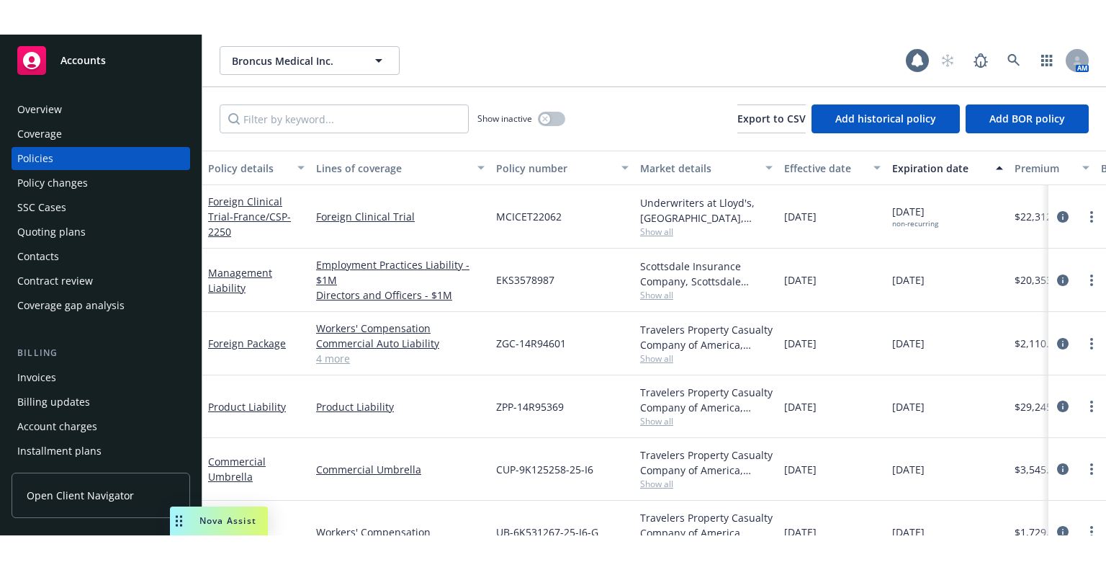
scroll to position [144, 0]
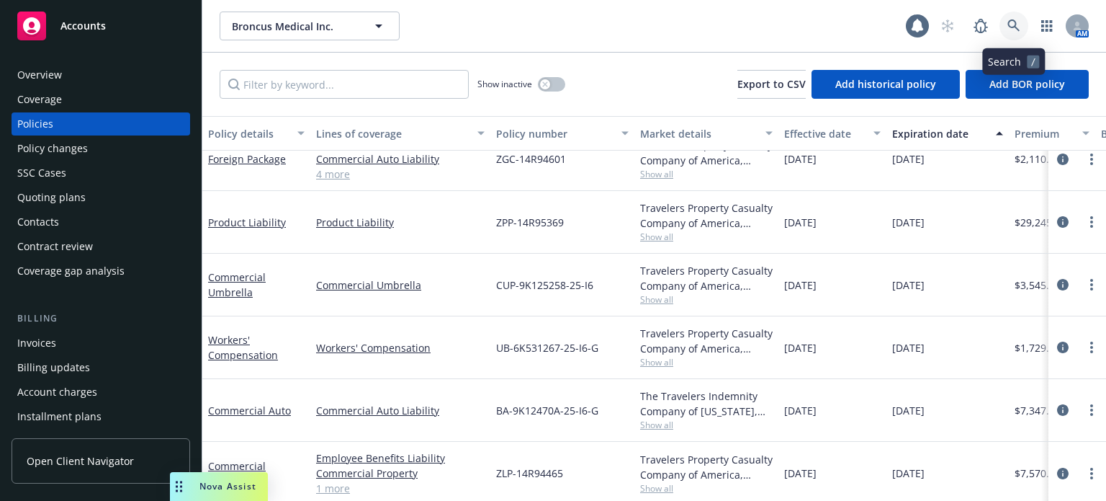
click at [1012, 28] on icon at bounding box center [1014, 25] width 12 height 12
